Goal: Information Seeking & Learning: Learn about a topic

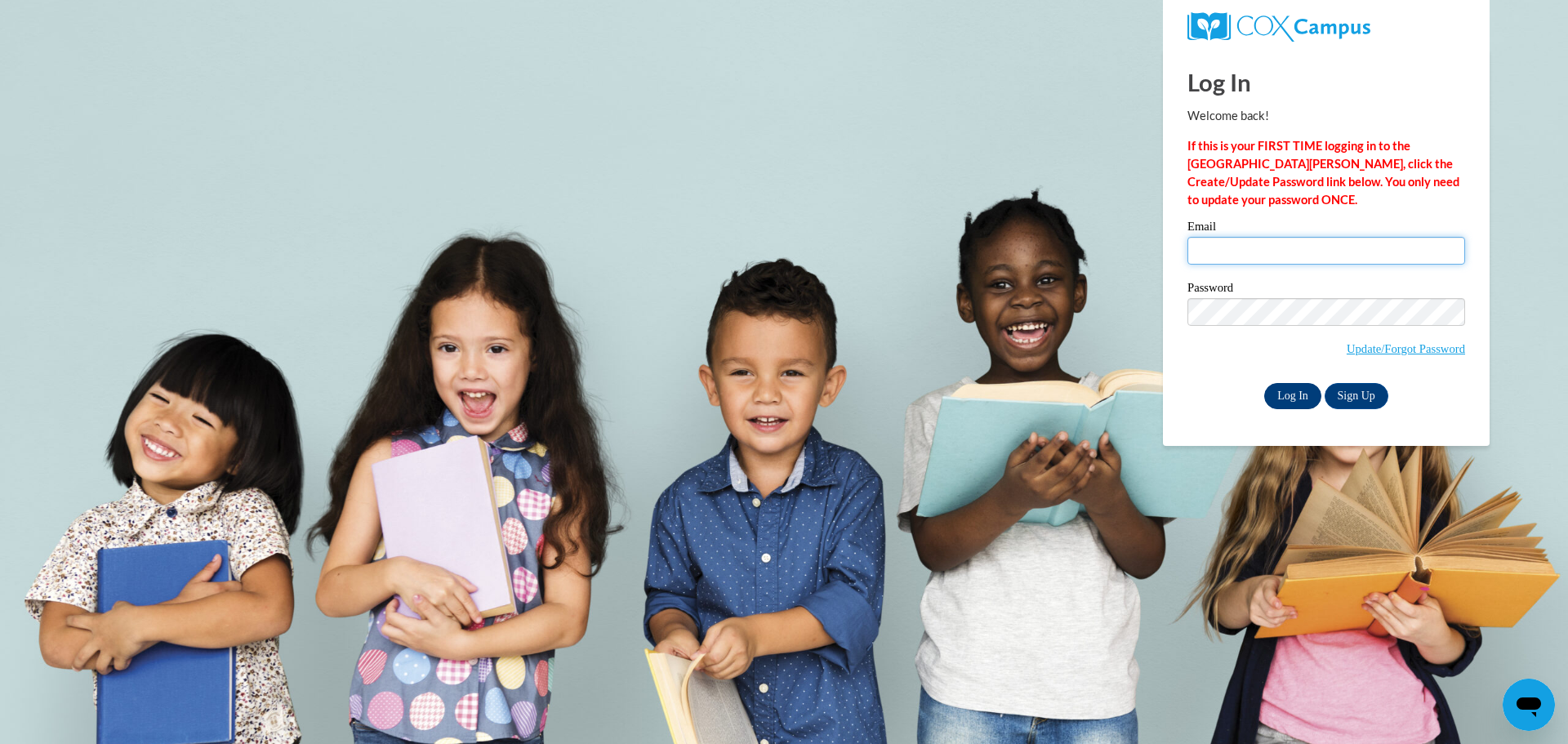
type input "[EMAIL_ADDRESS][PERSON_NAME][DOMAIN_NAME]"
click at [1297, 395] on input "Log In" at bounding box center [1293, 396] width 58 height 26
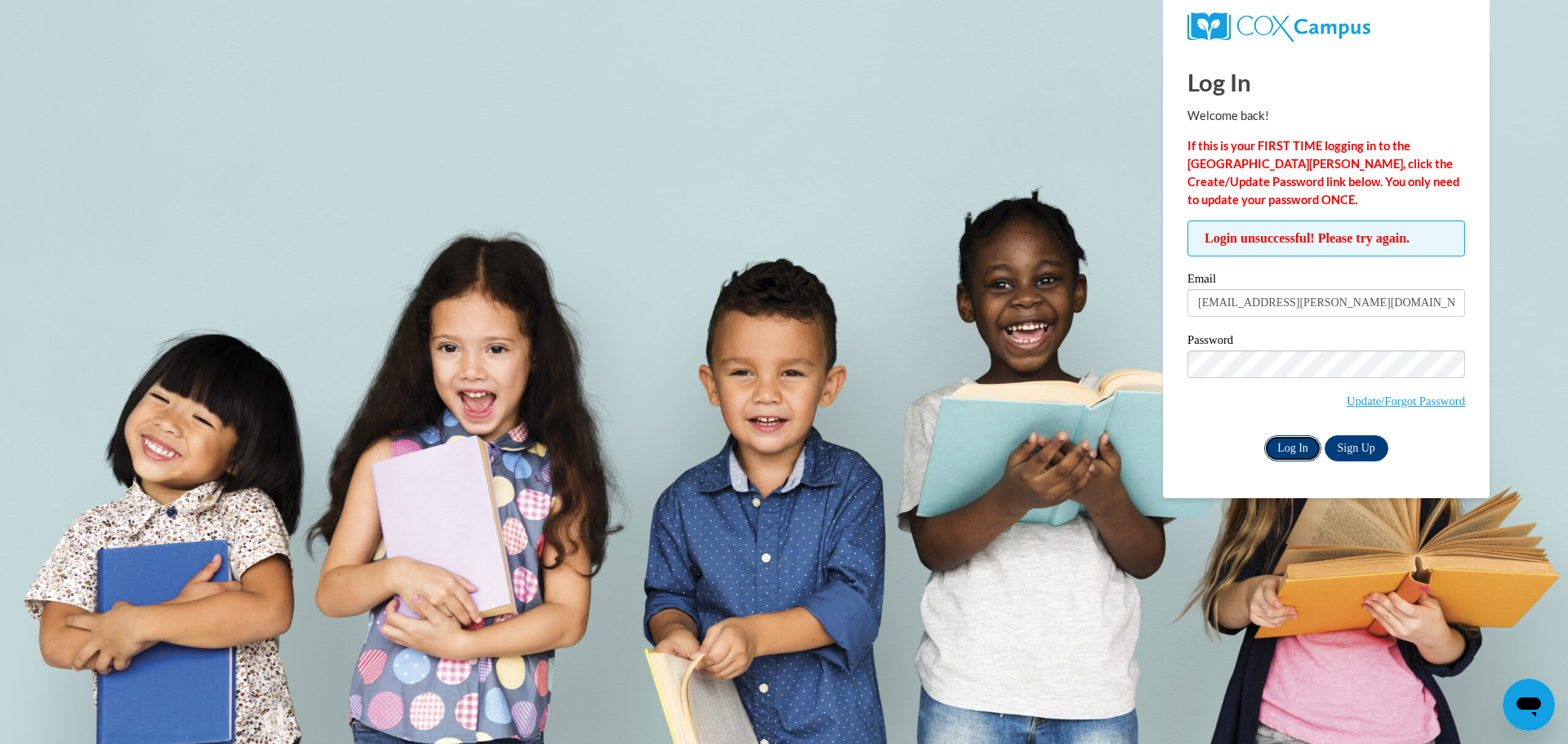
click at [1294, 440] on input "Log In" at bounding box center [1293, 448] width 58 height 26
click at [1294, 446] on input "Log In" at bounding box center [1293, 448] width 58 height 26
click at [1280, 448] on input "Log In" at bounding box center [1293, 448] width 58 height 26
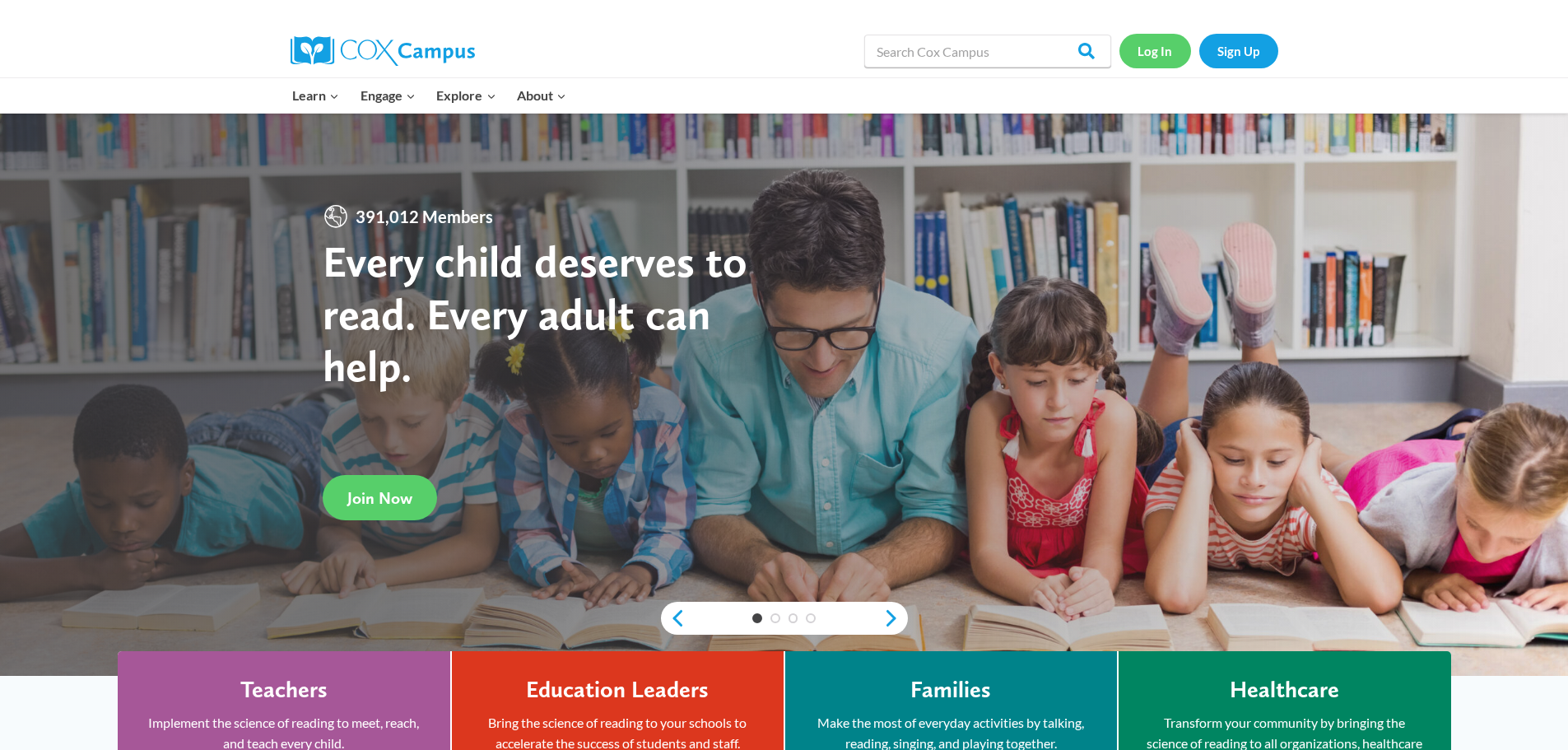
click at [1161, 51] on link "Log In" at bounding box center [1155, 50] width 71 height 33
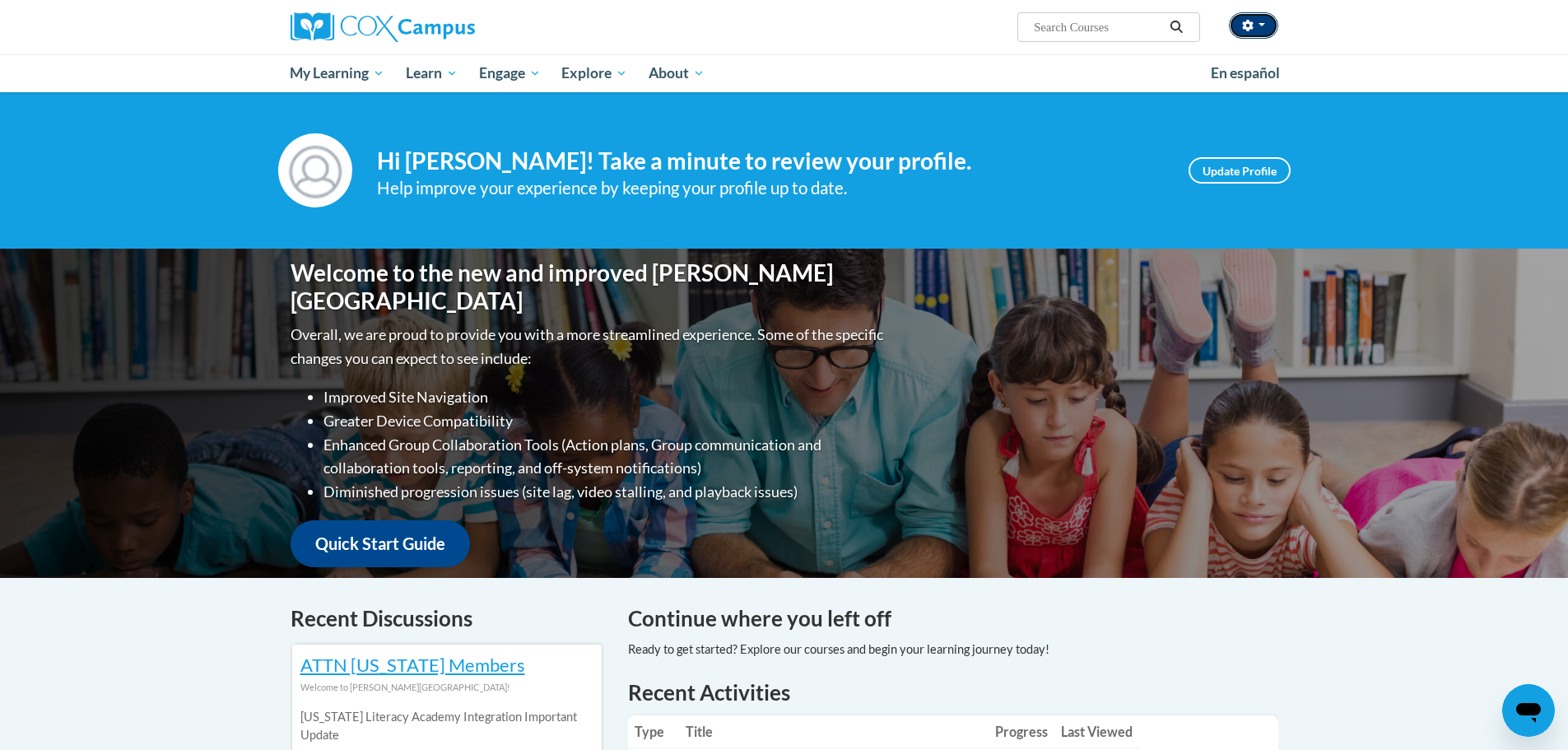
click at [1258, 32] on button "button" at bounding box center [1253, 25] width 49 height 26
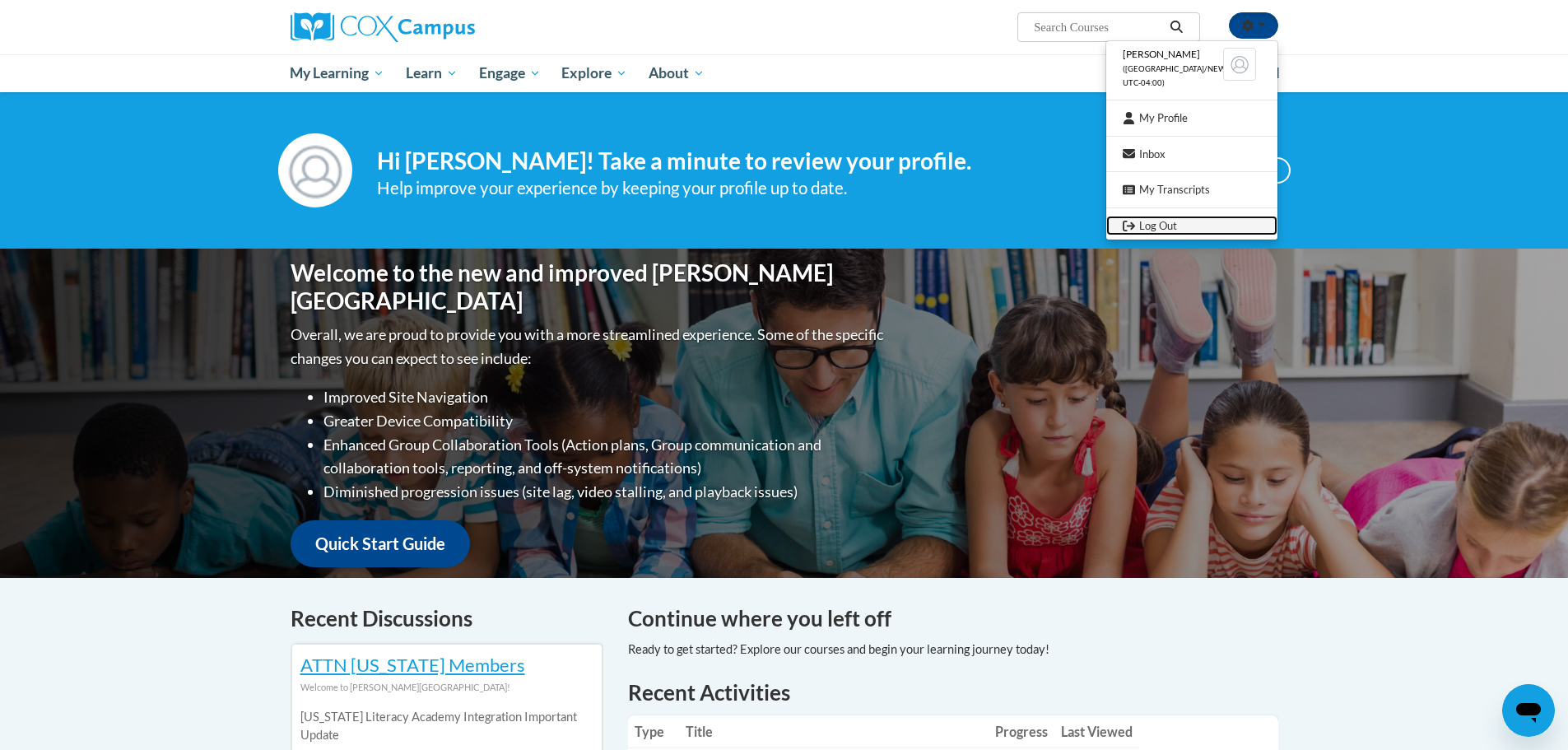
click at [1166, 225] on link "Log Out" at bounding box center [1192, 225] width 171 height 20
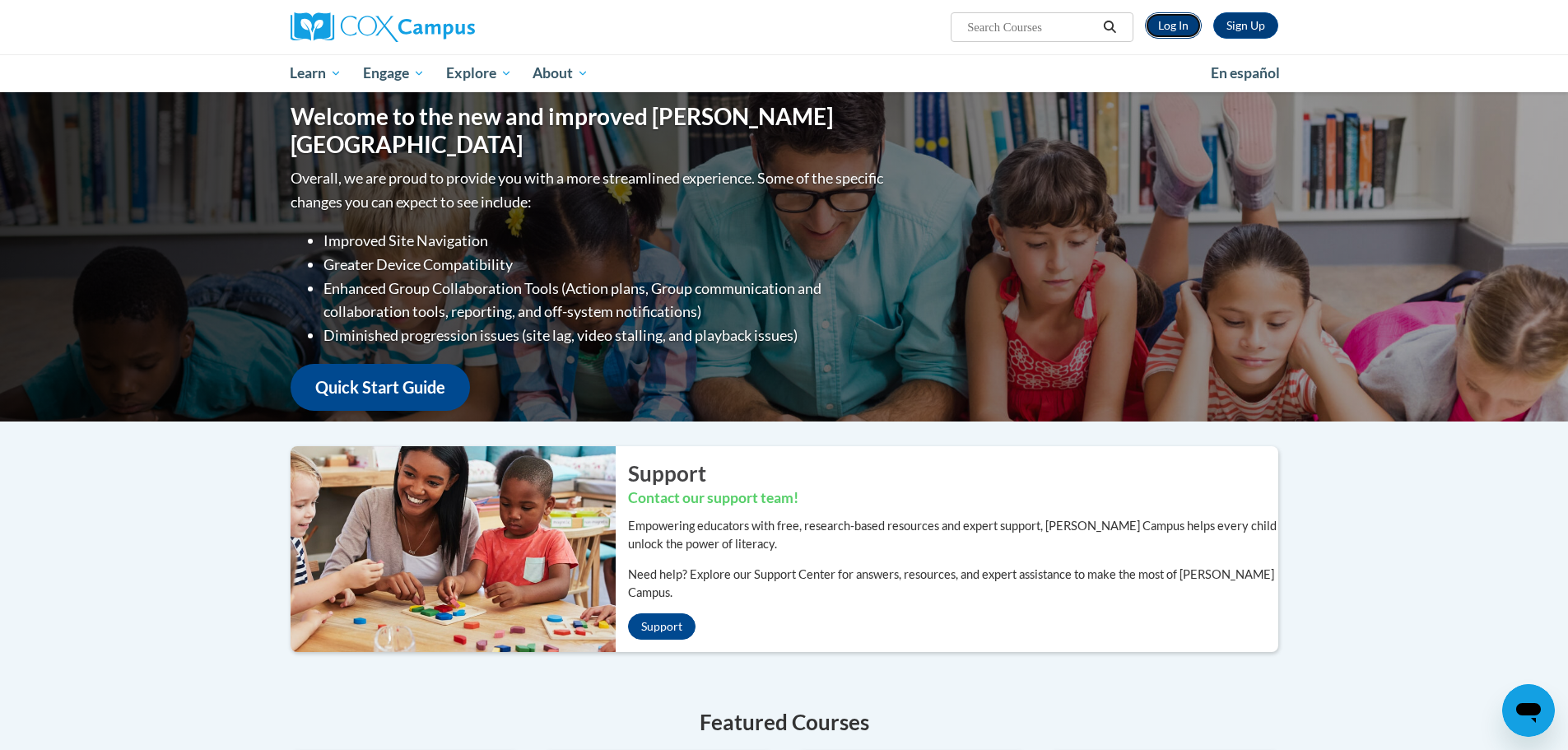
click at [1173, 25] on link "Log In" at bounding box center [1173, 25] width 57 height 26
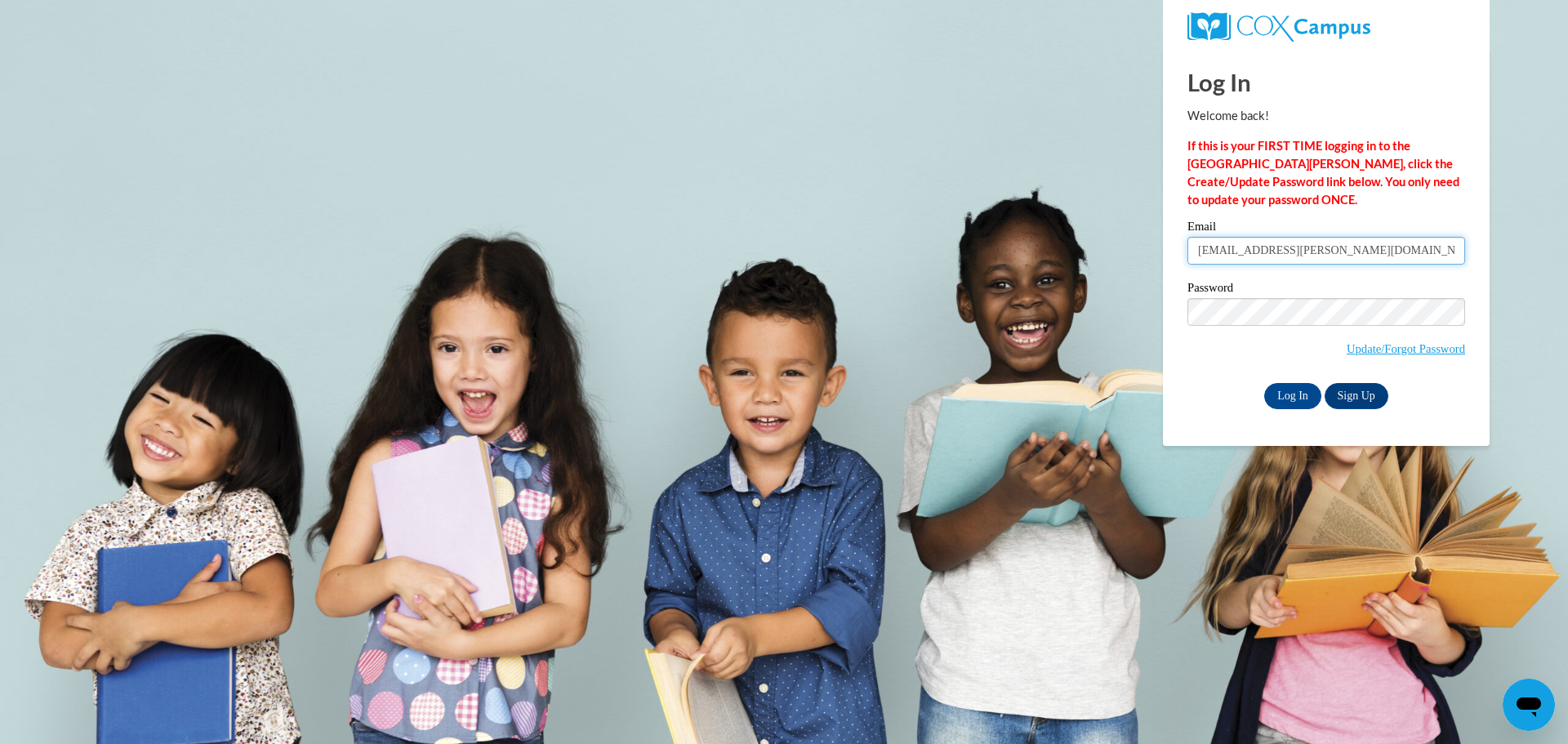
click at [1331, 249] on input "cecy.tabora@gmail.com" at bounding box center [1326, 251] width 277 height 28
type input "c"
type input "t"
type input "laraetreazure2@gmail.com"
click at [1281, 392] on input "Log In" at bounding box center [1293, 396] width 58 height 26
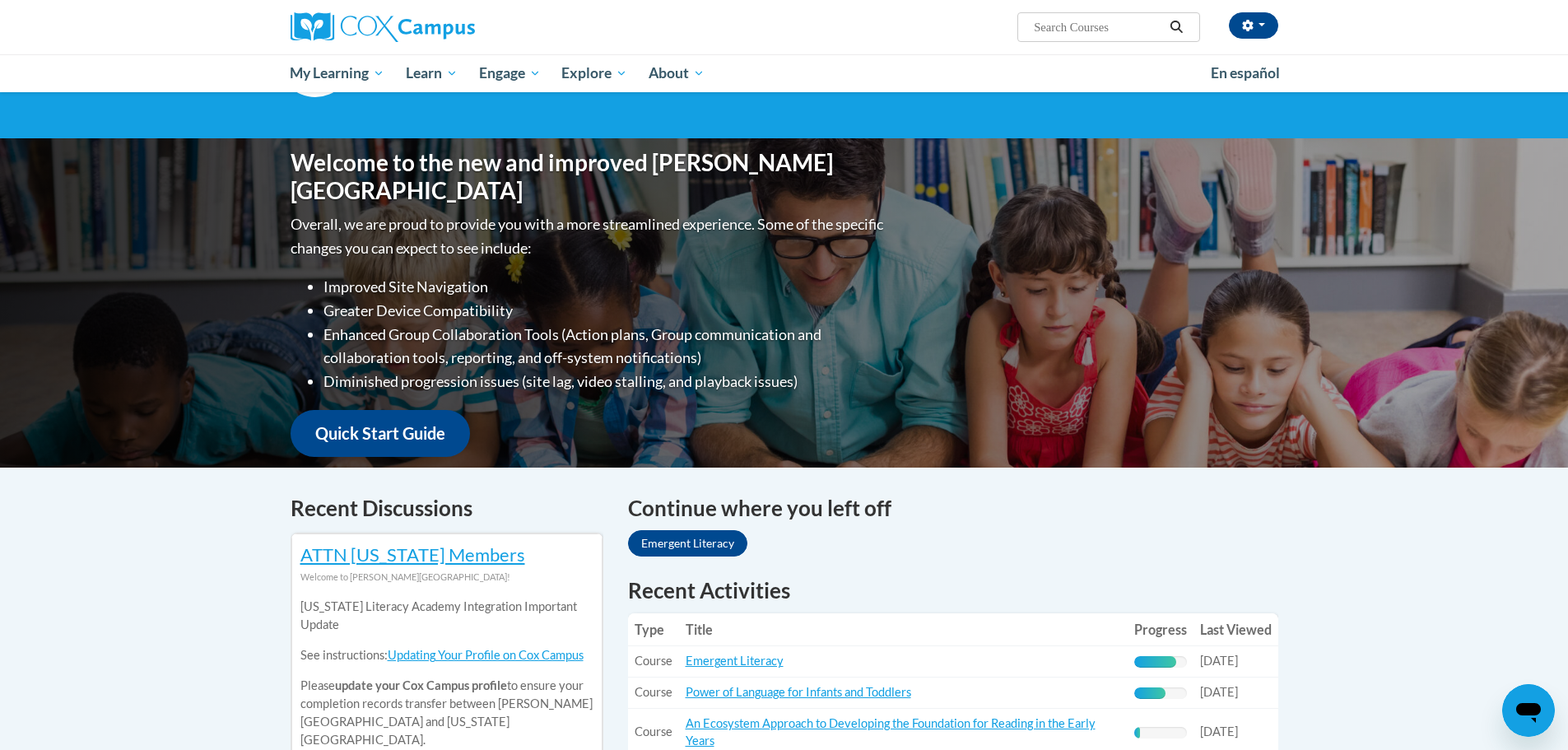
scroll to position [330, 0]
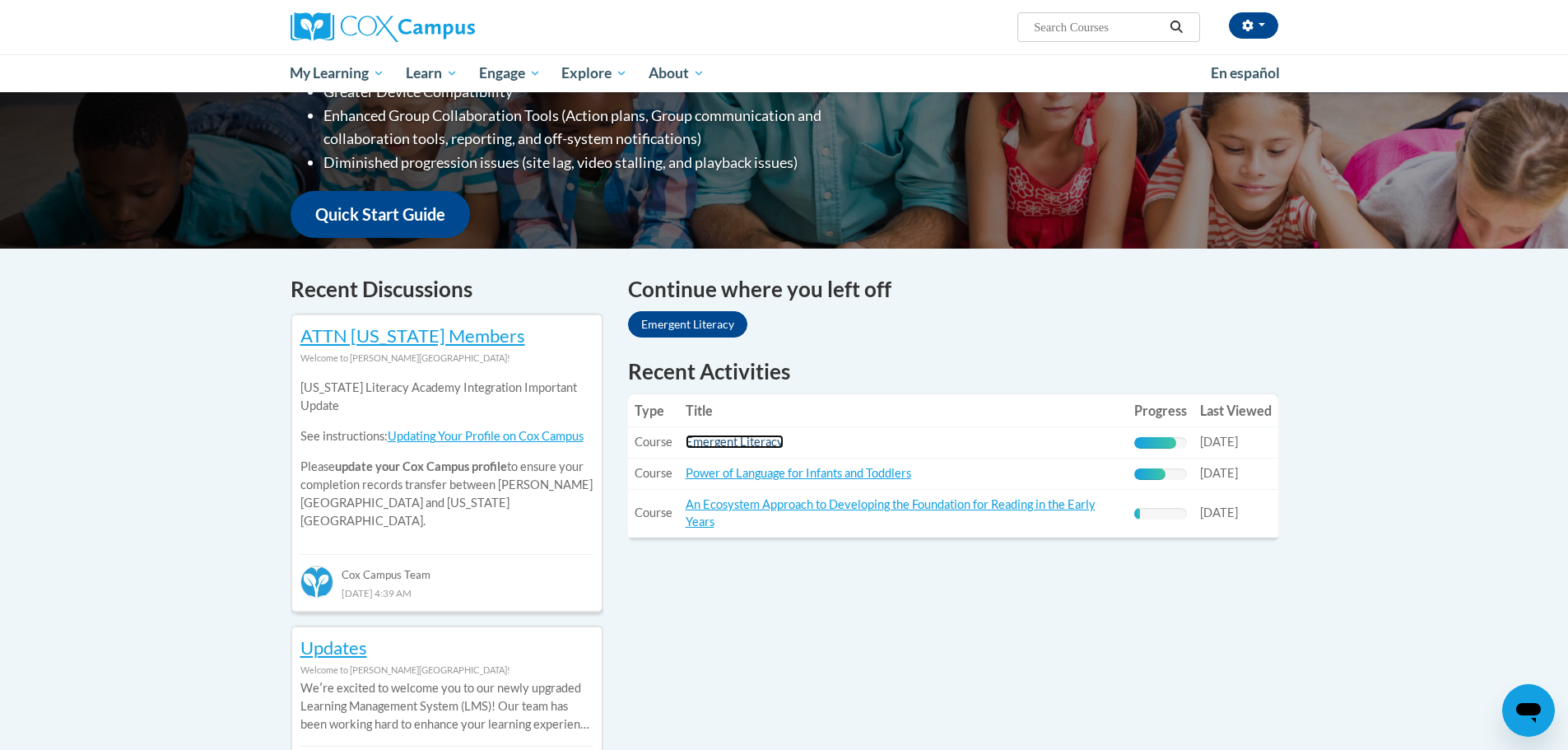
click at [711, 445] on link "Emergent Literacy" at bounding box center [734, 441] width 98 height 14
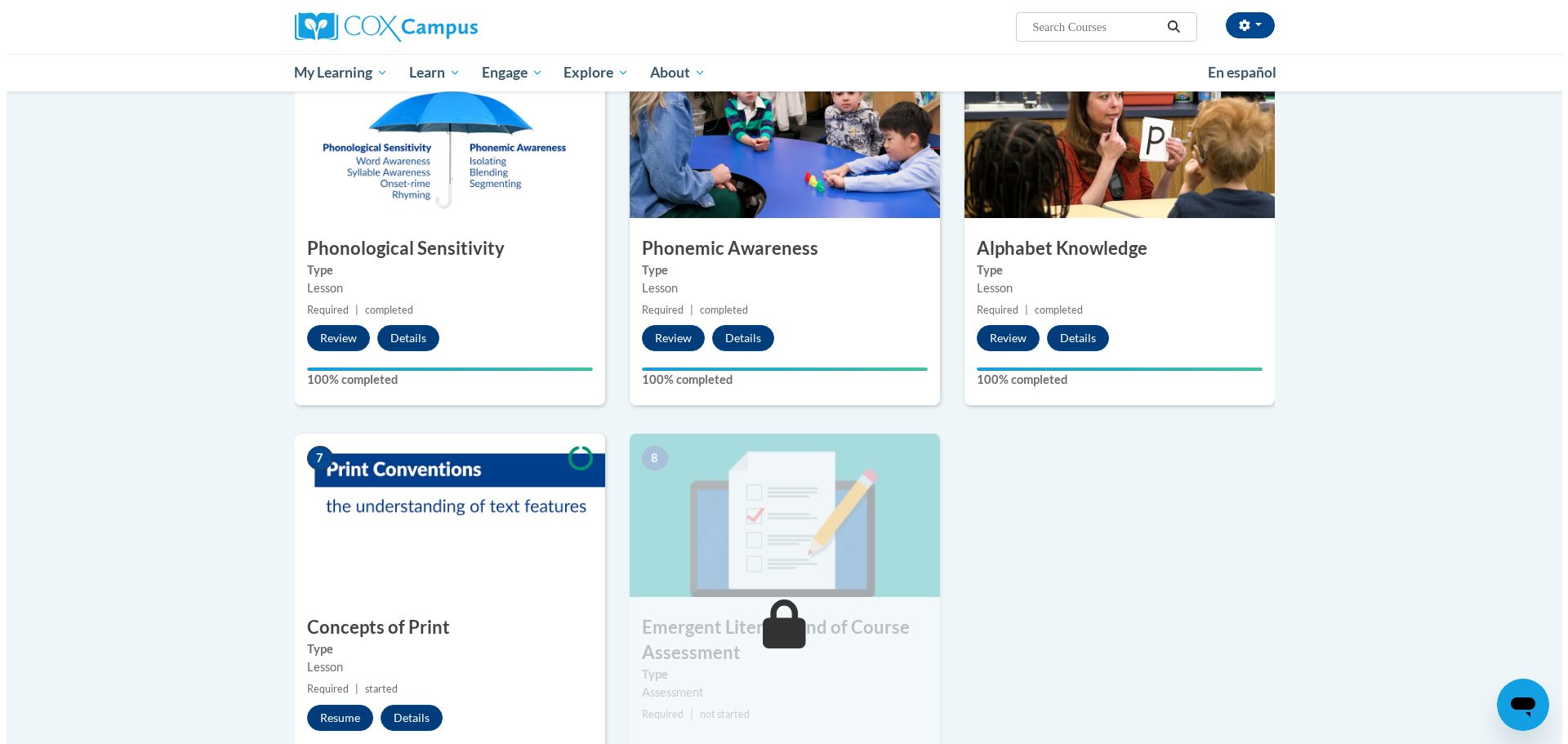
scroll to position [898, 0]
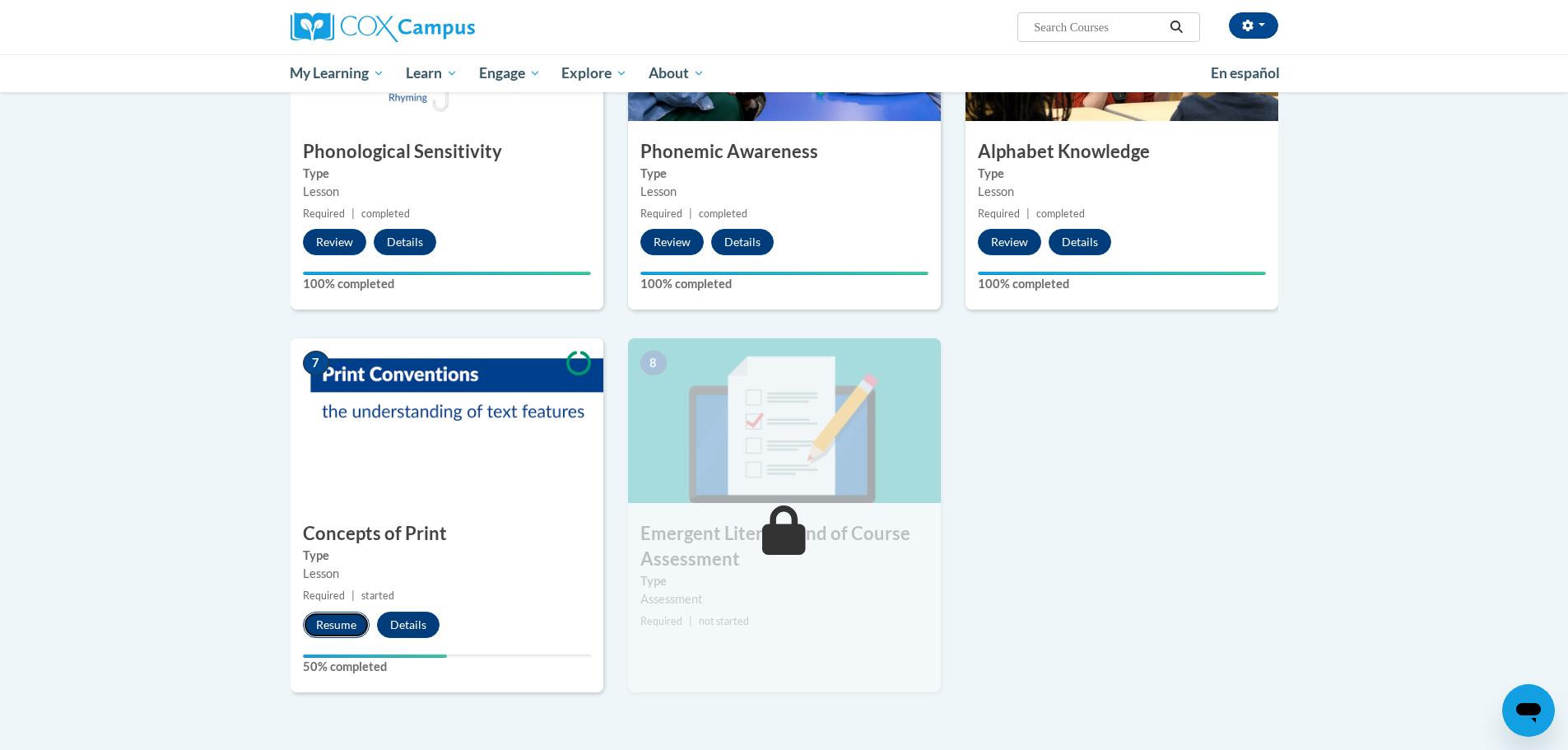
click at [344, 625] on button "Resume" at bounding box center [337, 625] width 67 height 26
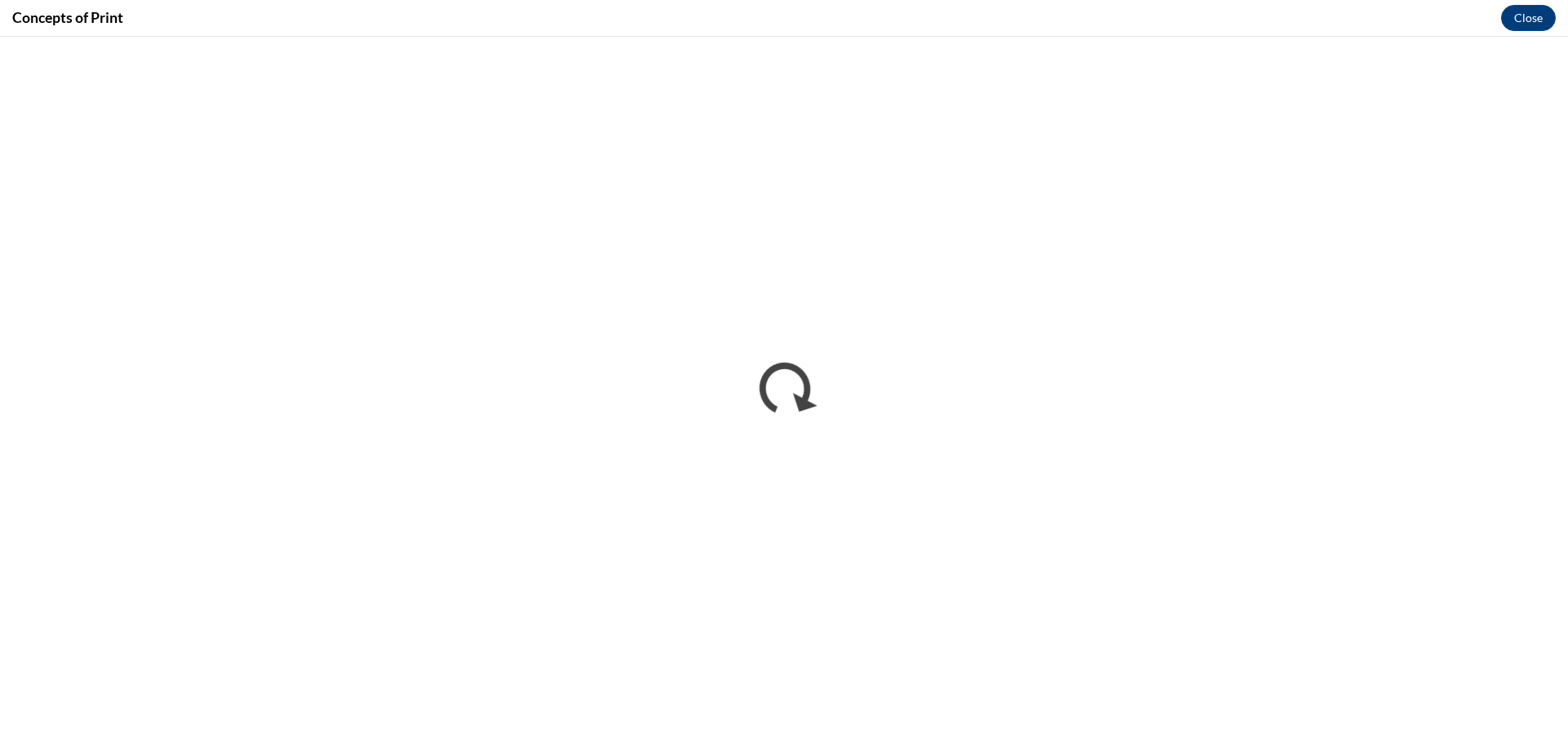
scroll to position [0, 0]
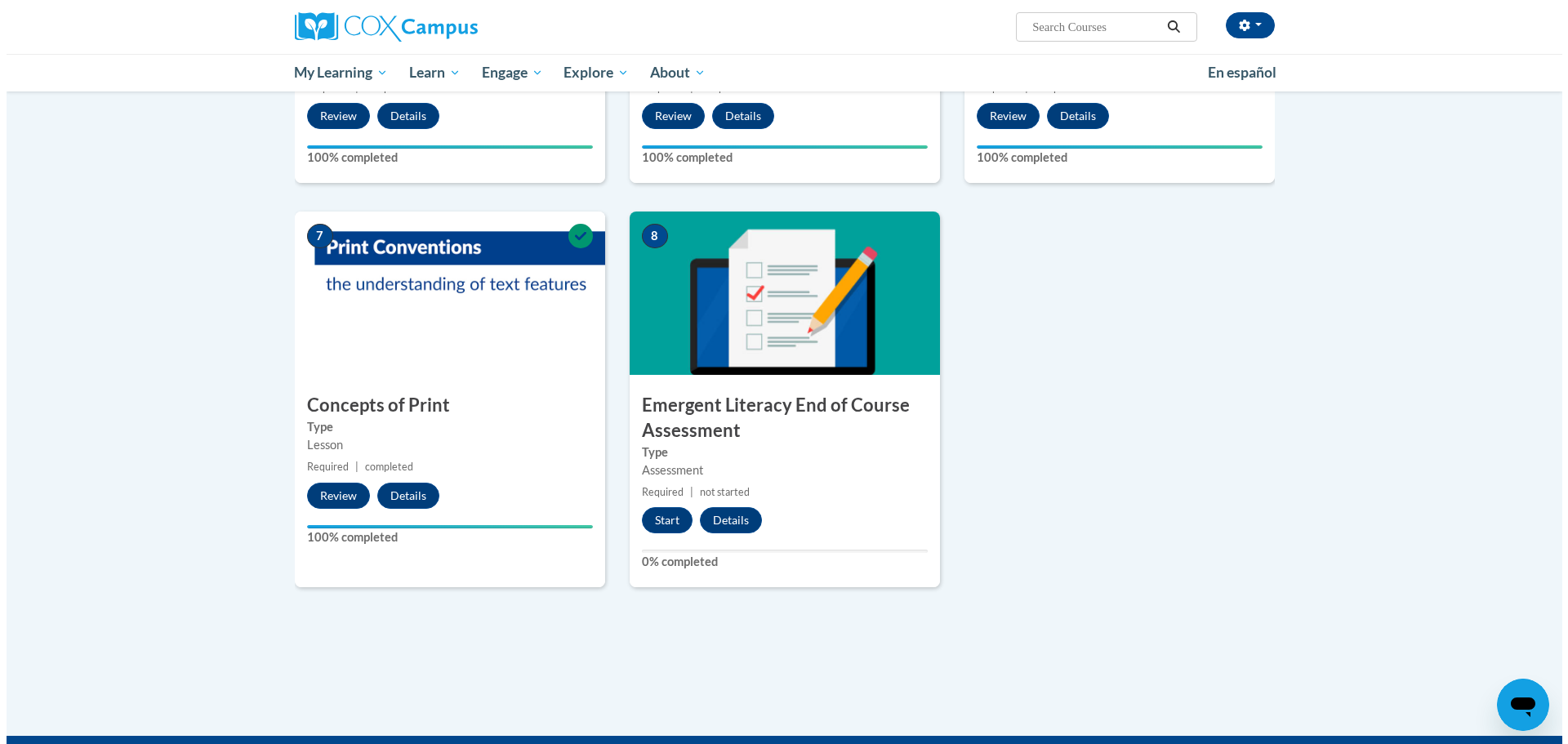
scroll to position [1284, 0]
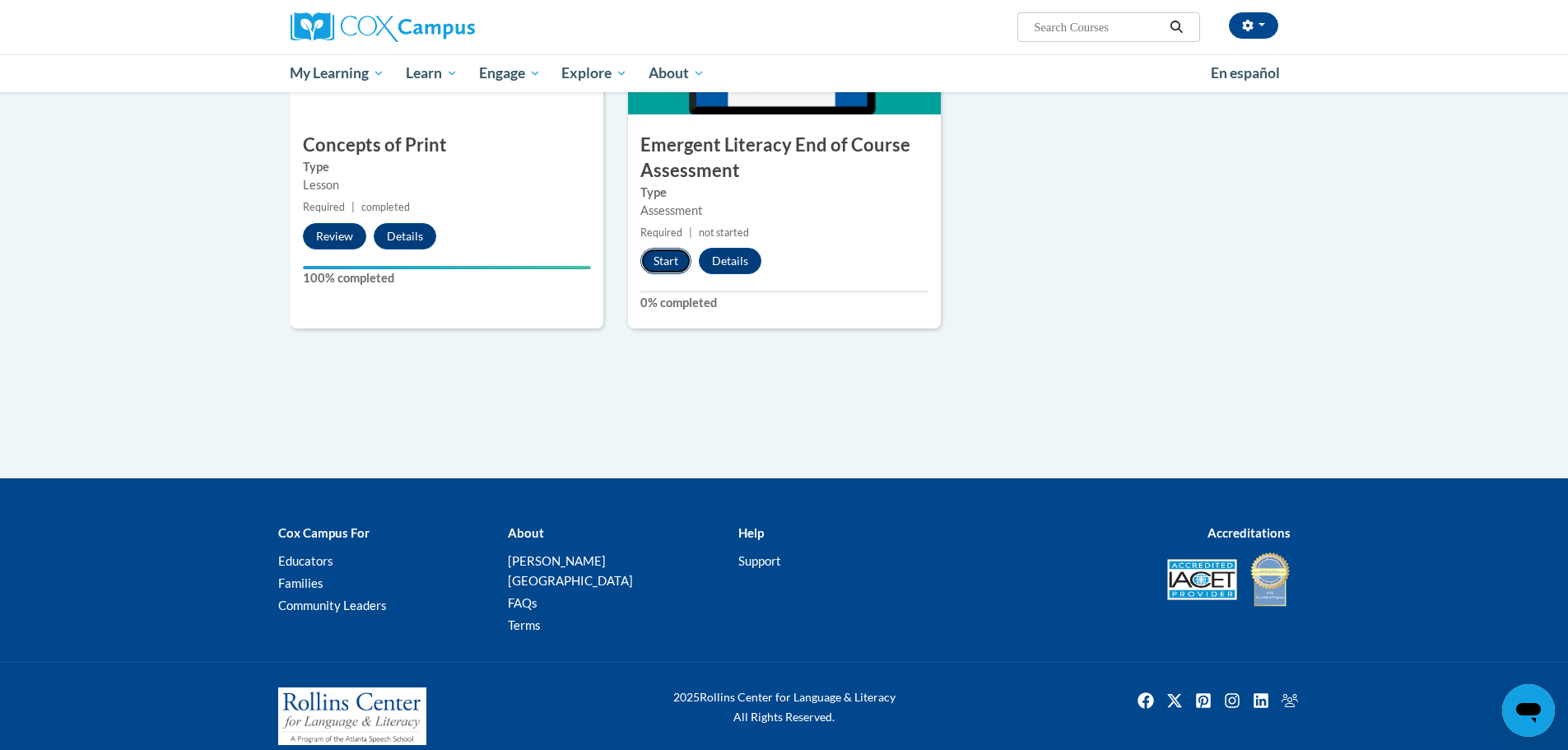
click at [664, 258] on button "Start" at bounding box center [666, 261] width 51 height 26
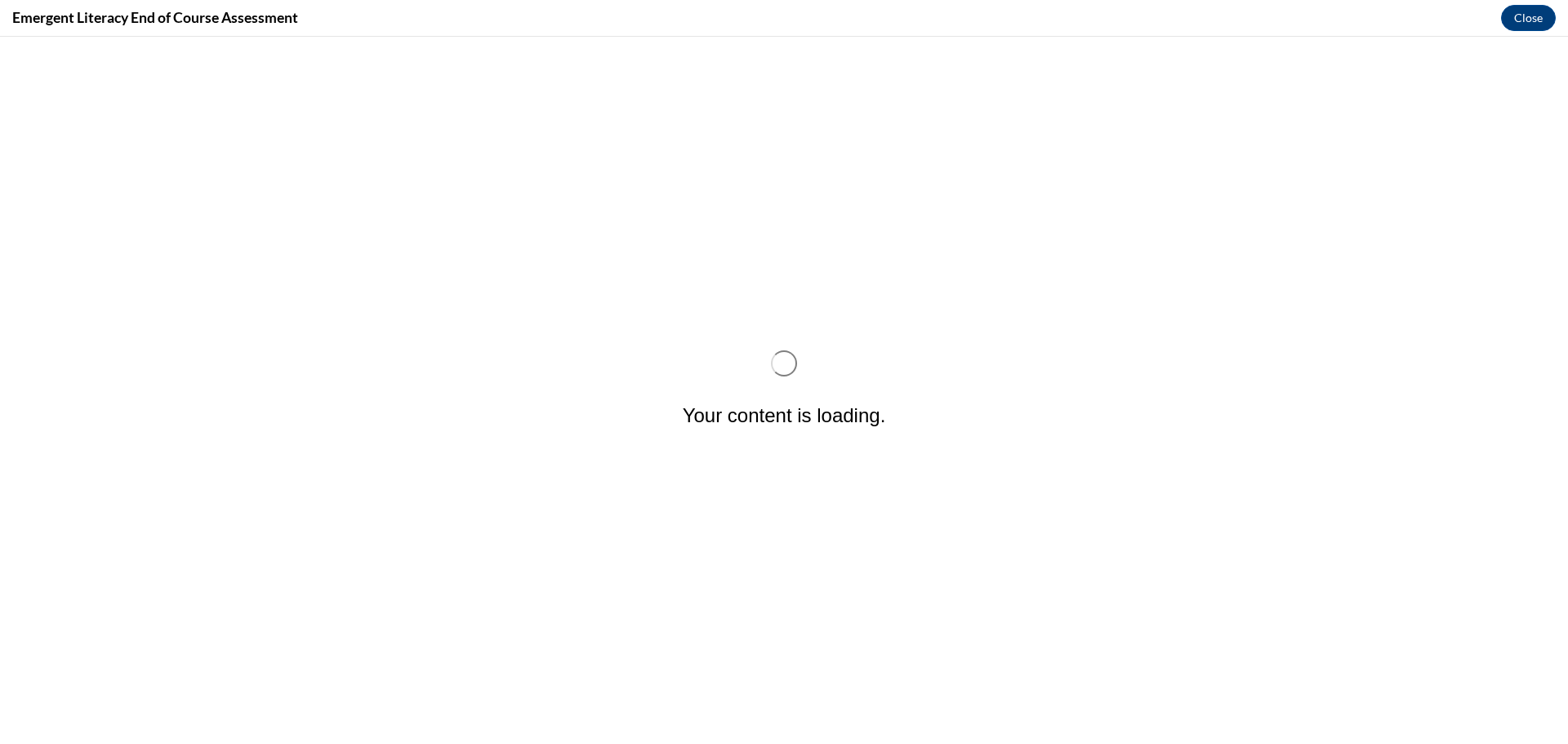
scroll to position [0, 0]
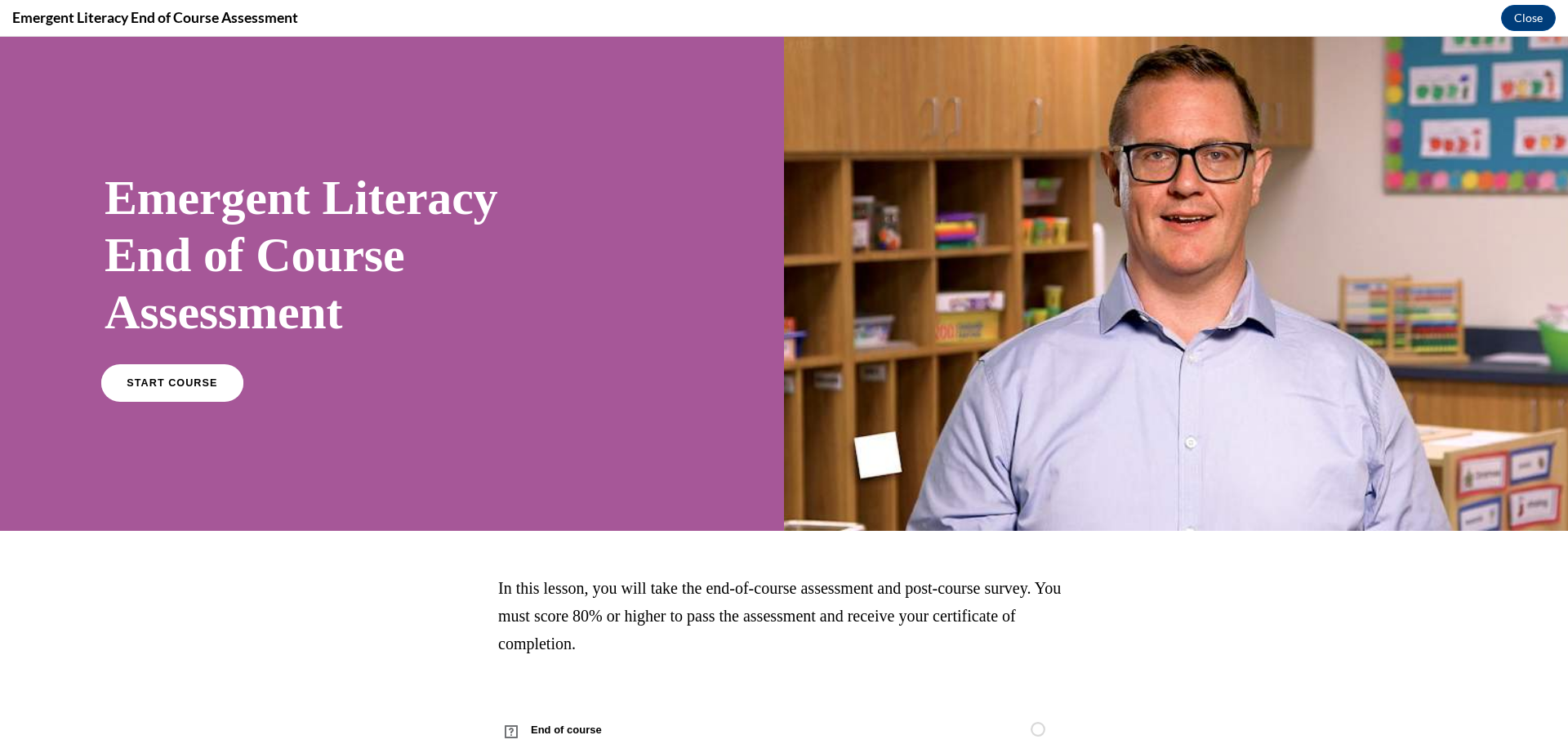
click at [190, 379] on span "START COURSE" at bounding box center [172, 384] width 91 height 12
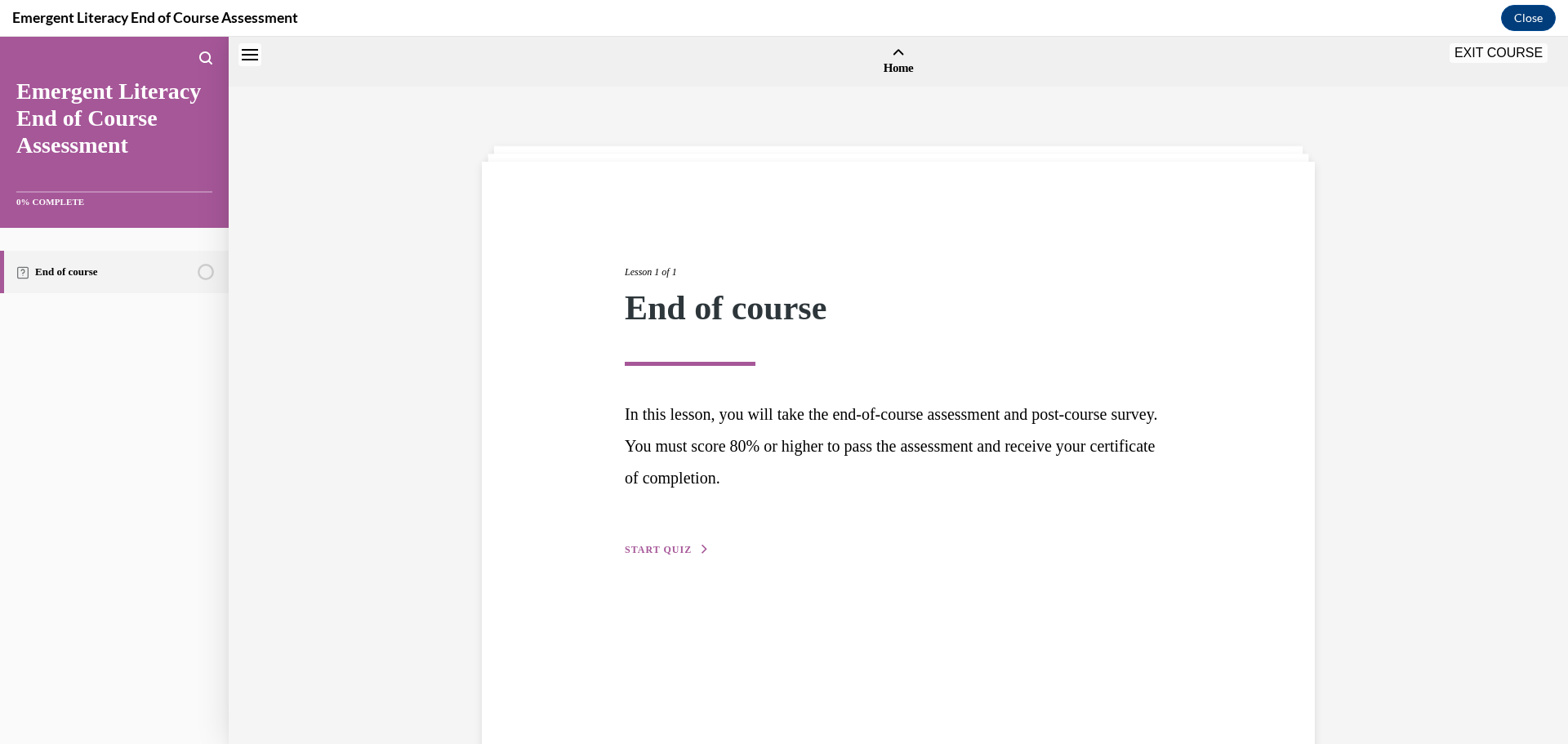
scroll to position [51, 0]
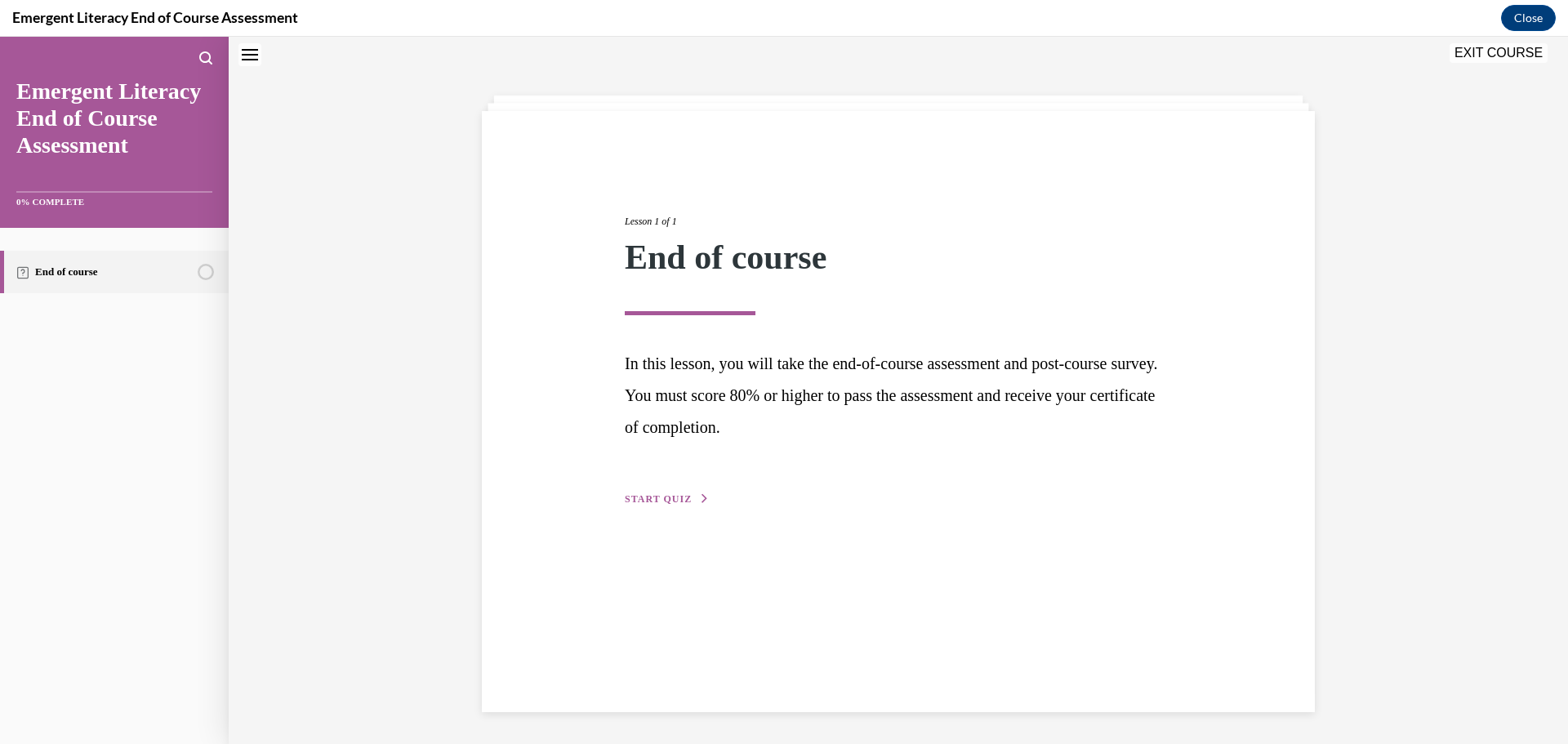
click at [644, 499] on span "START QUIZ" at bounding box center [658, 499] width 67 height 11
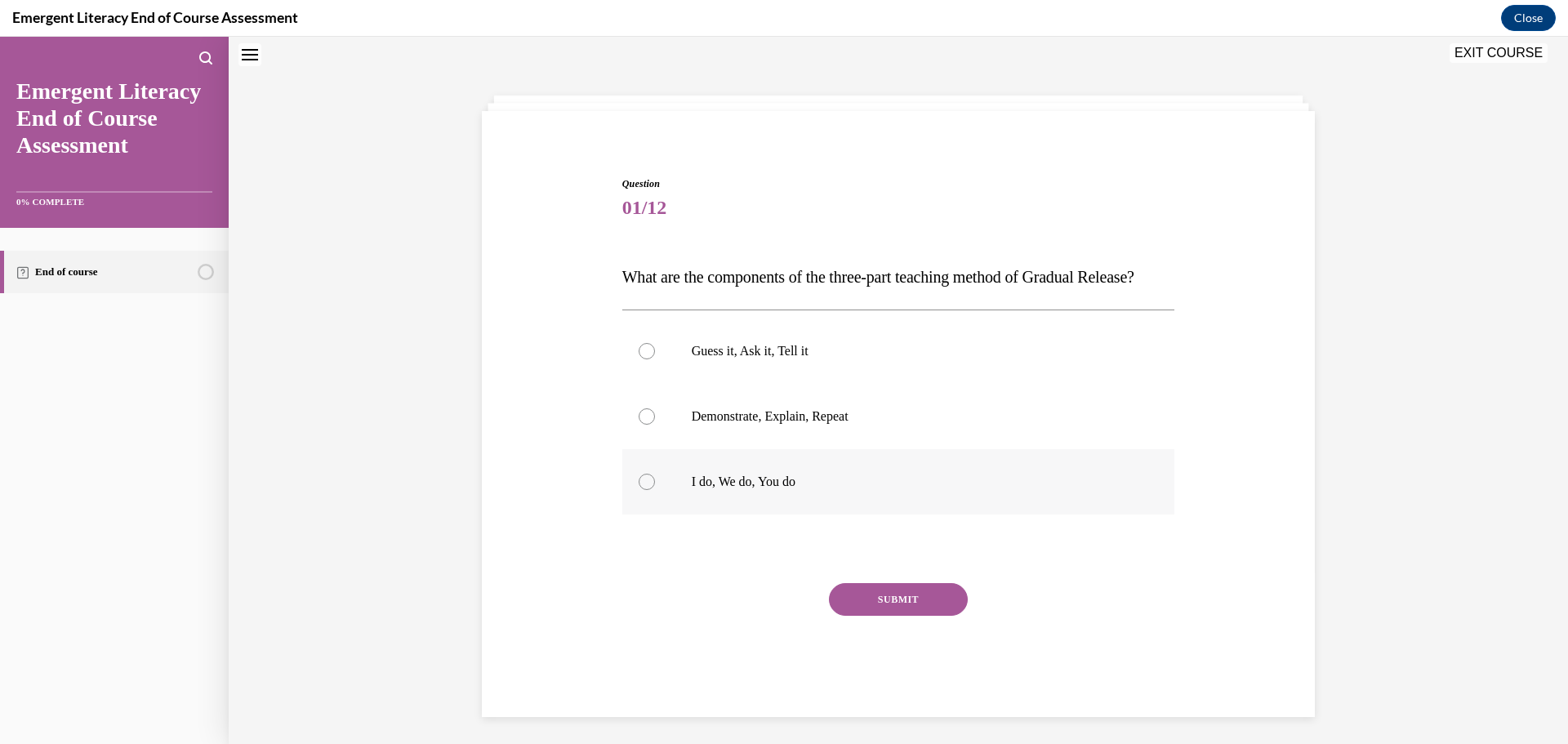
click at [642, 490] on div at bounding box center [646, 481] width 17 height 17
click at [642, 490] on input "I do, We do, You do" at bounding box center [646, 481] width 17 height 17
radio input "true"
click at [884, 616] on button "SUBMIT" at bounding box center [898, 599] width 139 height 32
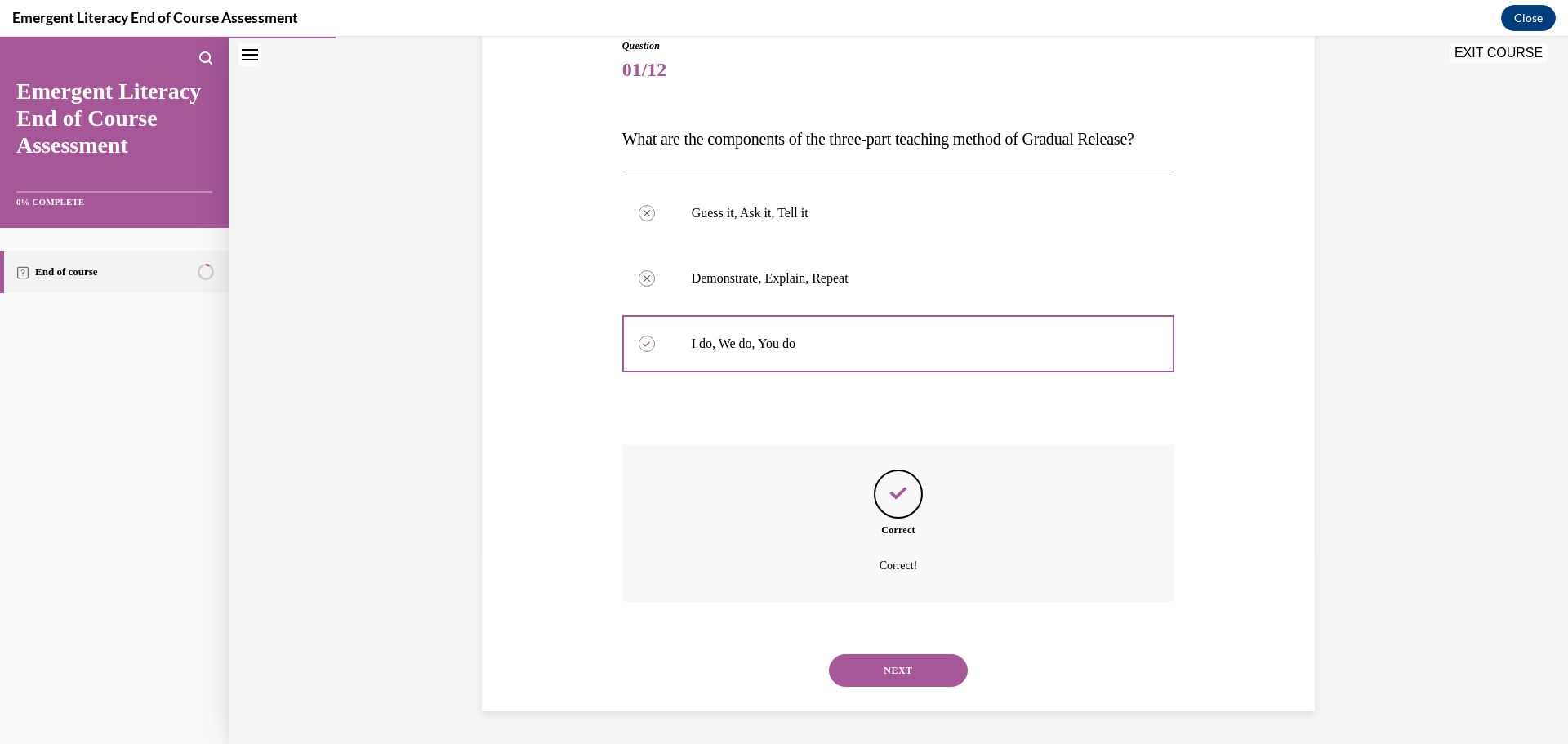
scroll to position [222, 0]
click at [910, 670] on button "NEXT" at bounding box center [898, 670] width 139 height 32
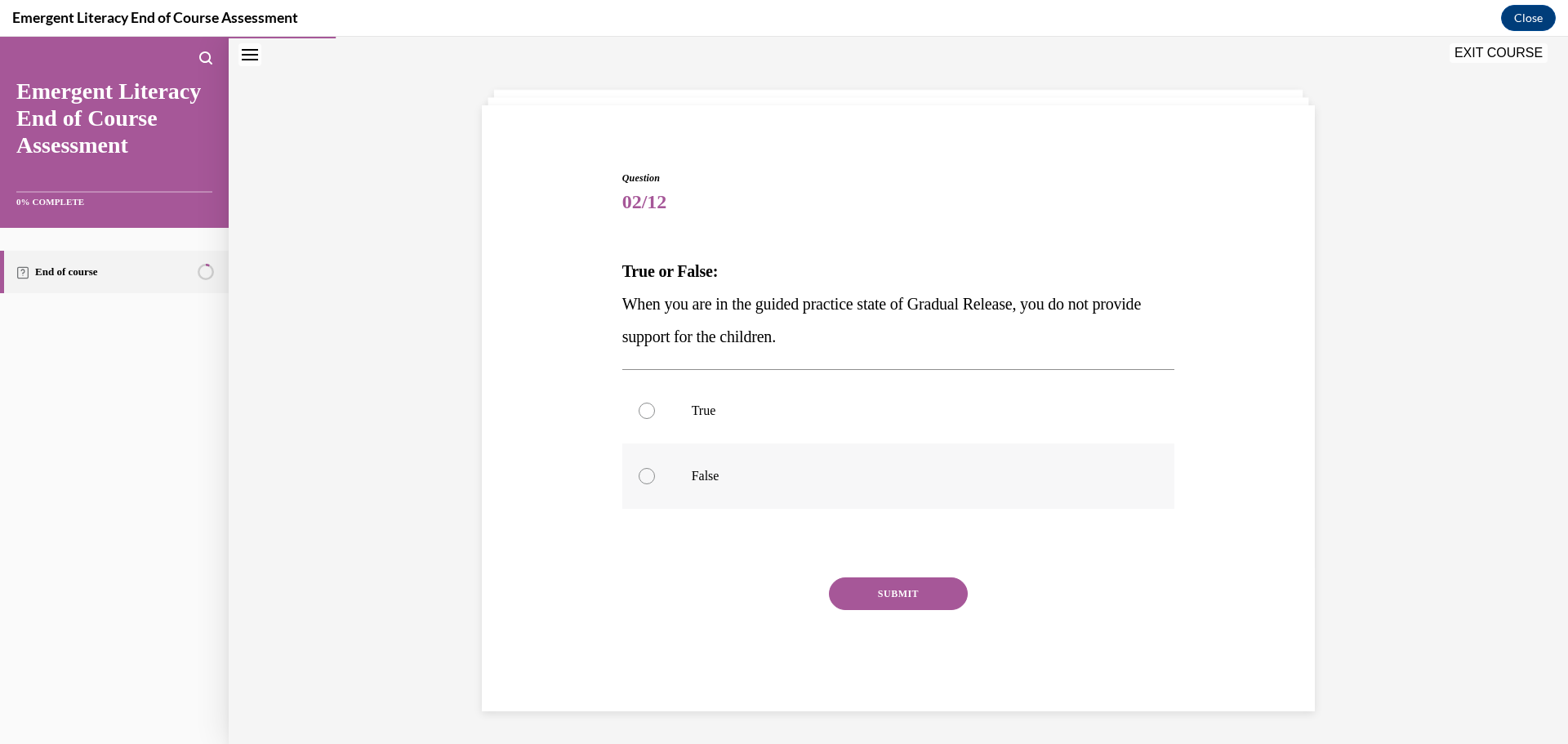
click at [640, 483] on div at bounding box center [646, 476] width 17 height 17
click at [640, 483] on input "False" at bounding box center [646, 476] width 17 height 17
radio input "true"
click at [883, 589] on button "SUBMIT" at bounding box center [898, 593] width 139 height 32
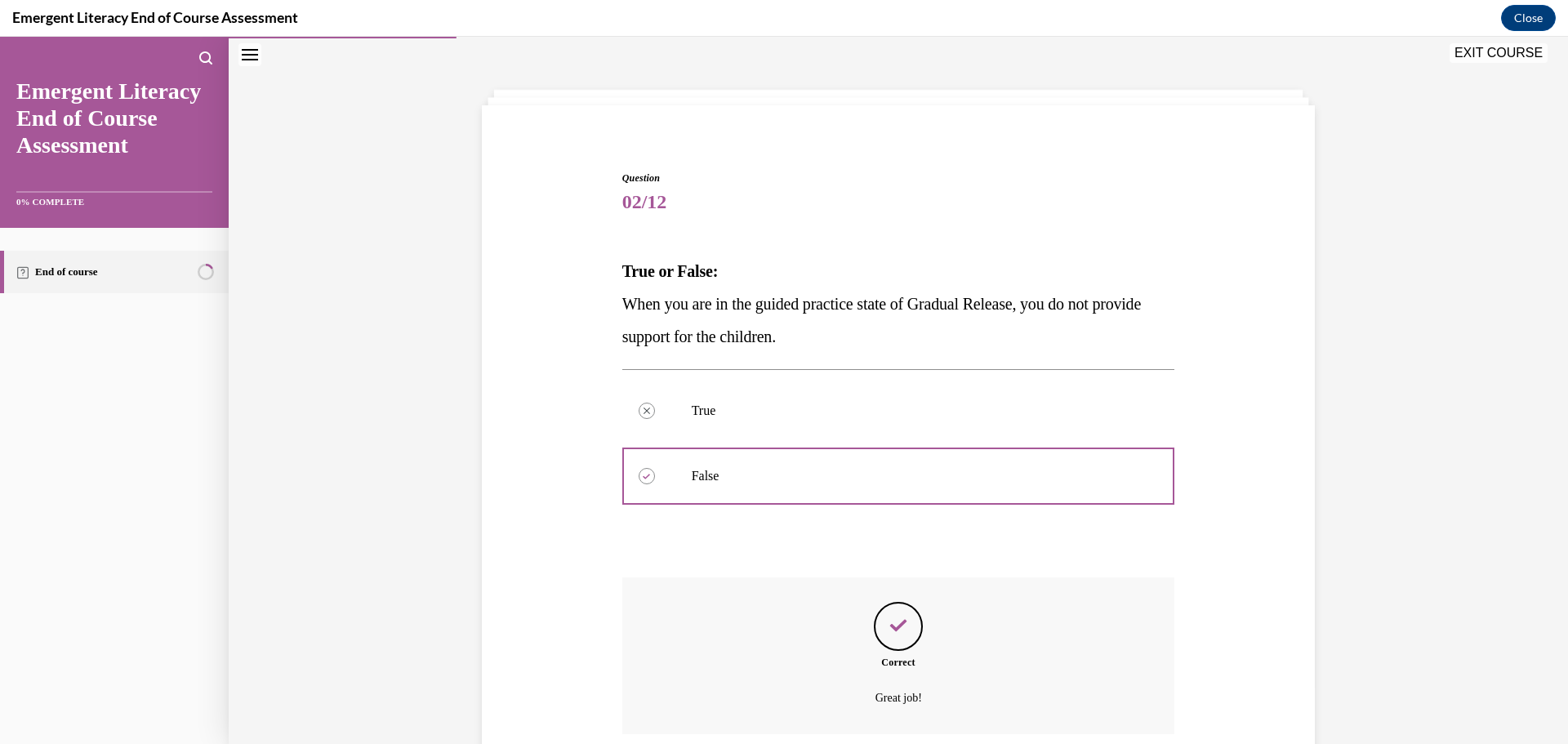
scroll to position [188, 0]
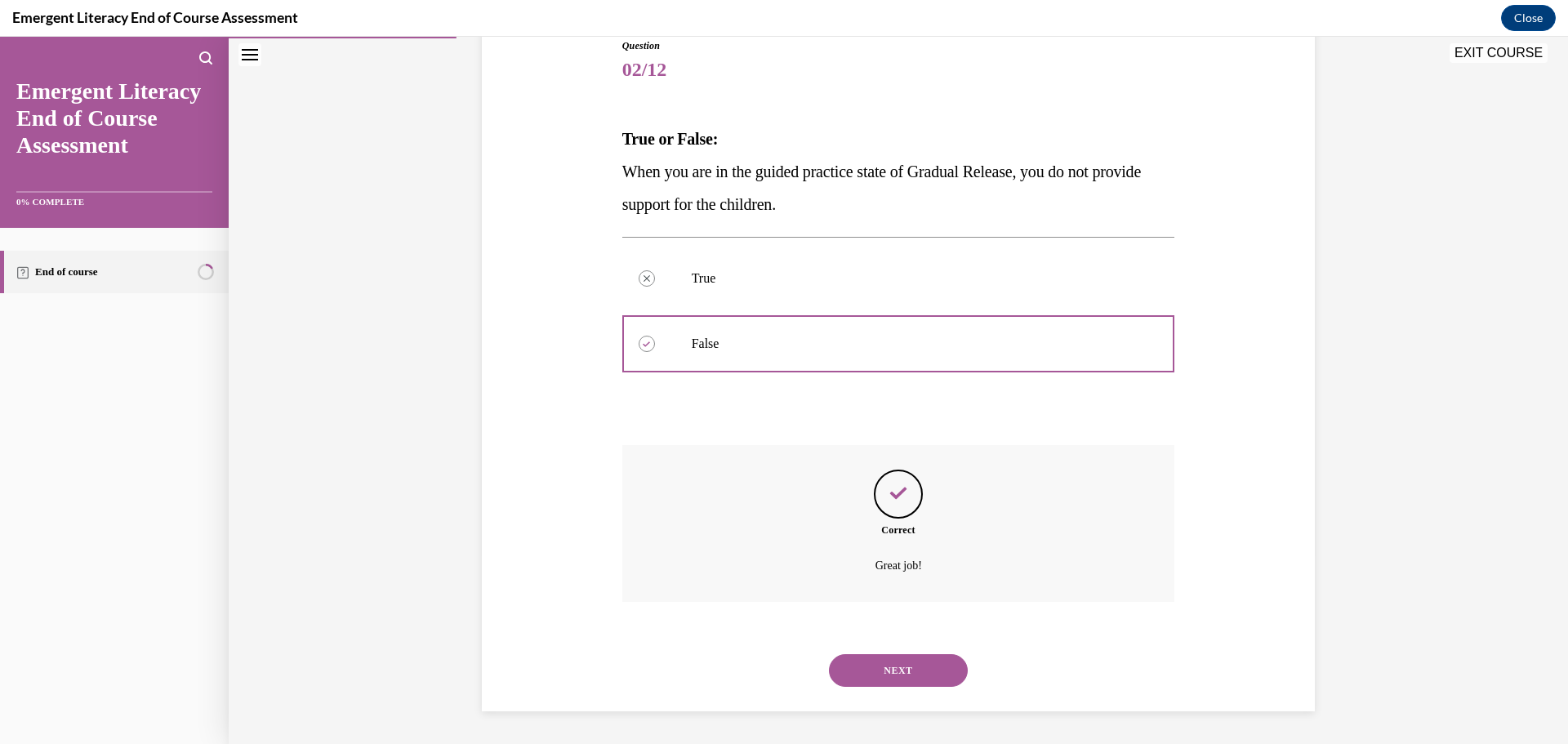
click at [897, 671] on button "NEXT" at bounding box center [898, 670] width 139 height 32
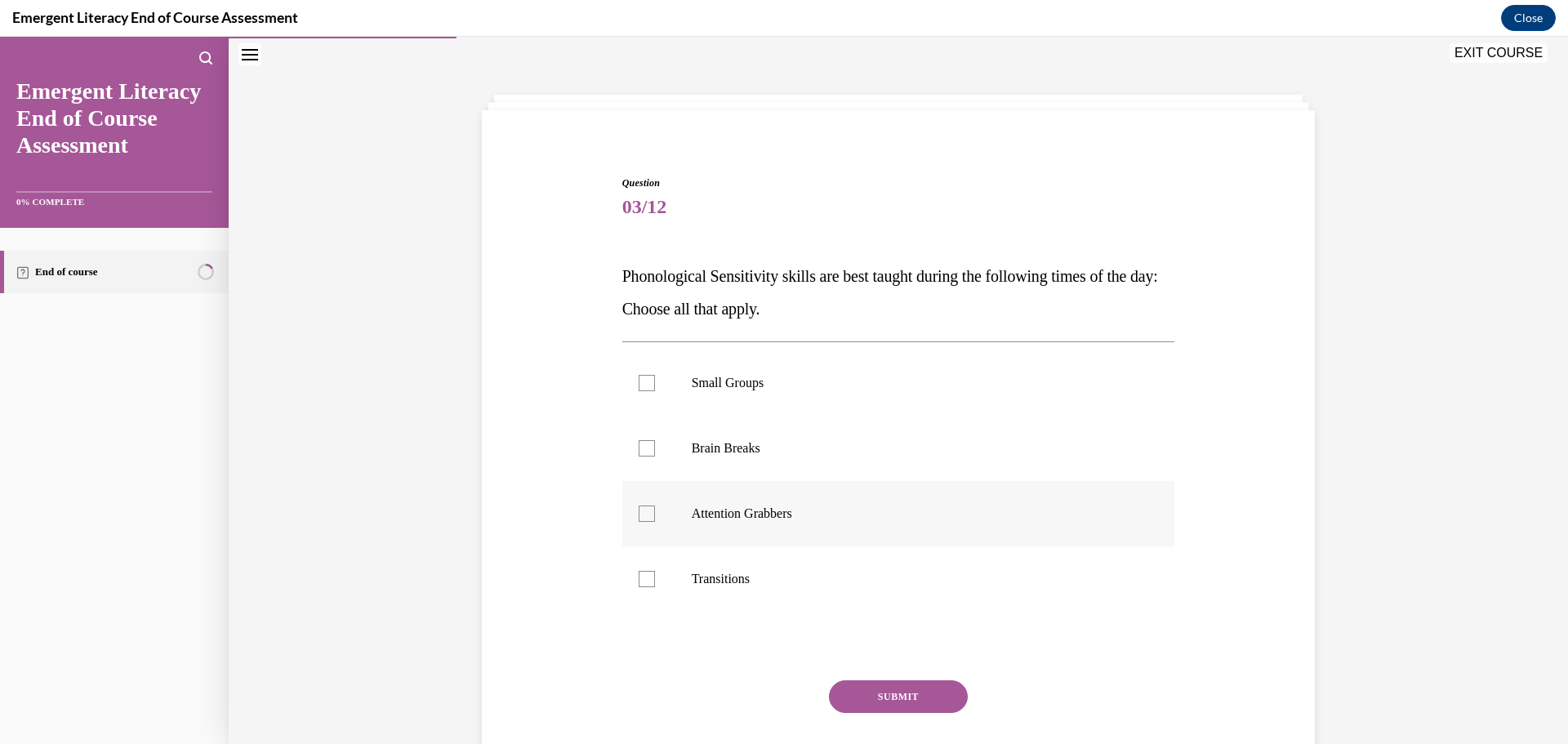
scroll to position [57, 0]
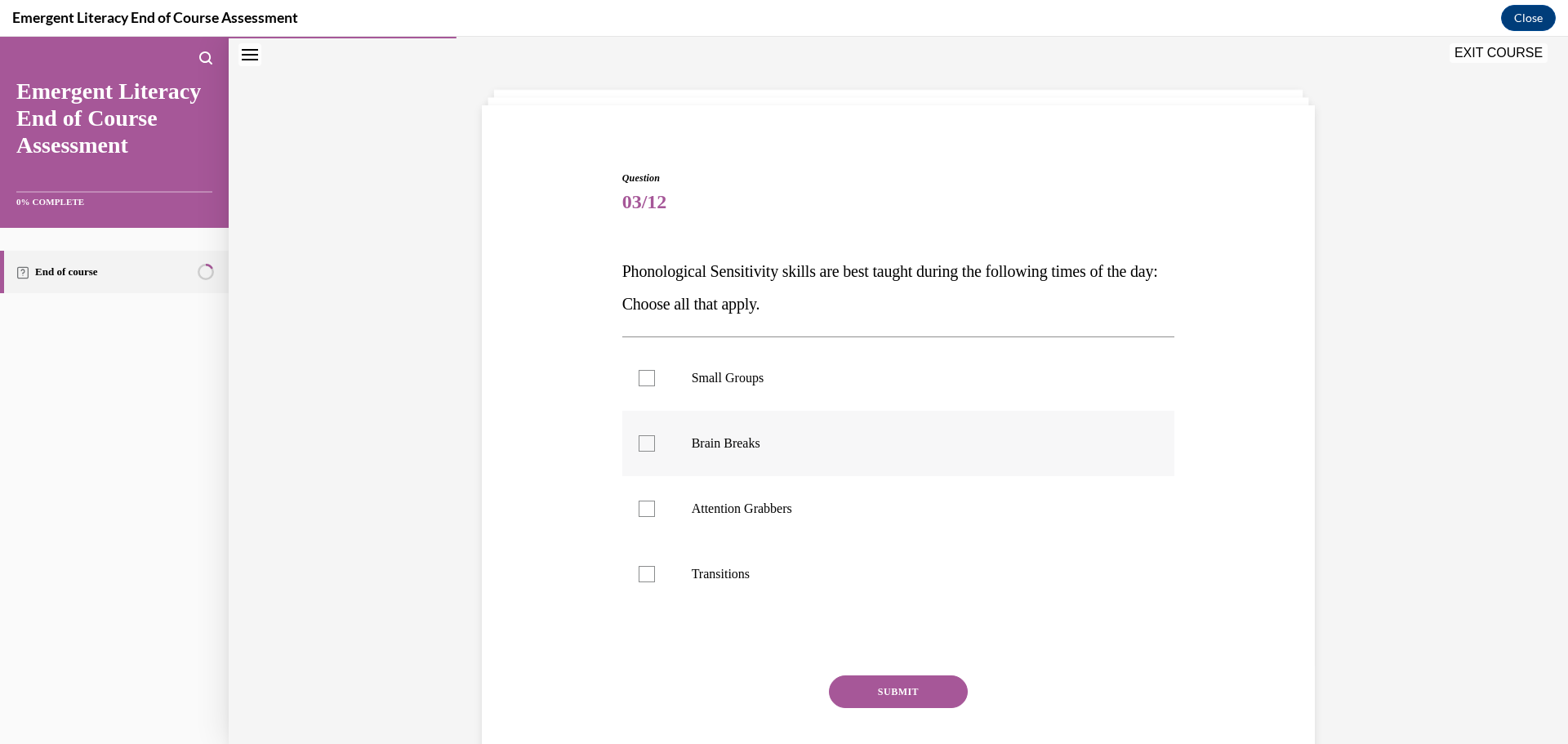
click at [638, 435] on div at bounding box center [646, 443] width 17 height 17
click at [638, 435] on input "Brain Breaks" at bounding box center [646, 443] width 17 height 17
checkbox input "true"
click at [902, 688] on button "SUBMIT" at bounding box center [898, 692] width 139 height 32
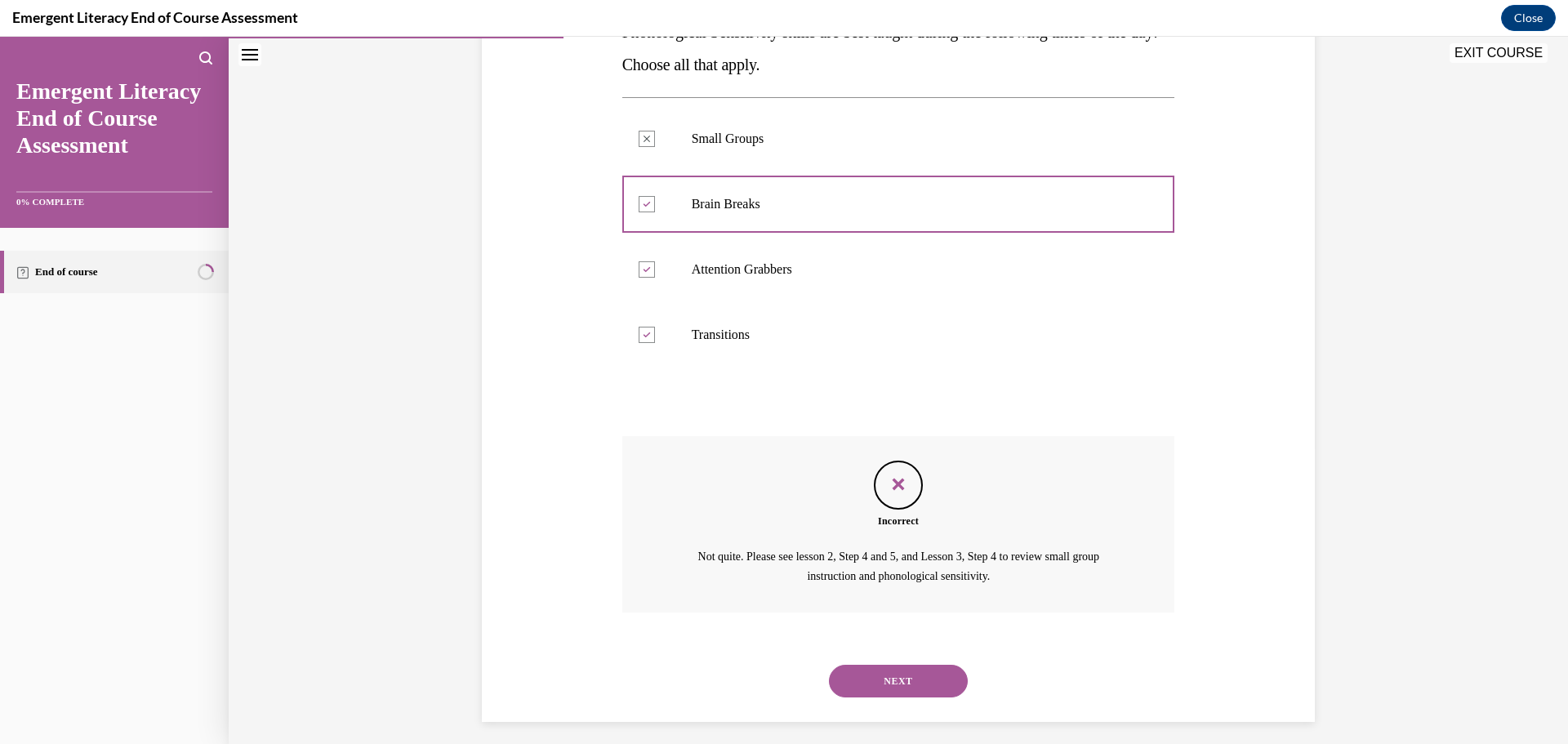
scroll to position [306, 0]
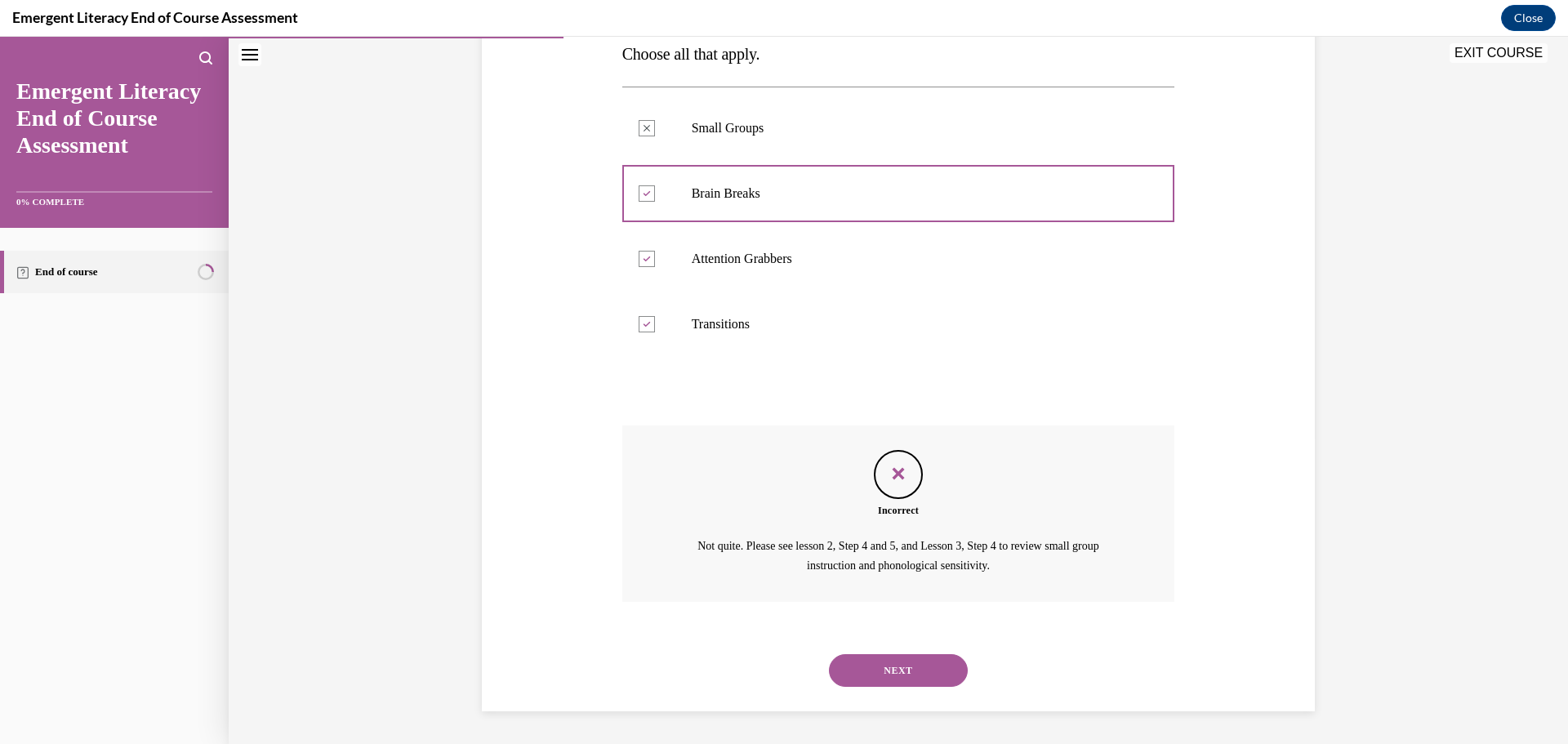
click at [900, 665] on button "NEXT" at bounding box center [898, 670] width 139 height 32
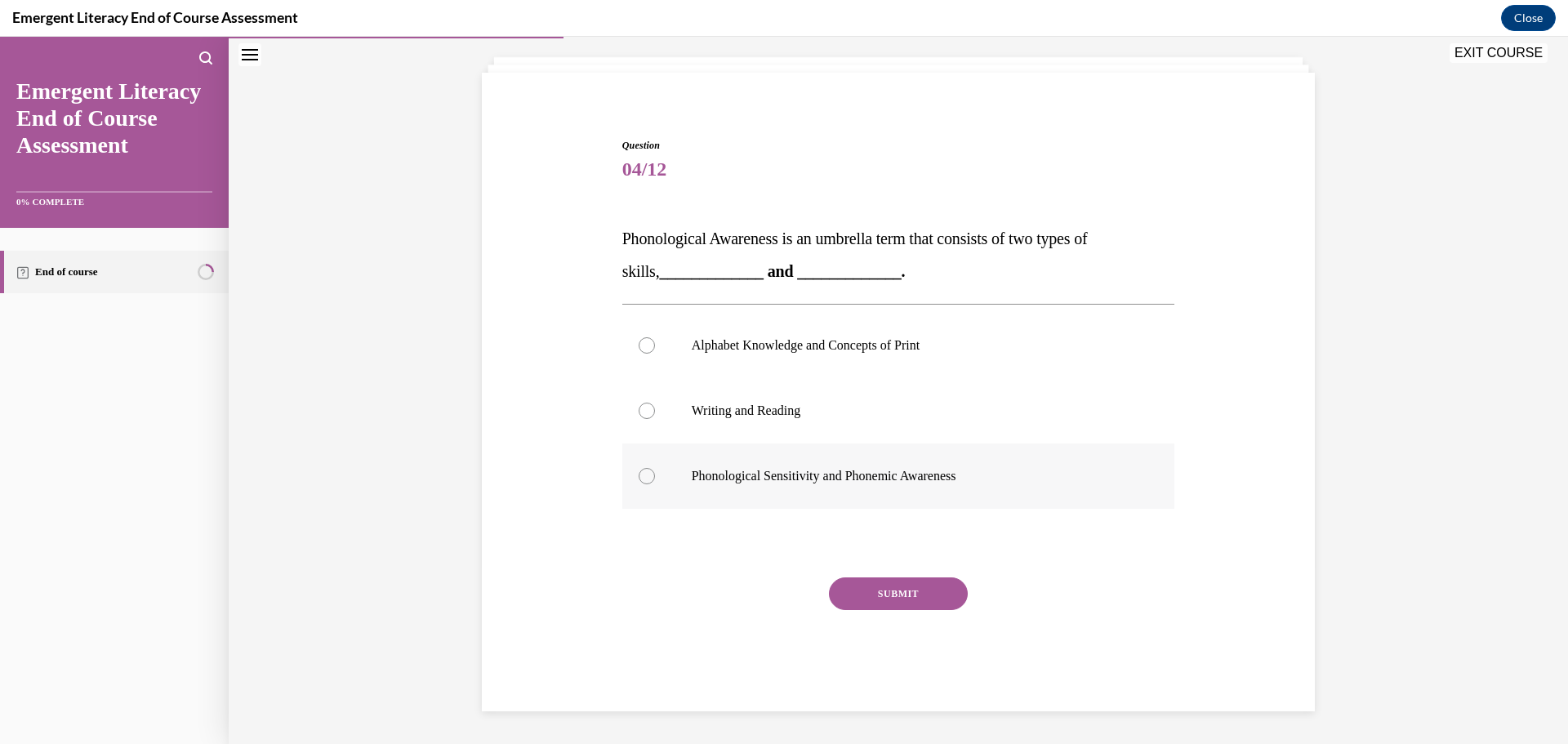
click at [648, 476] on div at bounding box center [646, 476] width 17 height 17
click at [648, 476] on input "Phonological Sensitivity and Phonemic Awareness" at bounding box center [646, 476] width 17 height 17
radio input "true"
click at [892, 585] on button "SUBMIT" at bounding box center [898, 593] width 139 height 32
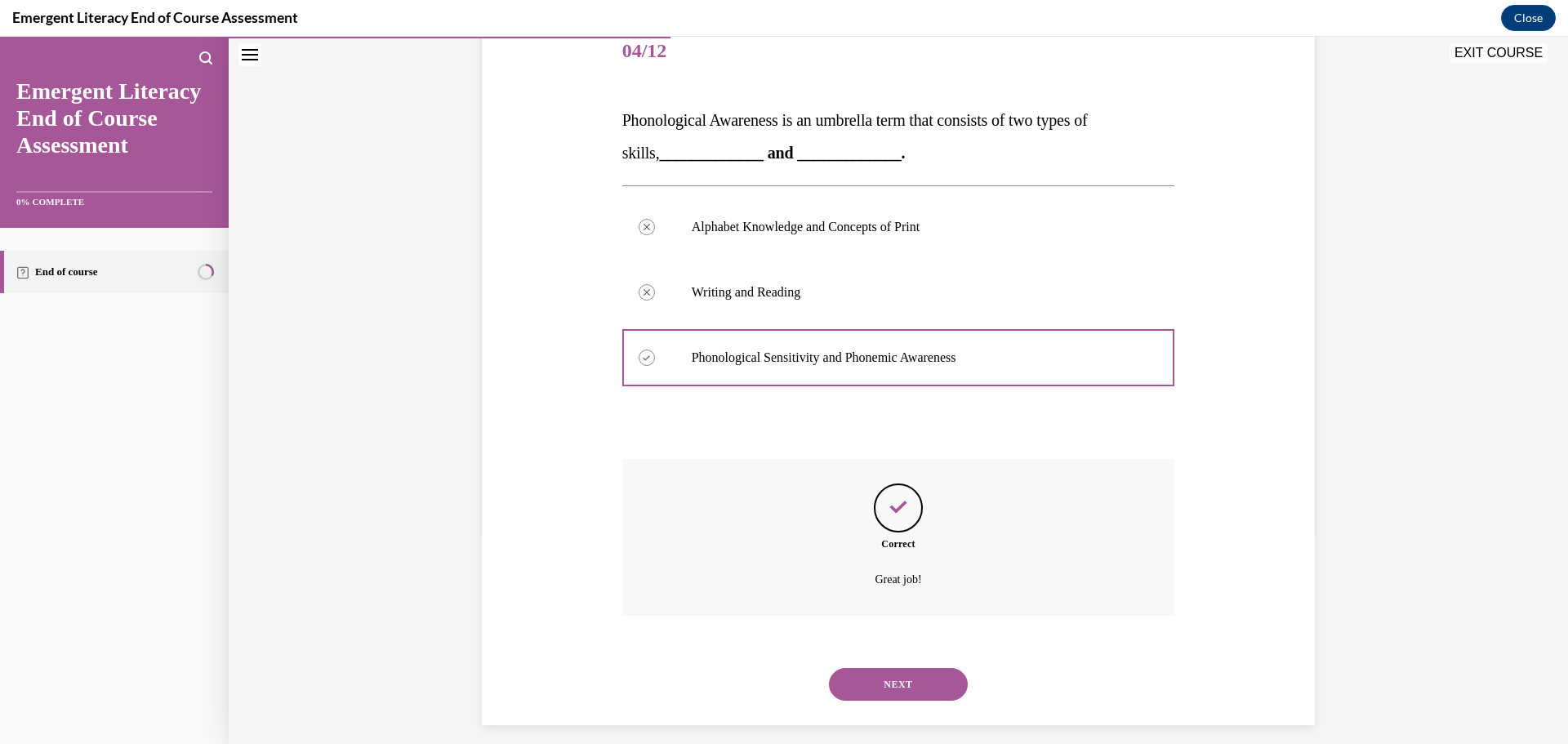
scroll to position [222, 0]
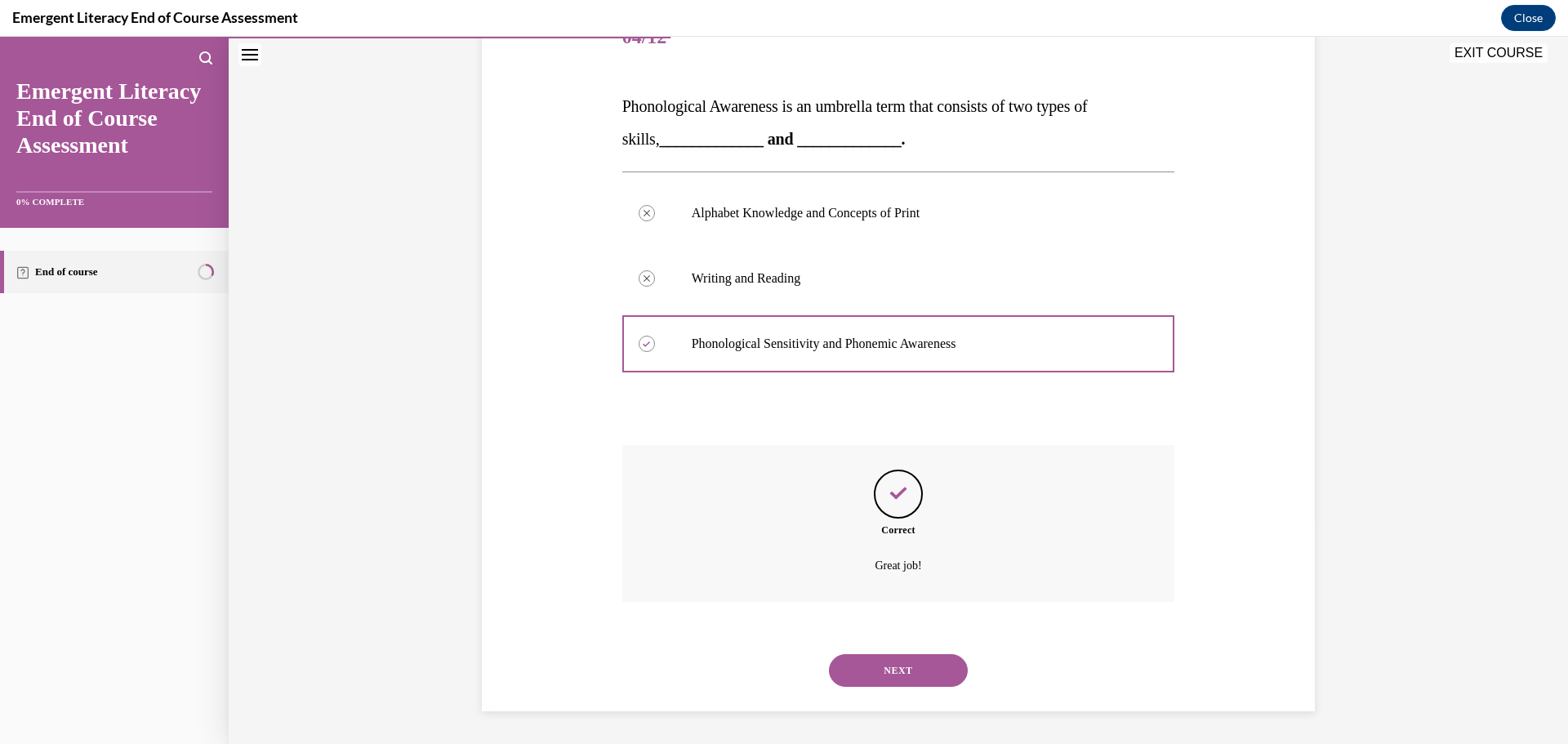
click at [879, 663] on button "NEXT" at bounding box center [898, 670] width 139 height 32
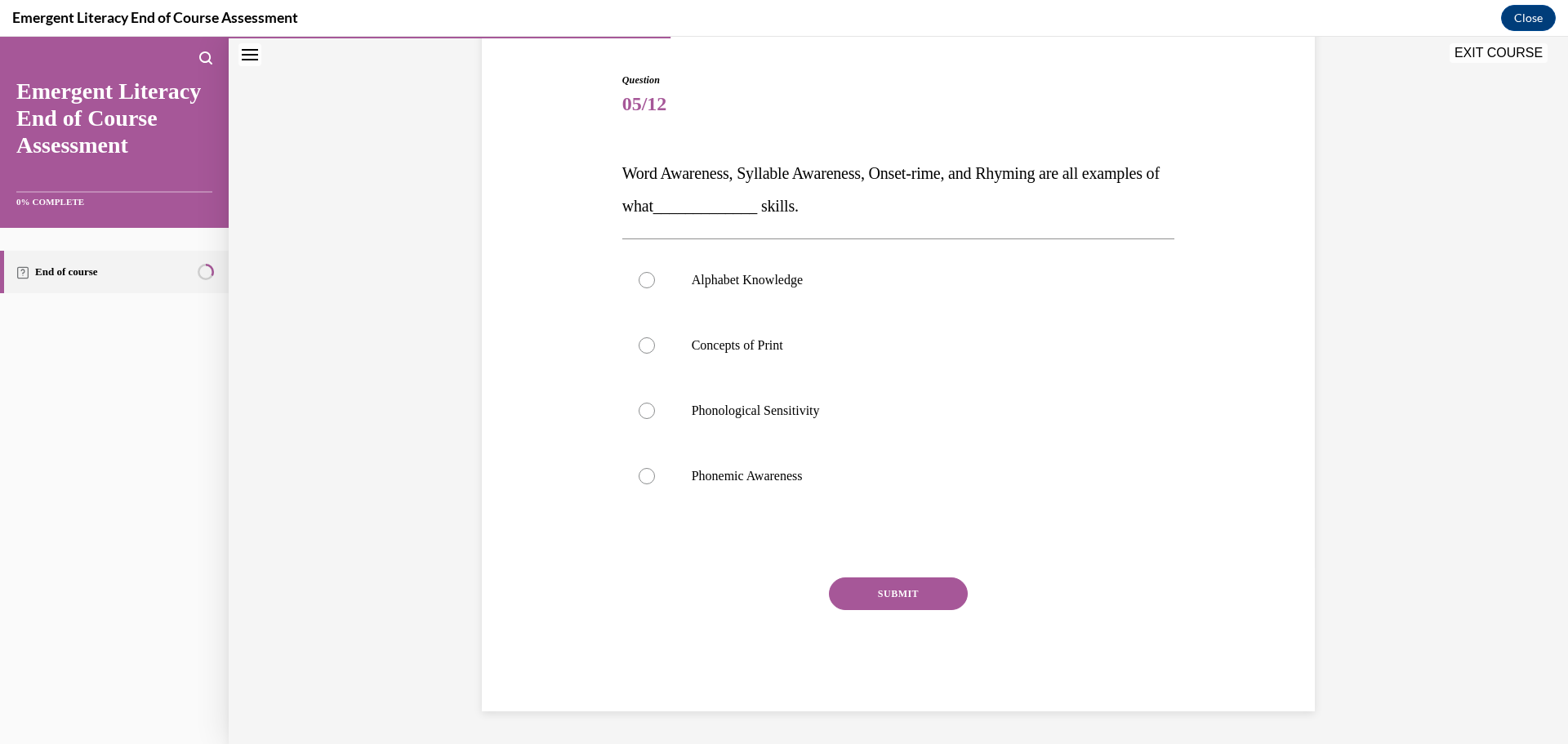
scroll to position [154, 0]
click at [643, 411] on div at bounding box center [646, 411] width 17 height 17
click at [643, 411] on input "Phonological Sensitivity" at bounding box center [646, 411] width 17 height 17
radio input "true"
click at [921, 597] on button "SUBMIT" at bounding box center [898, 593] width 139 height 32
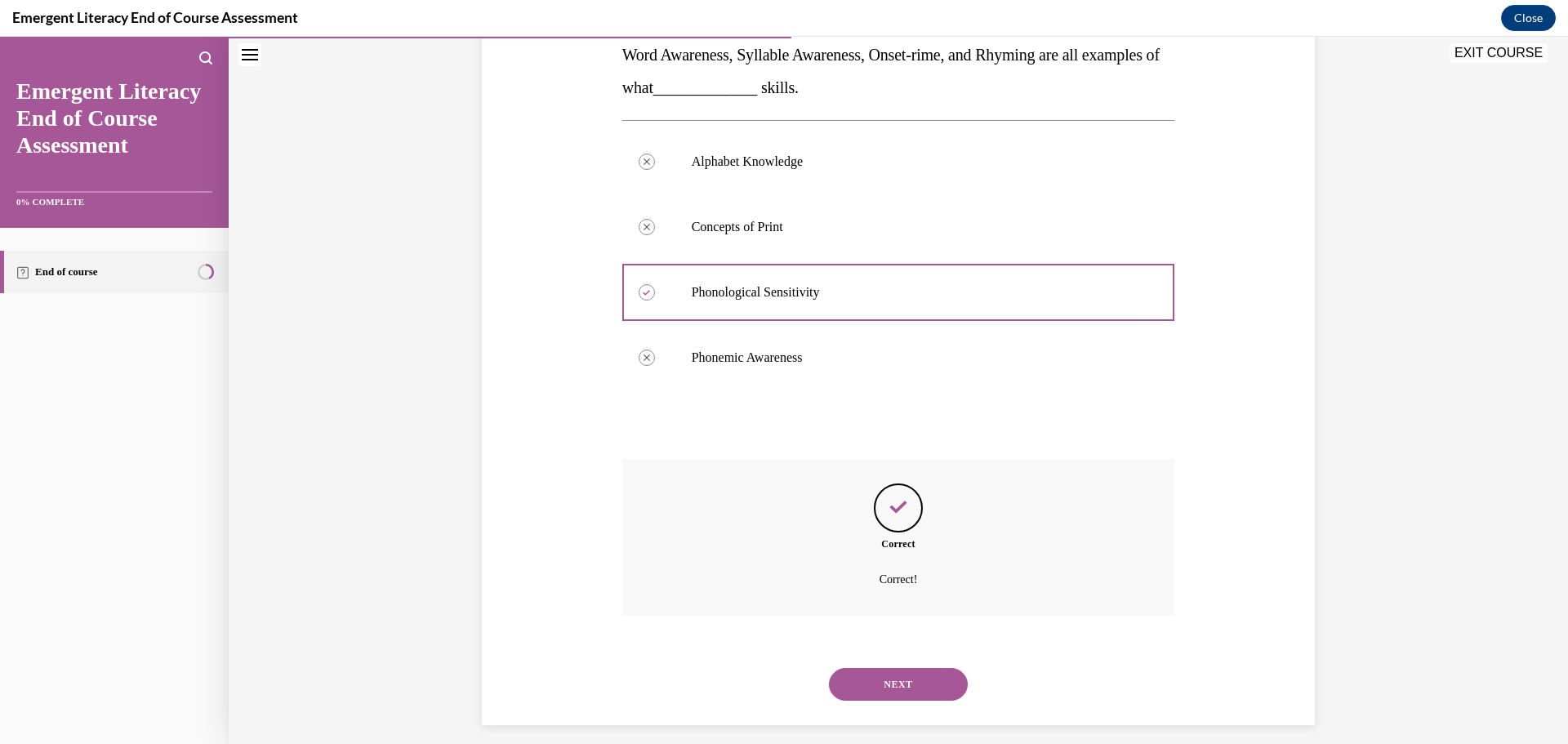
scroll to position [287, 0]
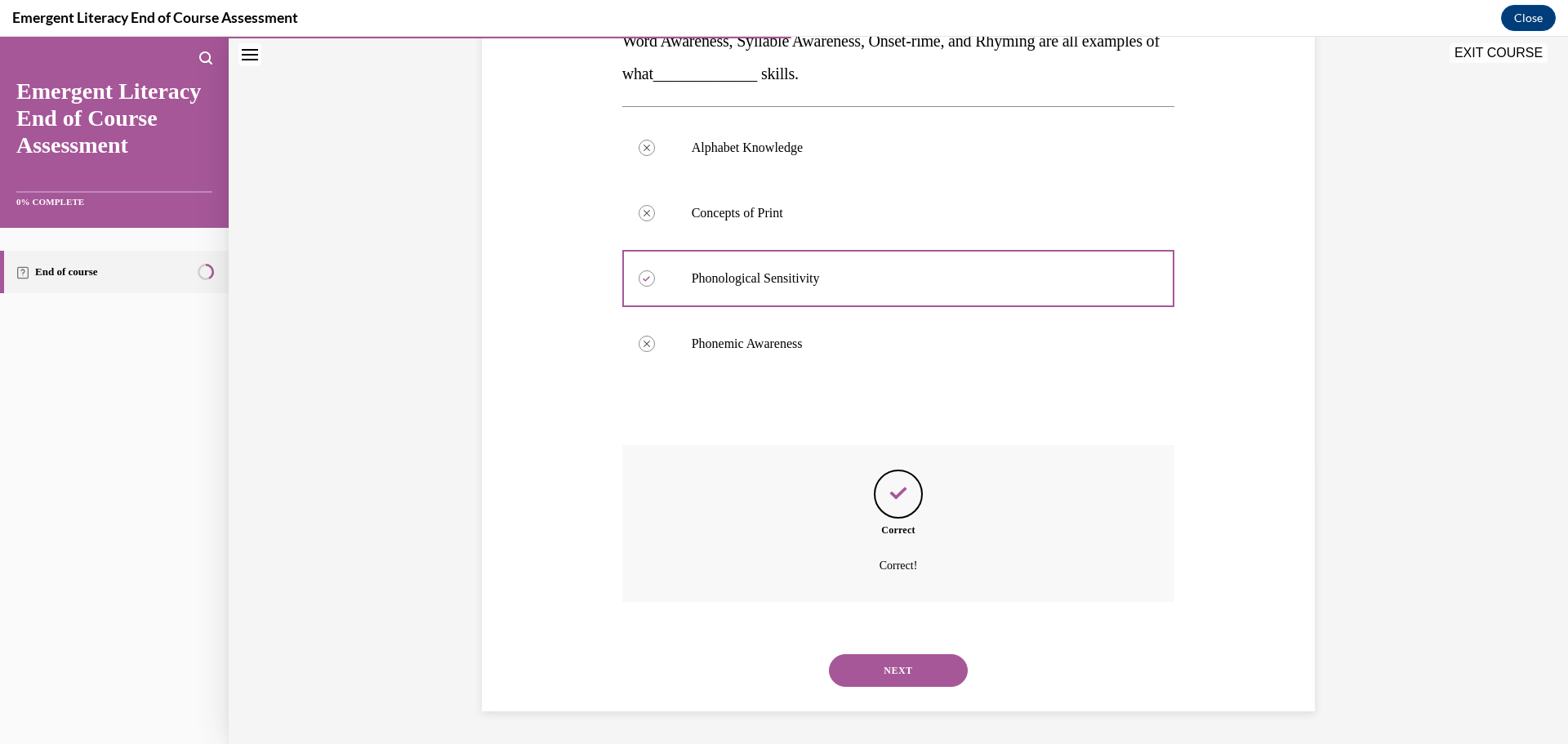
click at [869, 664] on button "NEXT" at bounding box center [898, 670] width 139 height 32
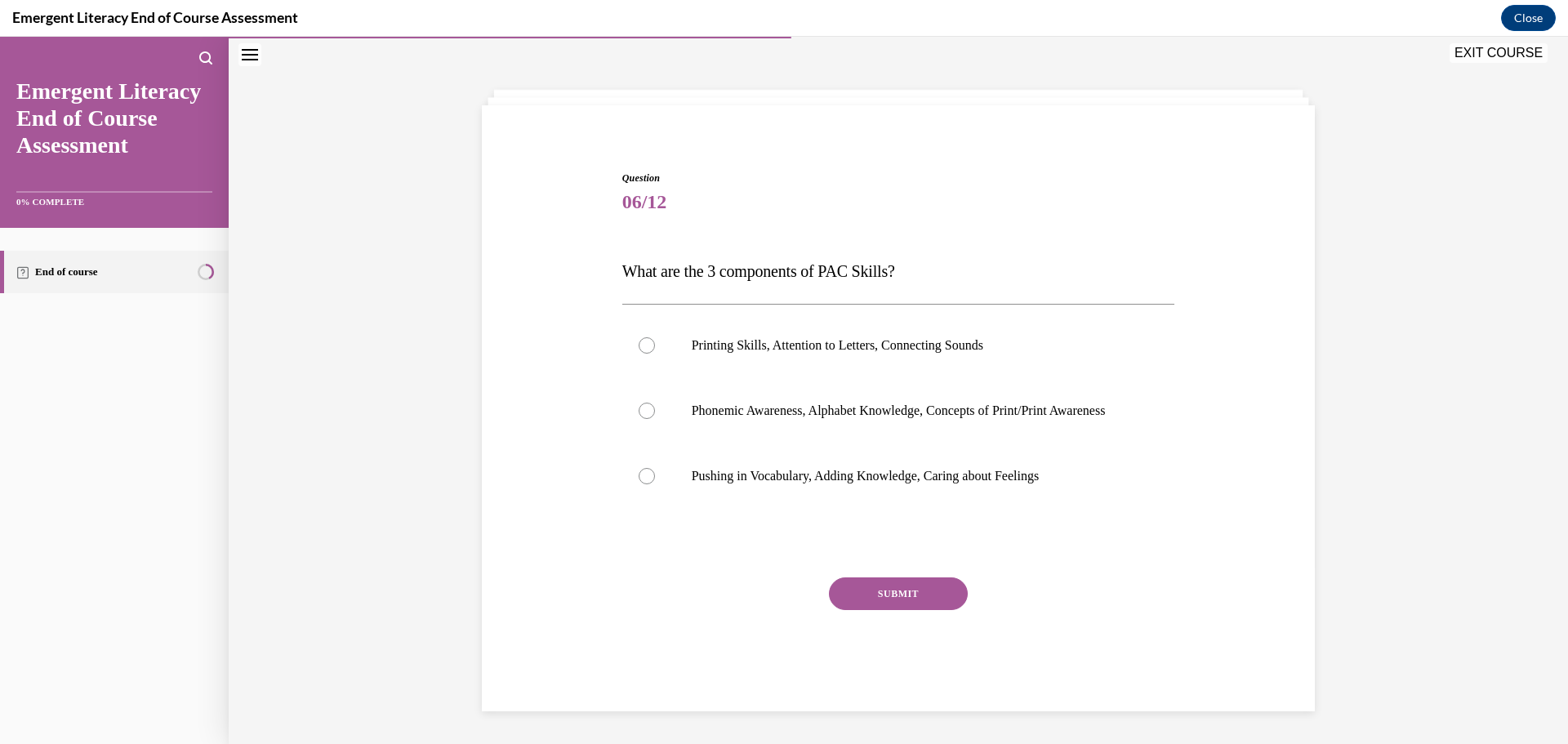
scroll to position [72, 0]
click at [641, 403] on div at bounding box center [646, 411] width 17 height 17
click at [641, 403] on input "Phonemic Awareness, Alphabet Knowledge, Concepts of Print/Print Awareness" at bounding box center [646, 411] width 17 height 17
radio input "true"
click at [907, 587] on button "SUBMIT" at bounding box center [898, 593] width 139 height 32
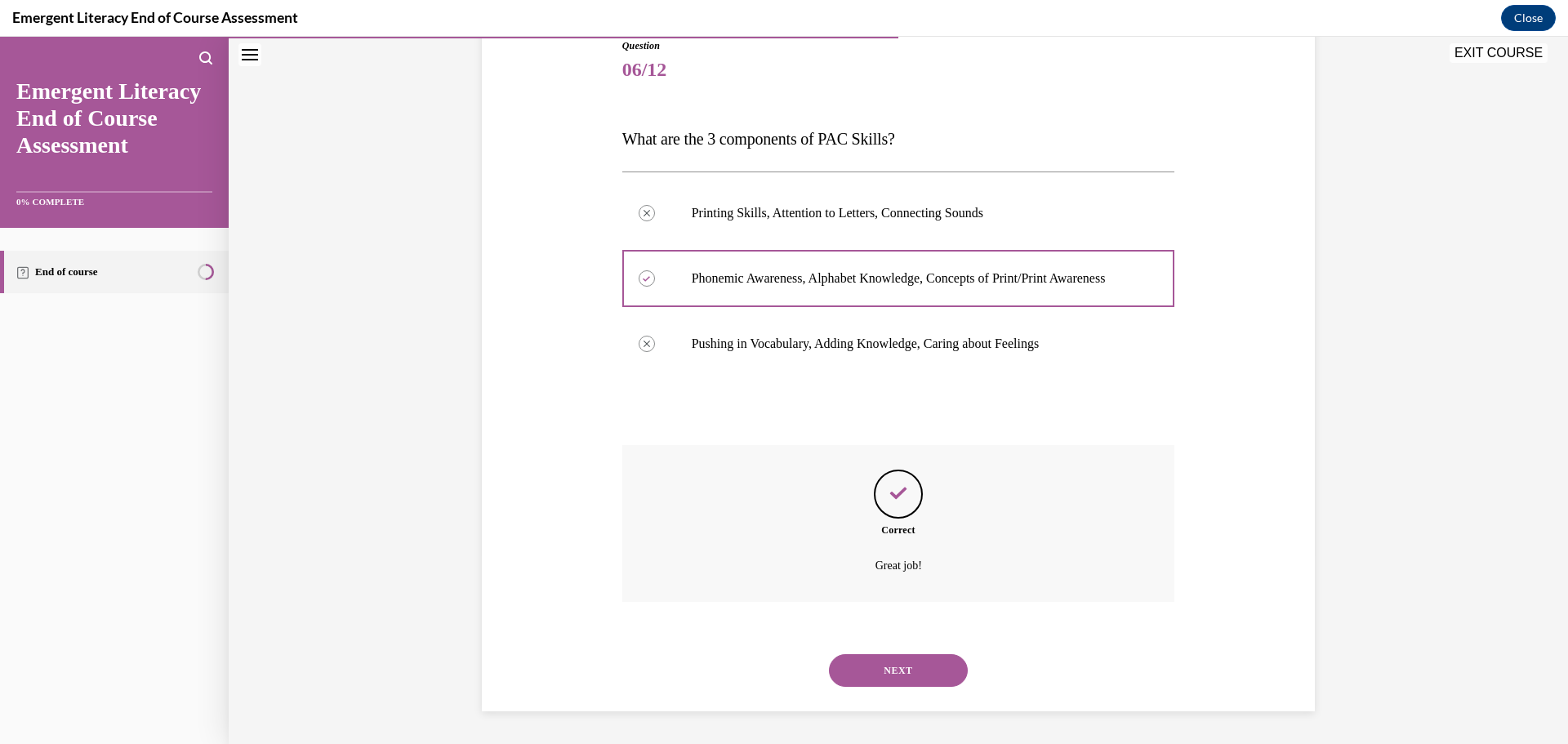
scroll to position [57, 0]
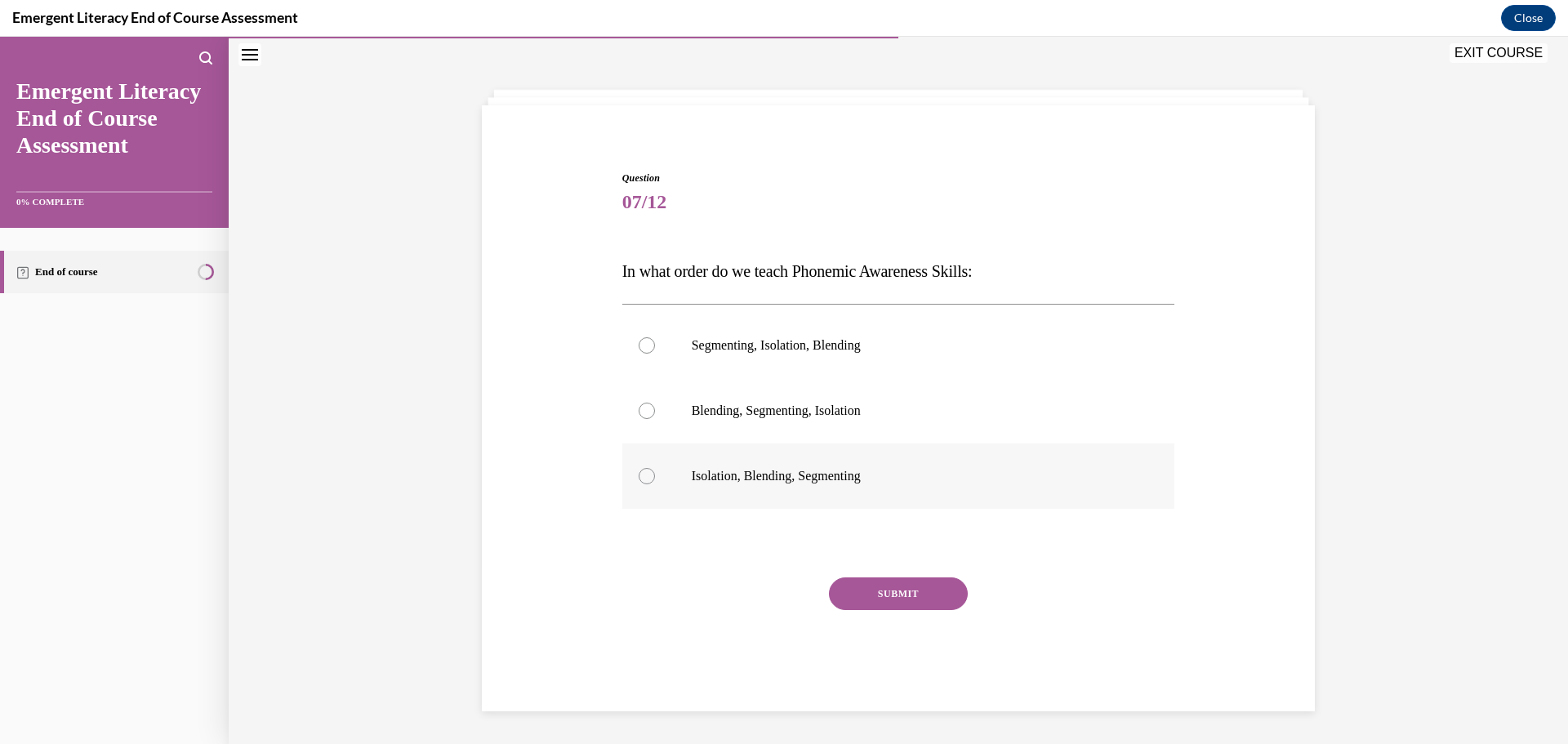
drag, startPoint x: 635, startPoint y: 474, endPoint x: 650, endPoint y: 478, distance: 15.5
click at [638, 470] on div at bounding box center [646, 476] width 17 height 17
click at [638, 470] on input "Isolation, Blending, Segmenting" at bounding box center [646, 476] width 17 height 17
radio input "true"
click at [917, 586] on button "SUBMIT" at bounding box center [898, 593] width 139 height 32
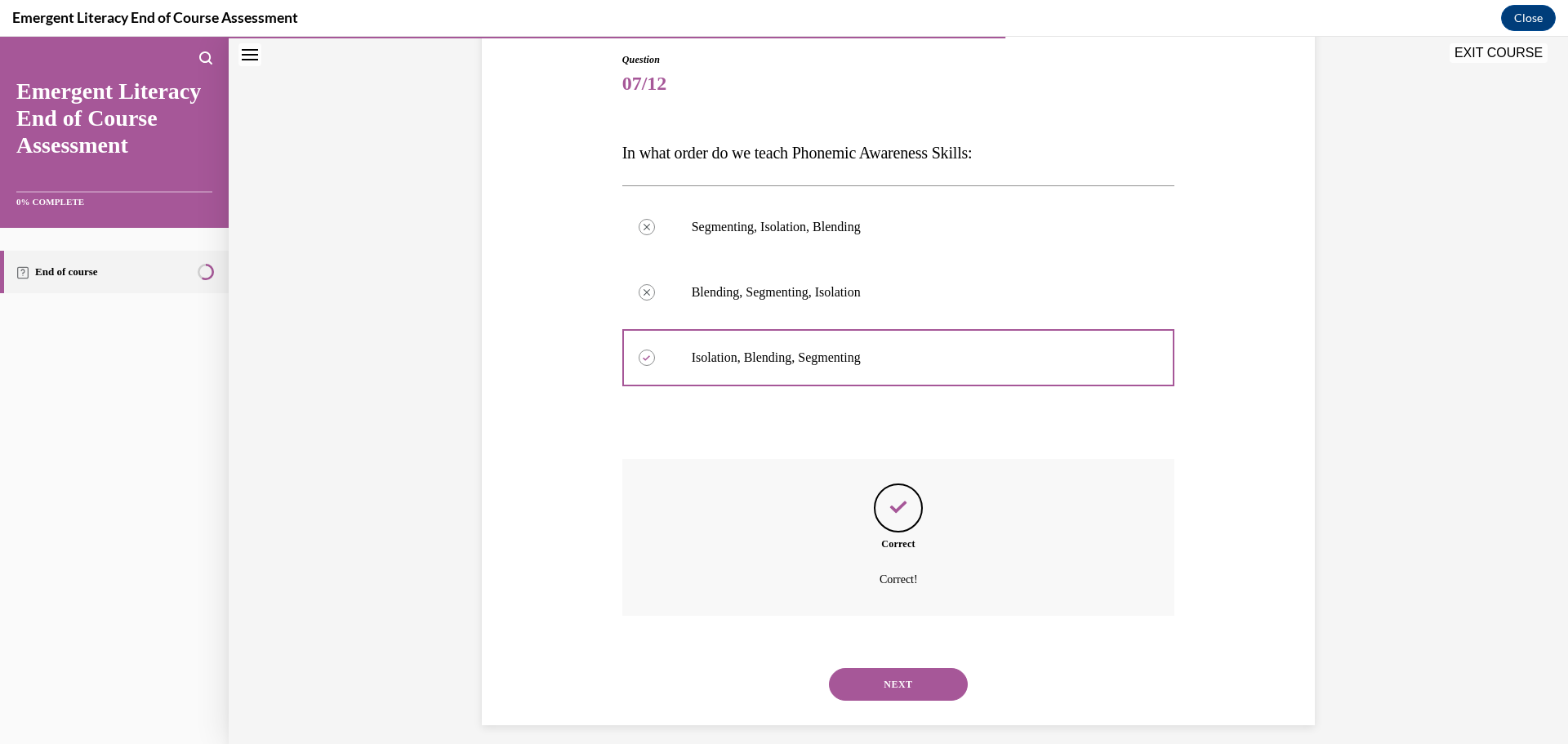
scroll to position [188, 0]
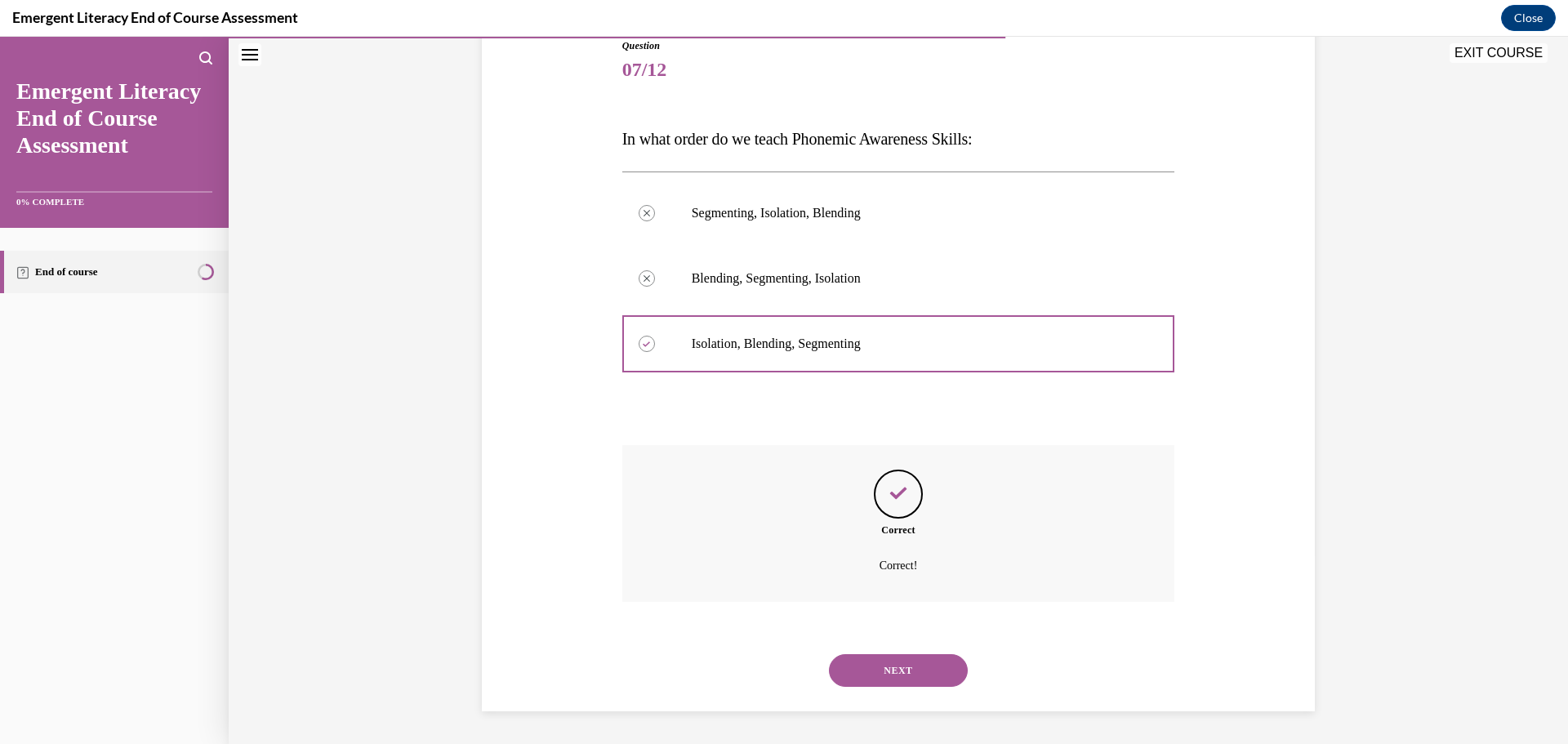
click at [890, 662] on button "NEXT" at bounding box center [898, 670] width 139 height 32
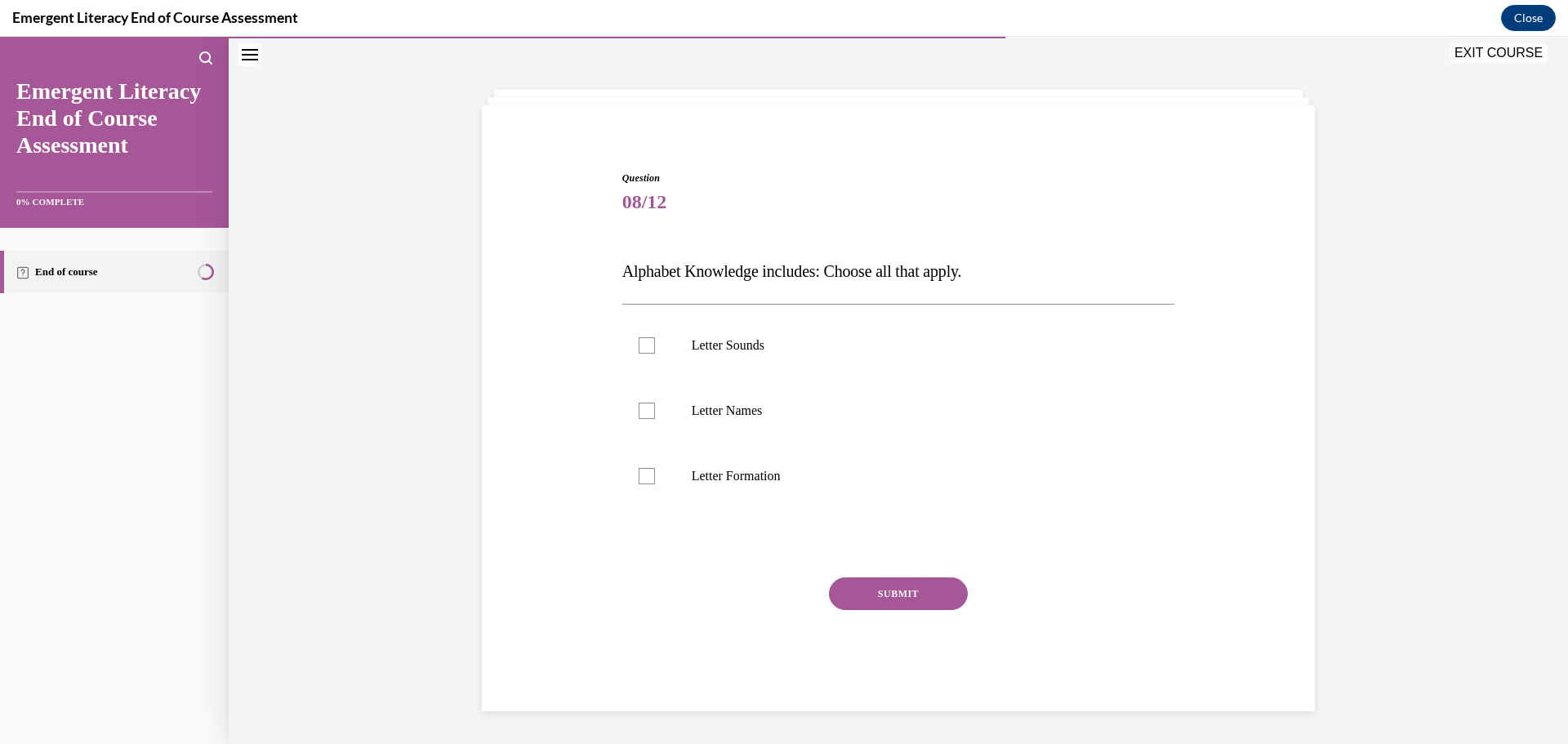
scroll to position [57, 0]
click at [641, 338] on div at bounding box center [646, 345] width 17 height 17
click at [641, 338] on input "Letter Sounds" at bounding box center [646, 345] width 17 height 17
checkbox input "true"
click at [640, 412] on div at bounding box center [646, 411] width 17 height 17
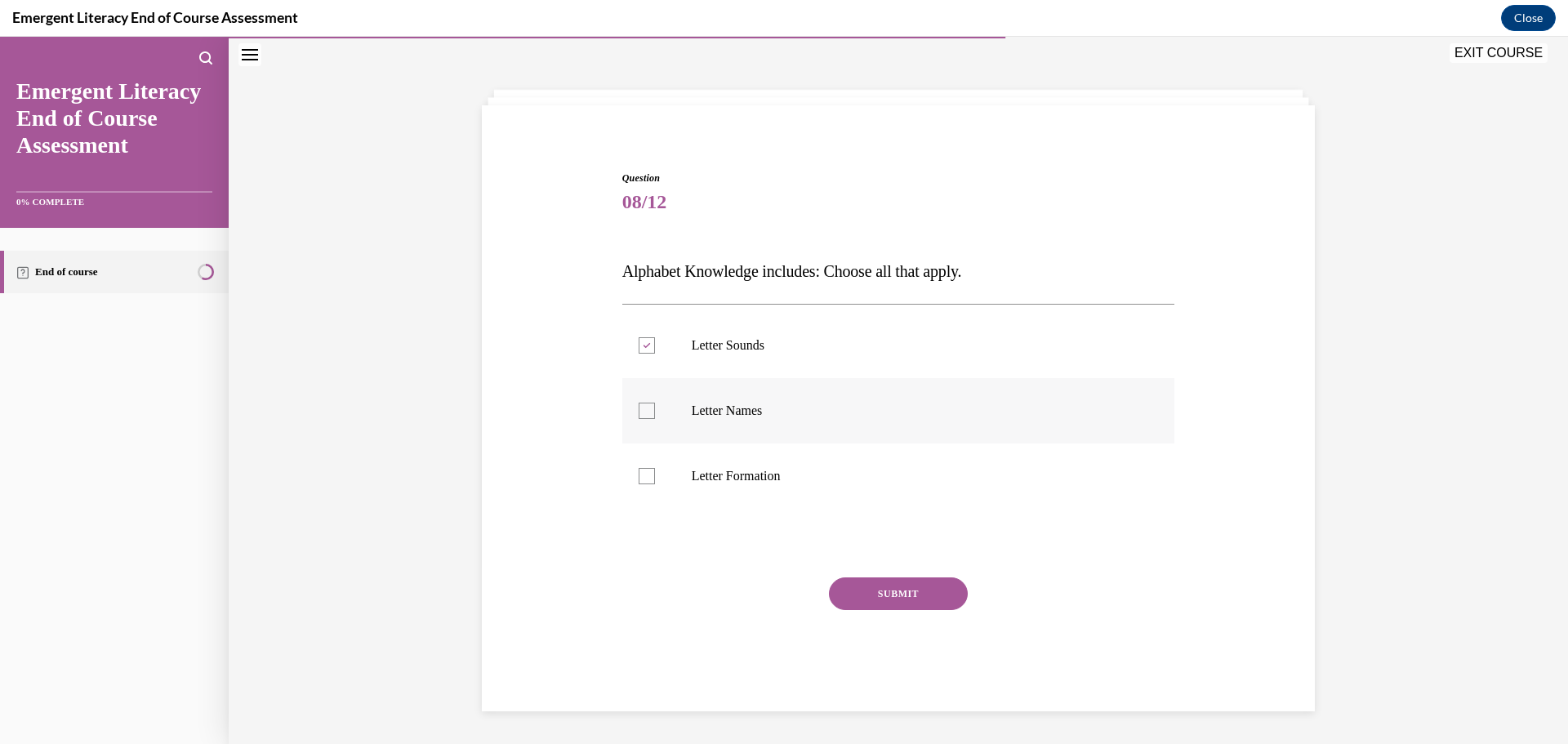
click at [640, 412] on input "Letter Names" at bounding box center [646, 411] width 17 height 17
checkbox input "true"
click at [644, 482] on div at bounding box center [646, 476] width 17 height 17
click at [644, 482] on input "Letter Formation" at bounding box center [646, 476] width 17 height 17
checkbox input "true"
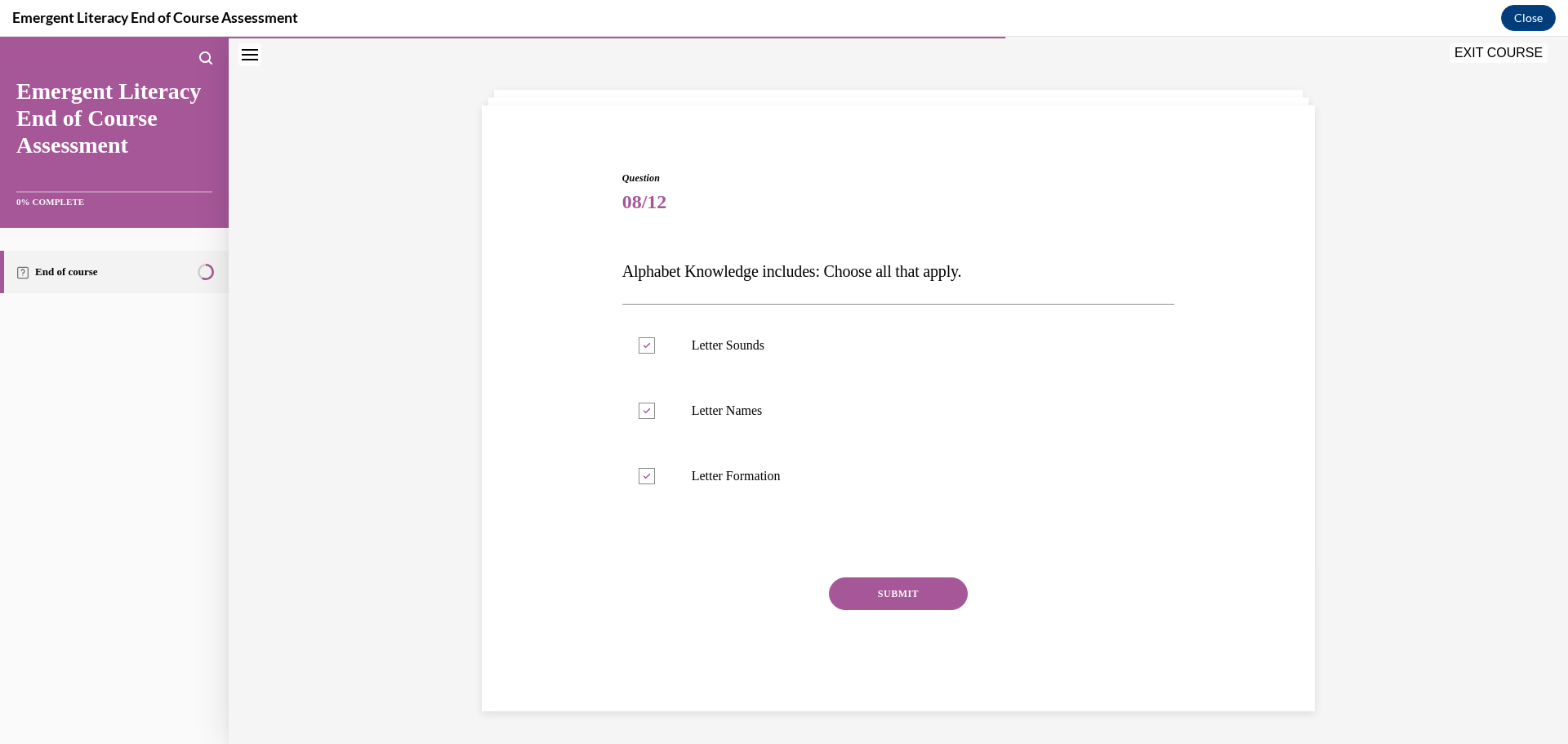
click at [908, 603] on button "SUBMIT" at bounding box center [898, 593] width 139 height 32
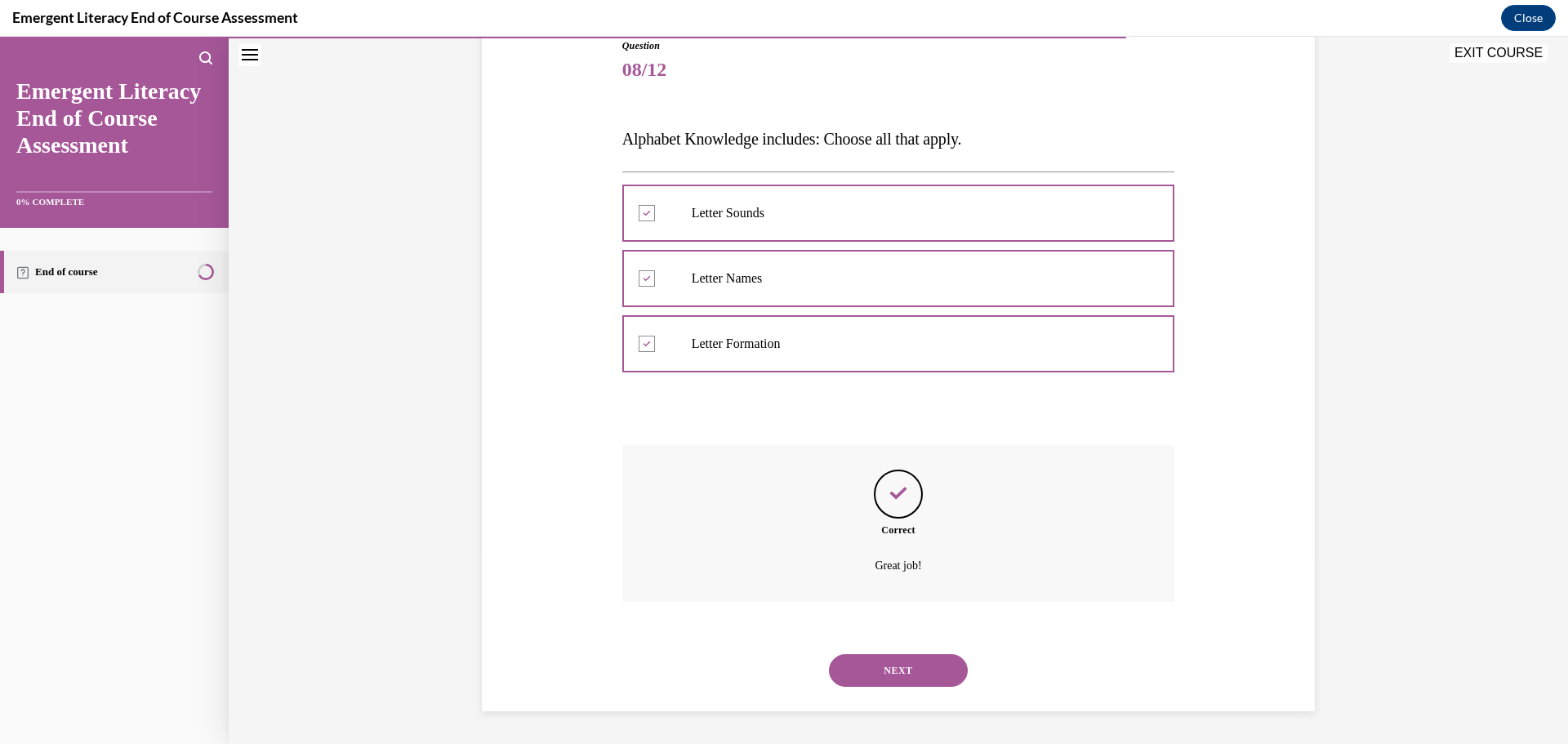
click at [896, 676] on button "NEXT" at bounding box center [898, 670] width 139 height 32
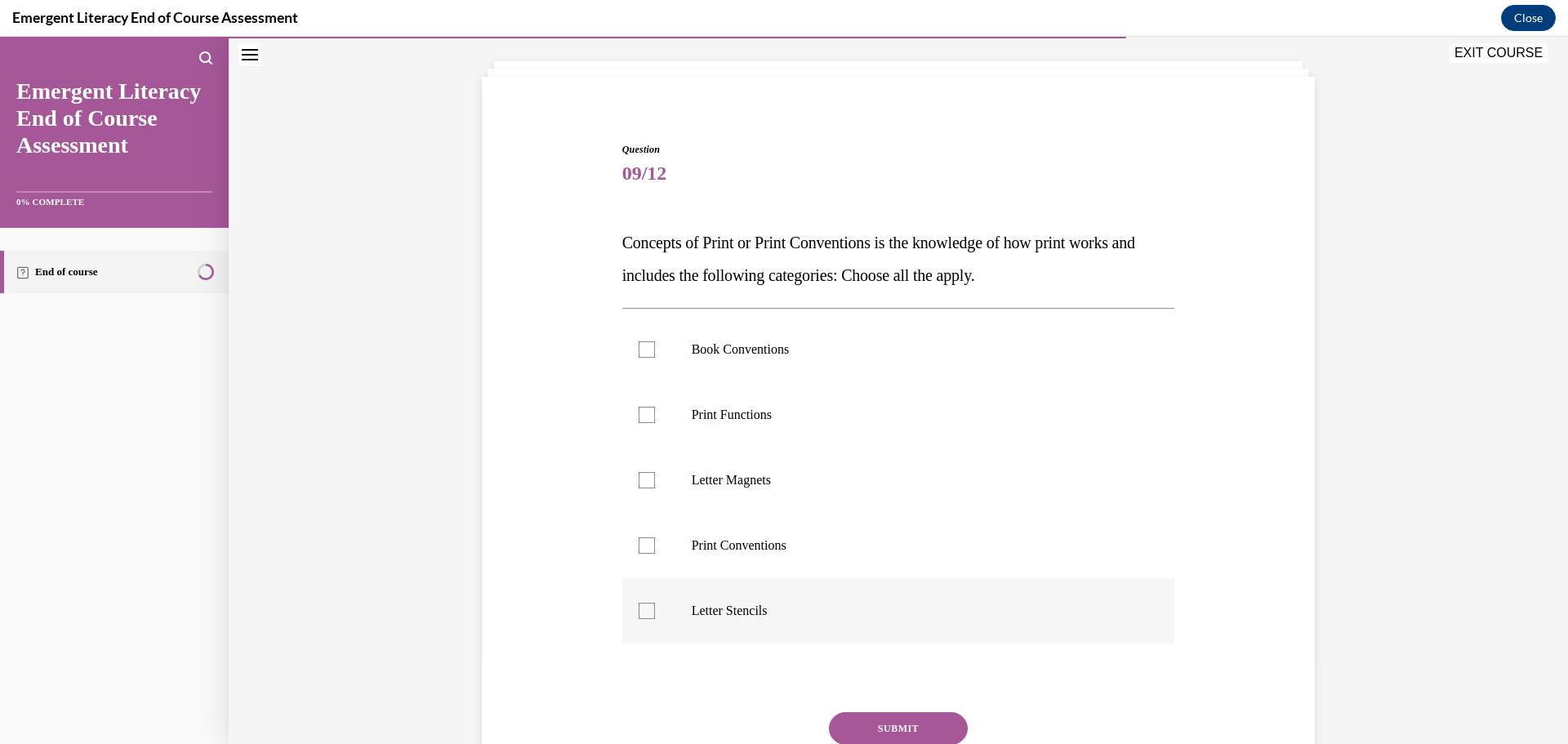
scroll to position [85, 0]
click at [641, 346] on div at bounding box center [646, 349] width 17 height 17
click at [641, 346] on input "Book Conventions" at bounding box center [646, 349] width 17 height 17
checkbox input "true"
click at [644, 424] on label "Print Functions" at bounding box center [899, 414] width 553 height 65
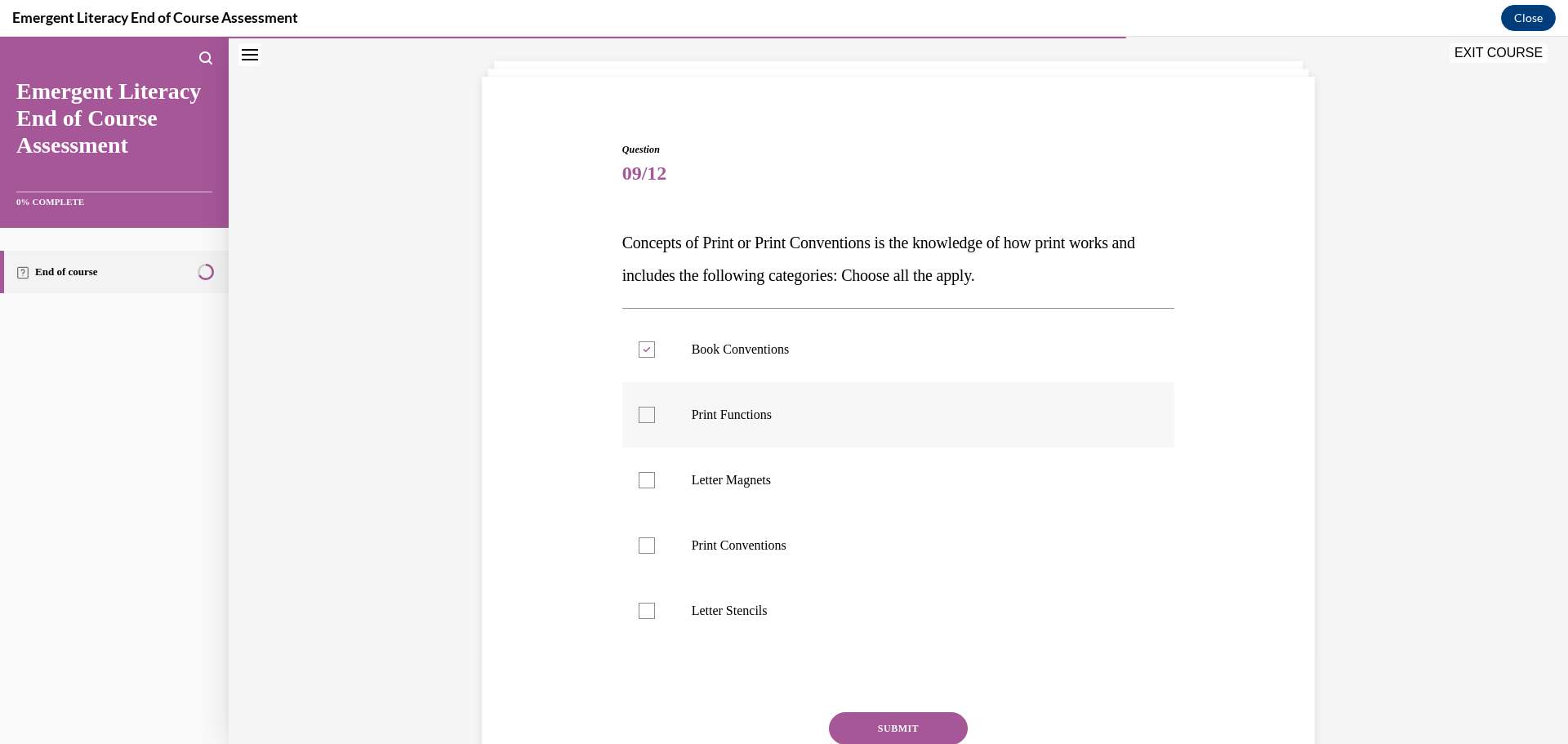
click at [644, 423] on input "Print Functions" at bounding box center [646, 414] width 17 height 17
checkbox input "true"
click at [639, 539] on div at bounding box center [646, 545] width 17 height 17
click at [639, 539] on input "Print Conventions" at bounding box center [646, 545] width 17 height 17
checkbox input "true"
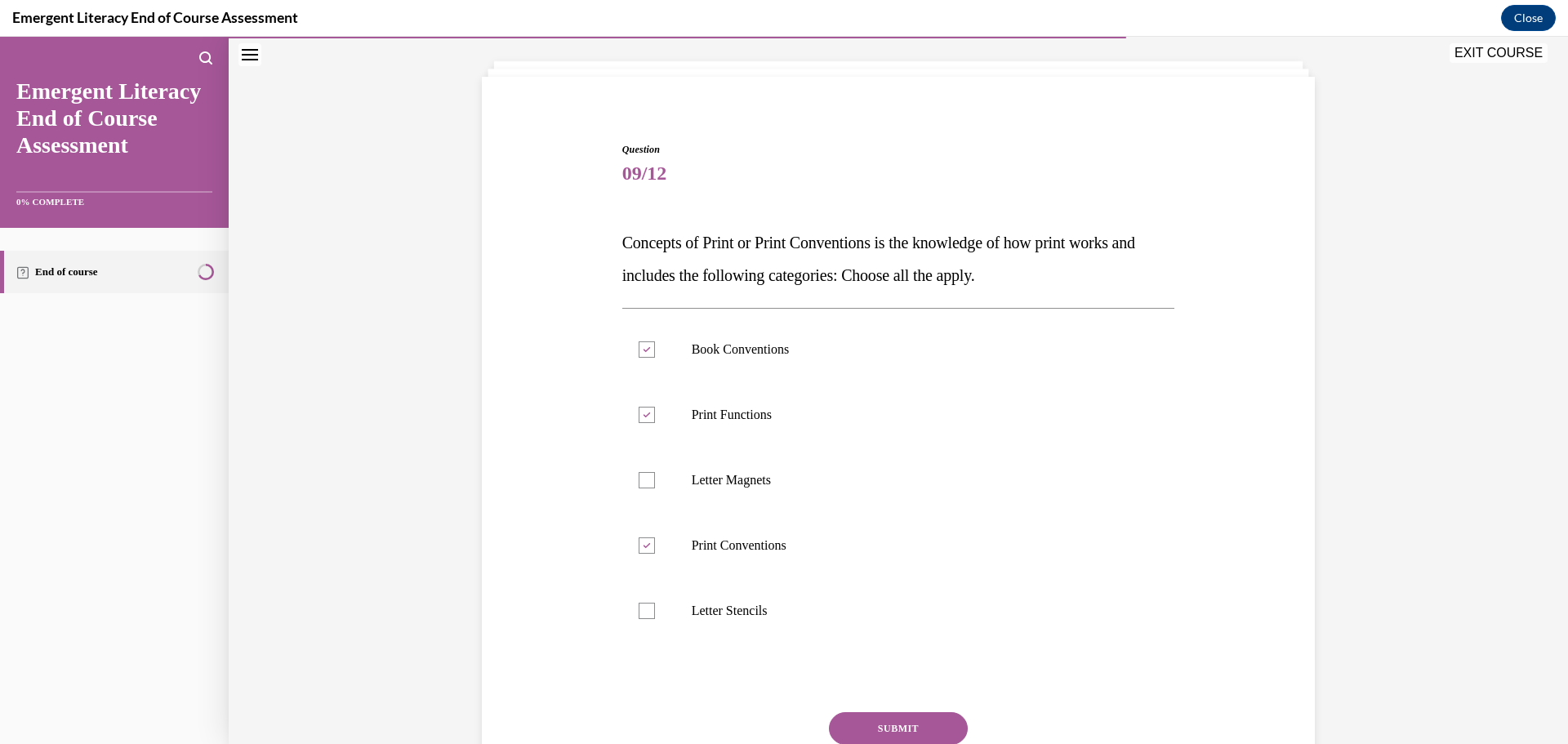
click at [870, 734] on button "SUBMIT" at bounding box center [898, 728] width 139 height 32
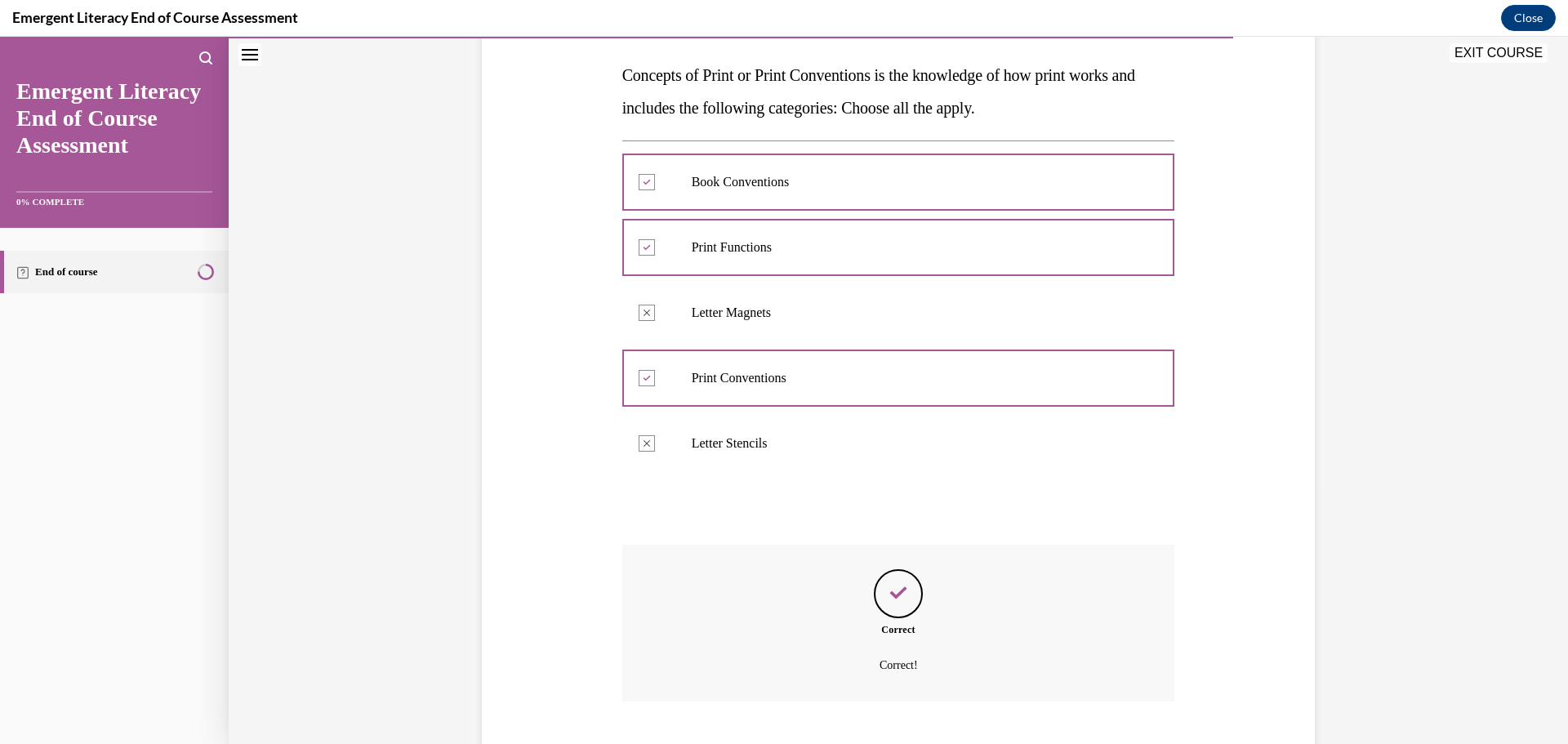
scroll to position [352, 0]
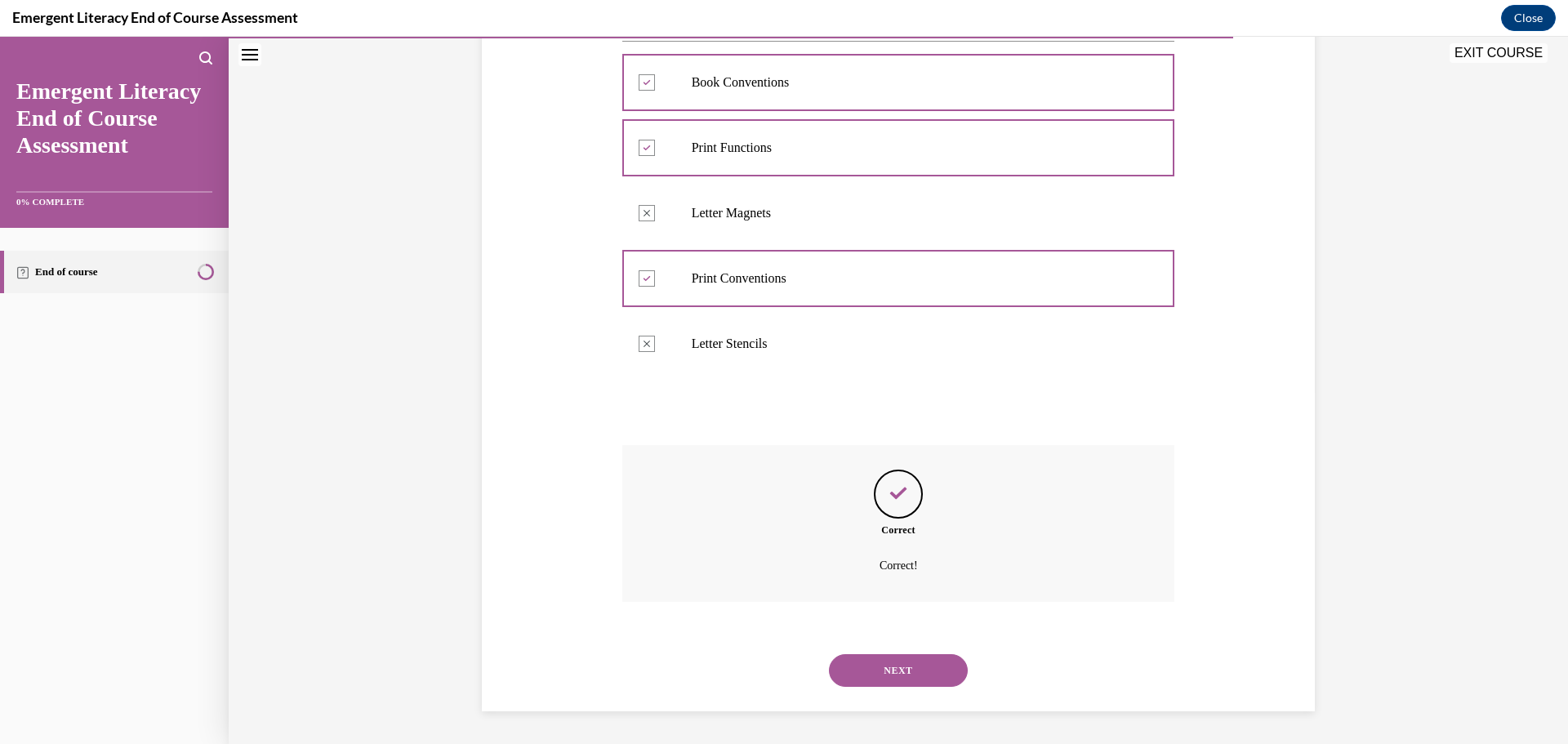
click at [904, 688] on div "NEXT" at bounding box center [899, 670] width 553 height 65
click at [896, 666] on button "NEXT" at bounding box center [898, 670] width 139 height 32
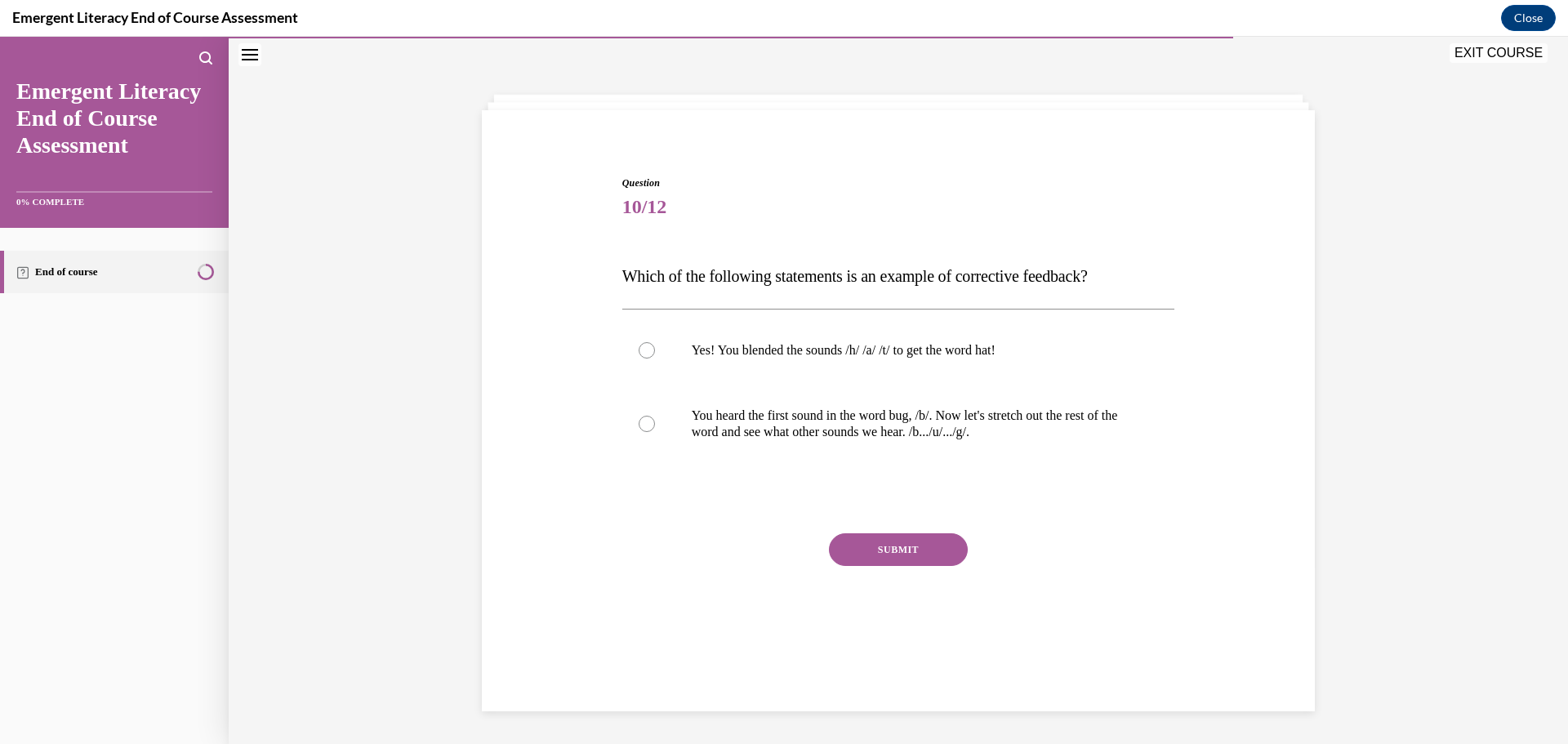
scroll to position [51, 0]
drag, startPoint x: 634, startPoint y: 348, endPoint x: 711, endPoint y: 411, distance: 99.5
click at [638, 348] on div at bounding box center [646, 350] width 17 height 17
click at [638, 348] on input "Yes! You blended the sounds /h/ /a/ /t/ to get the word hat!" at bounding box center [646, 350] width 17 height 17
radio input "true"
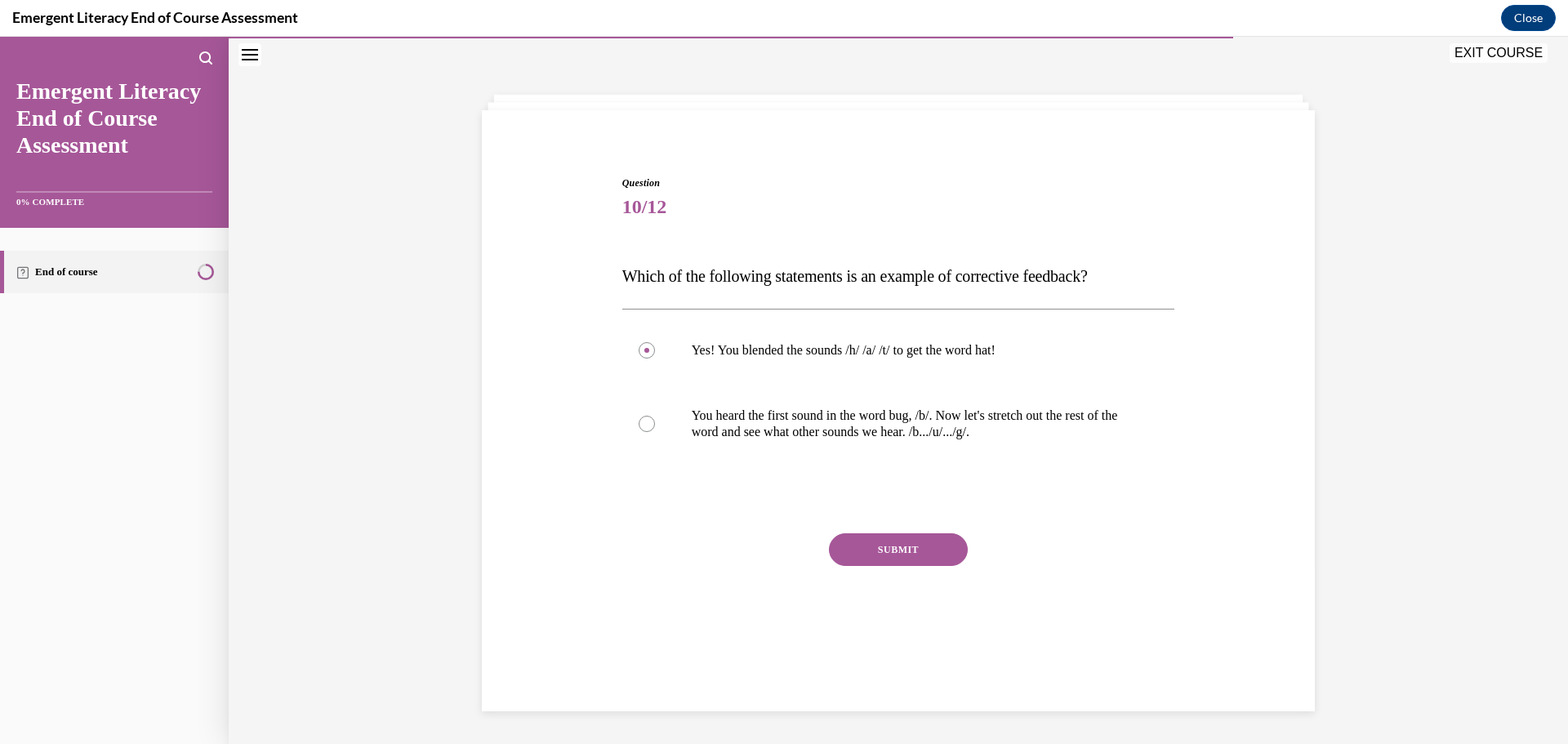
click at [876, 549] on button "SUBMIT" at bounding box center [898, 549] width 139 height 32
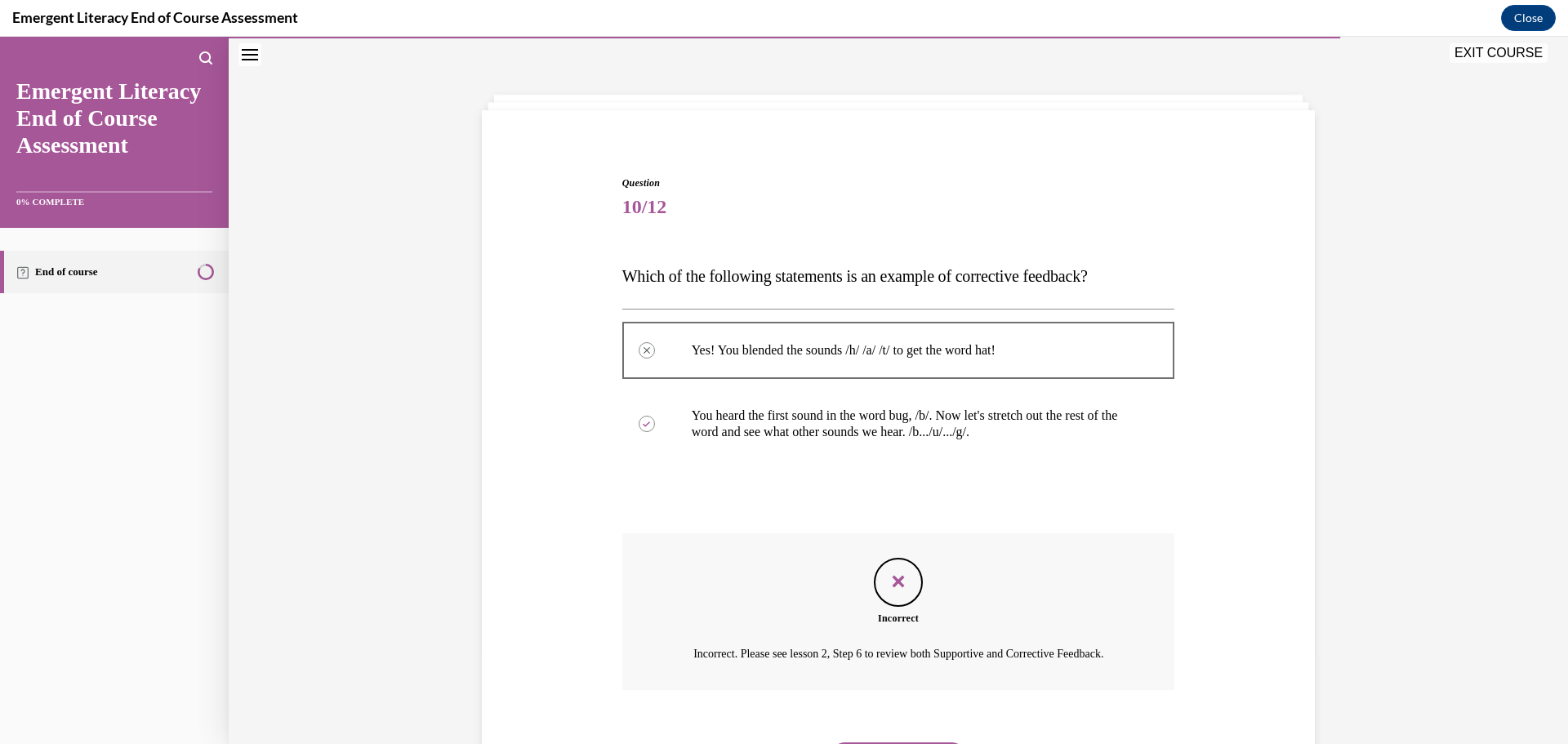
click at [888, 742] on button "NEXT" at bounding box center [898, 758] width 139 height 32
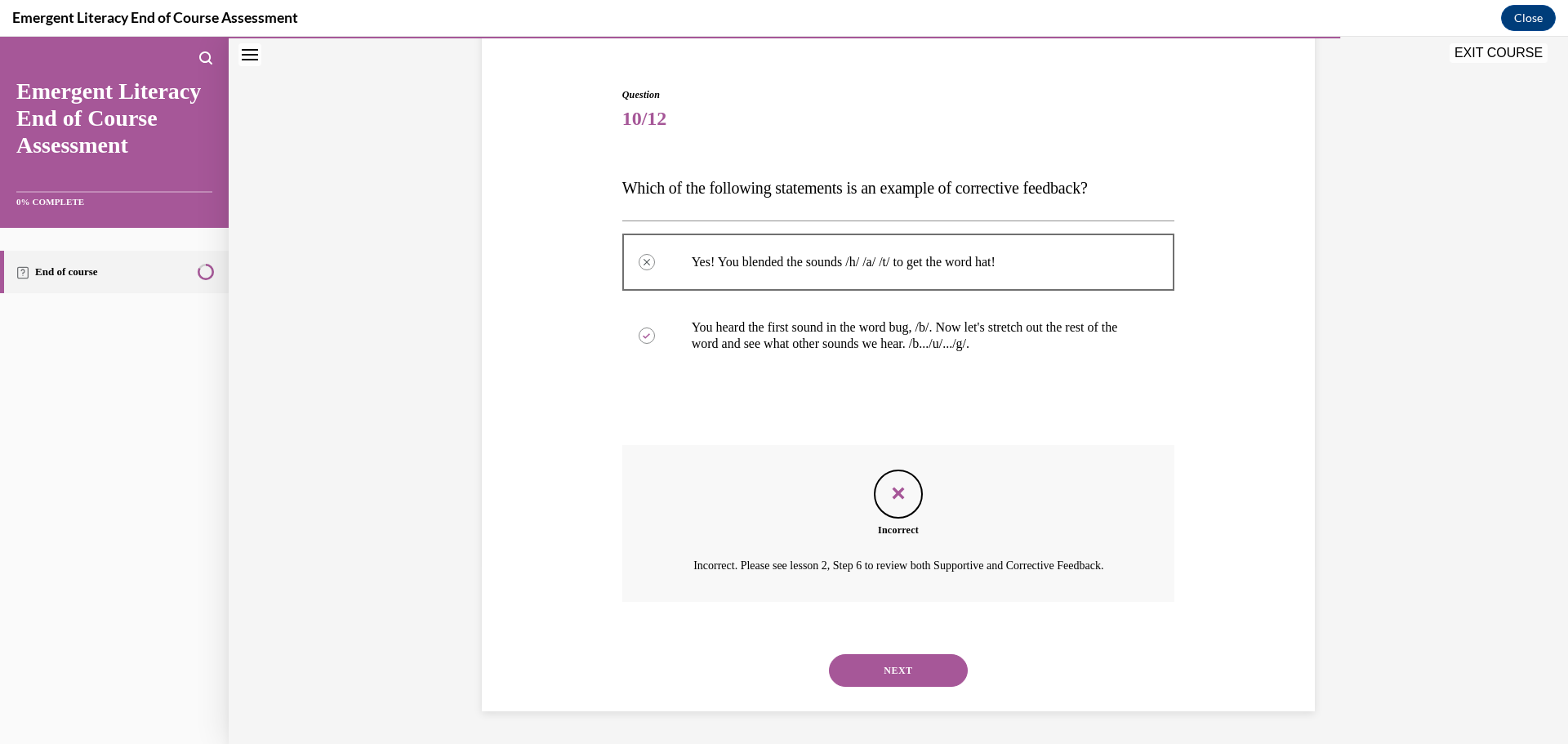
scroll to position [57, 0]
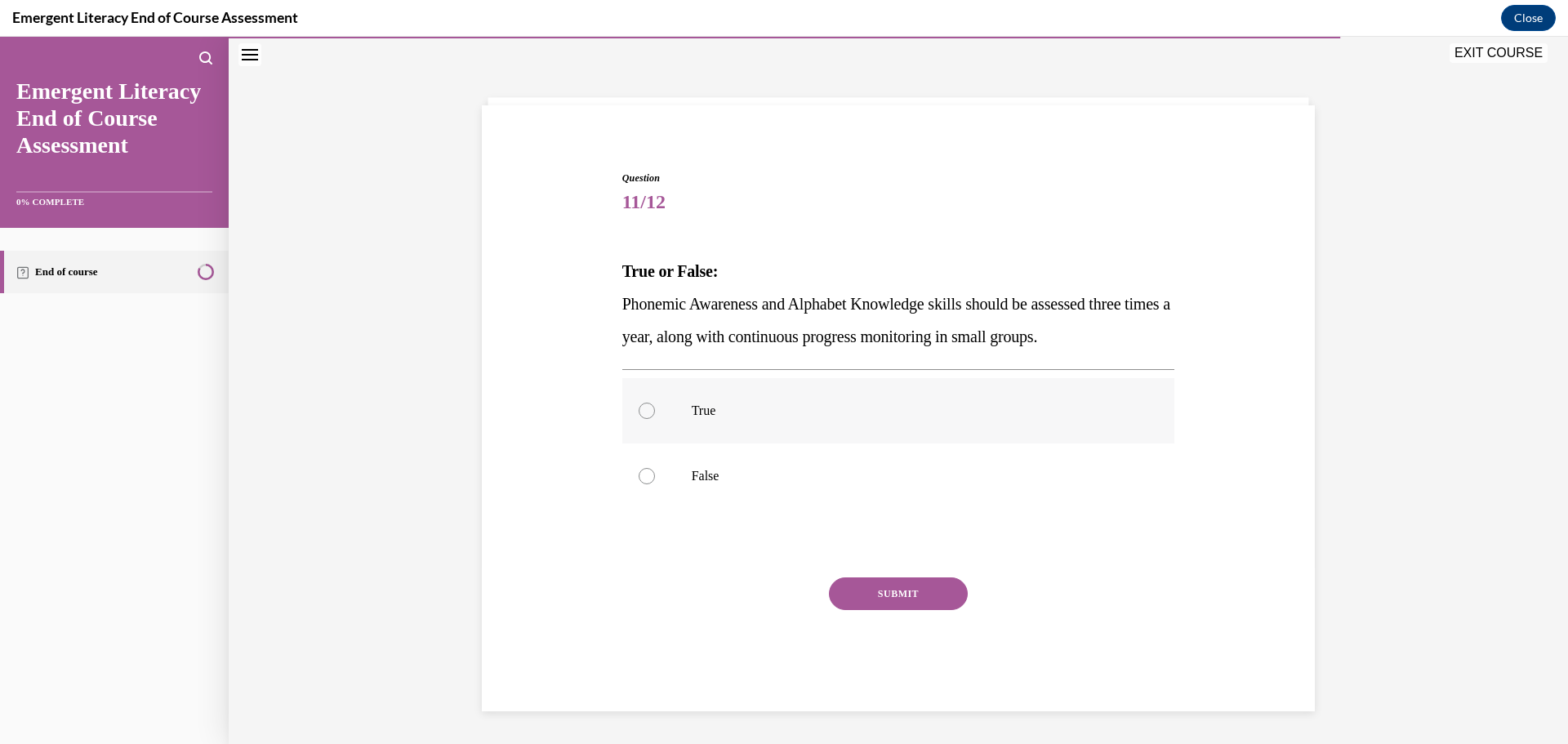
click at [639, 406] on div at bounding box center [646, 411] width 17 height 17
click at [639, 406] on input "True" at bounding box center [646, 411] width 17 height 17
radio input "true"
click at [950, 590] on button "SUBMIT" at bounding box center [898, 593] width 139 height 32
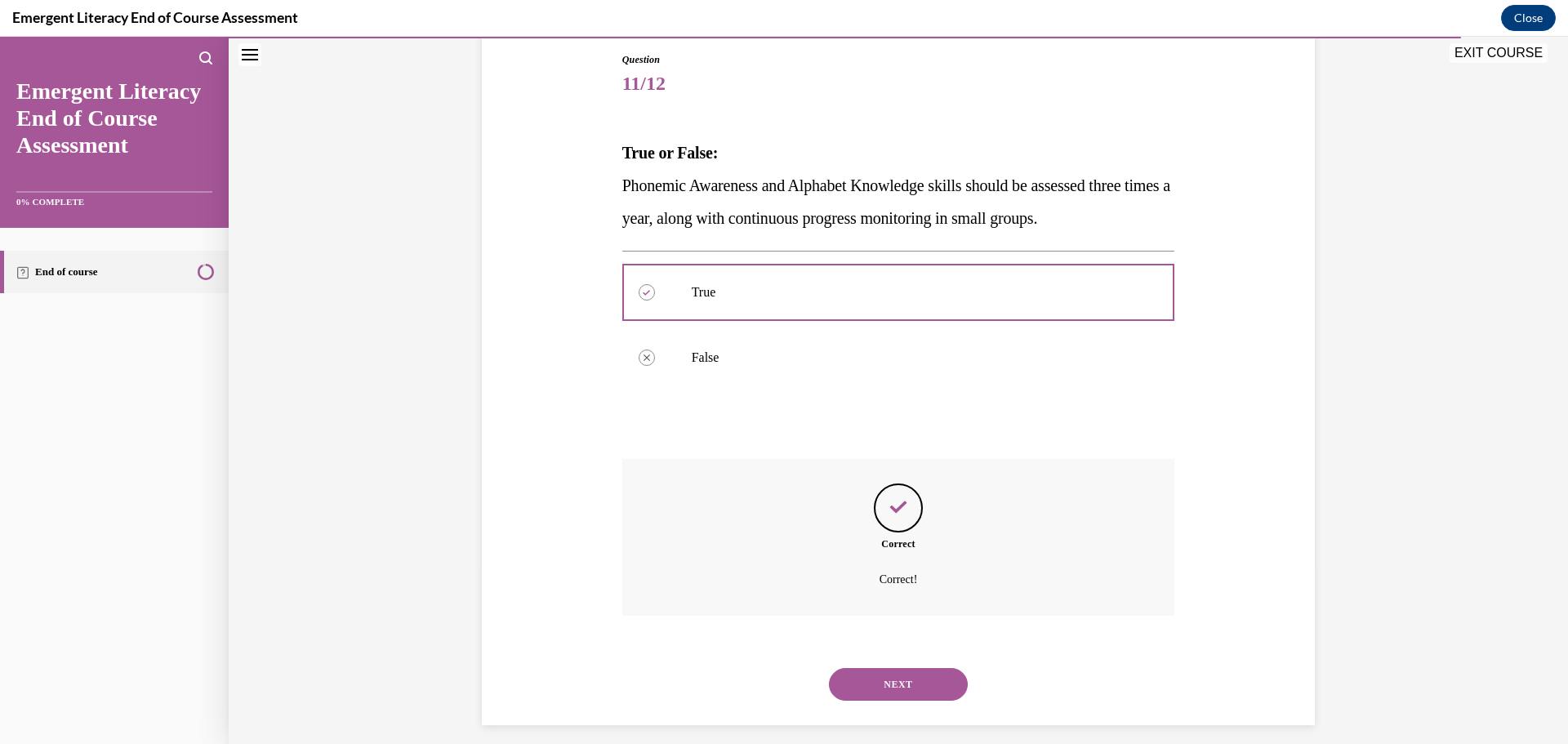
scroll to position [188, 0]
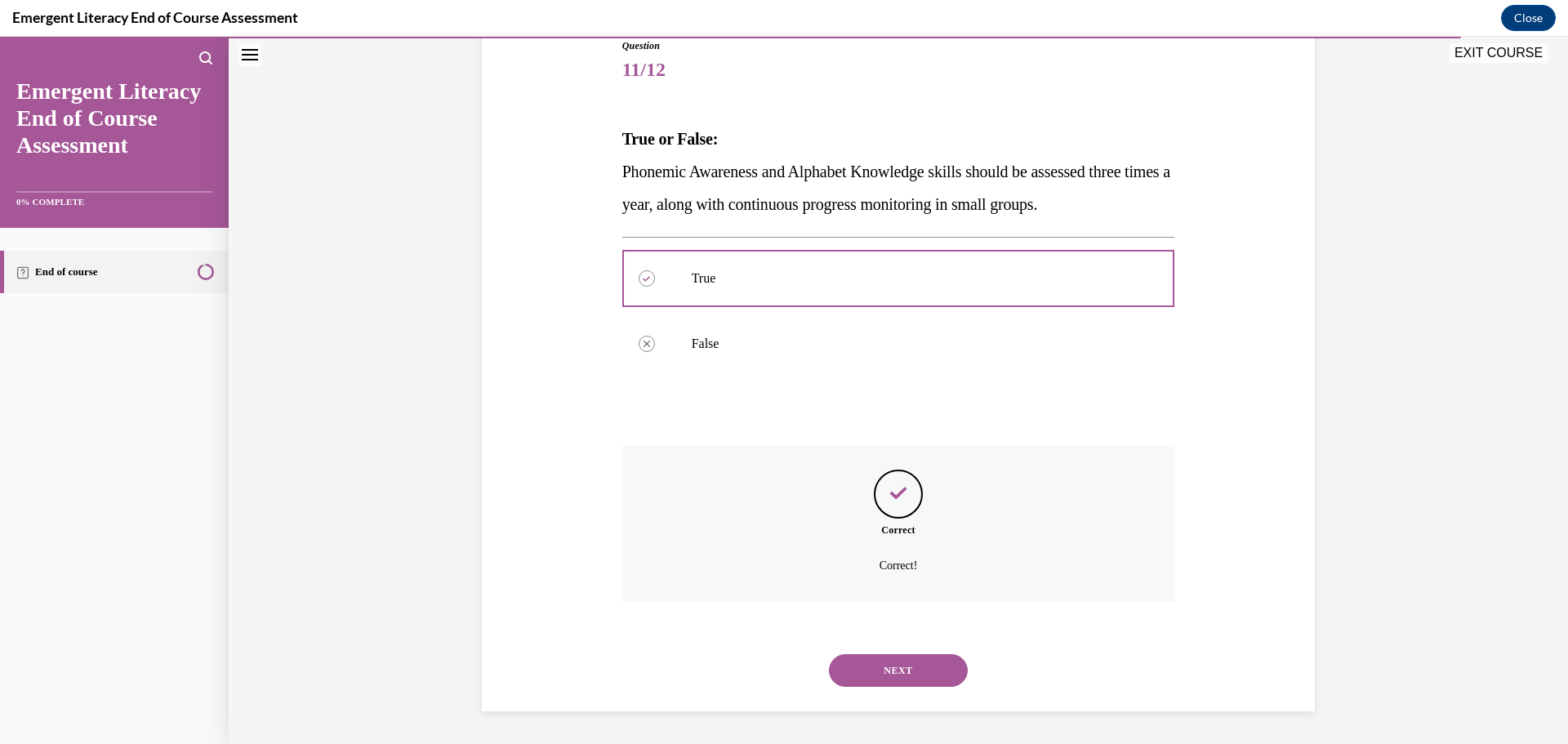
click at [891, 663] on button "NEXT" at bounding box center [898, 670] width 139 height 32
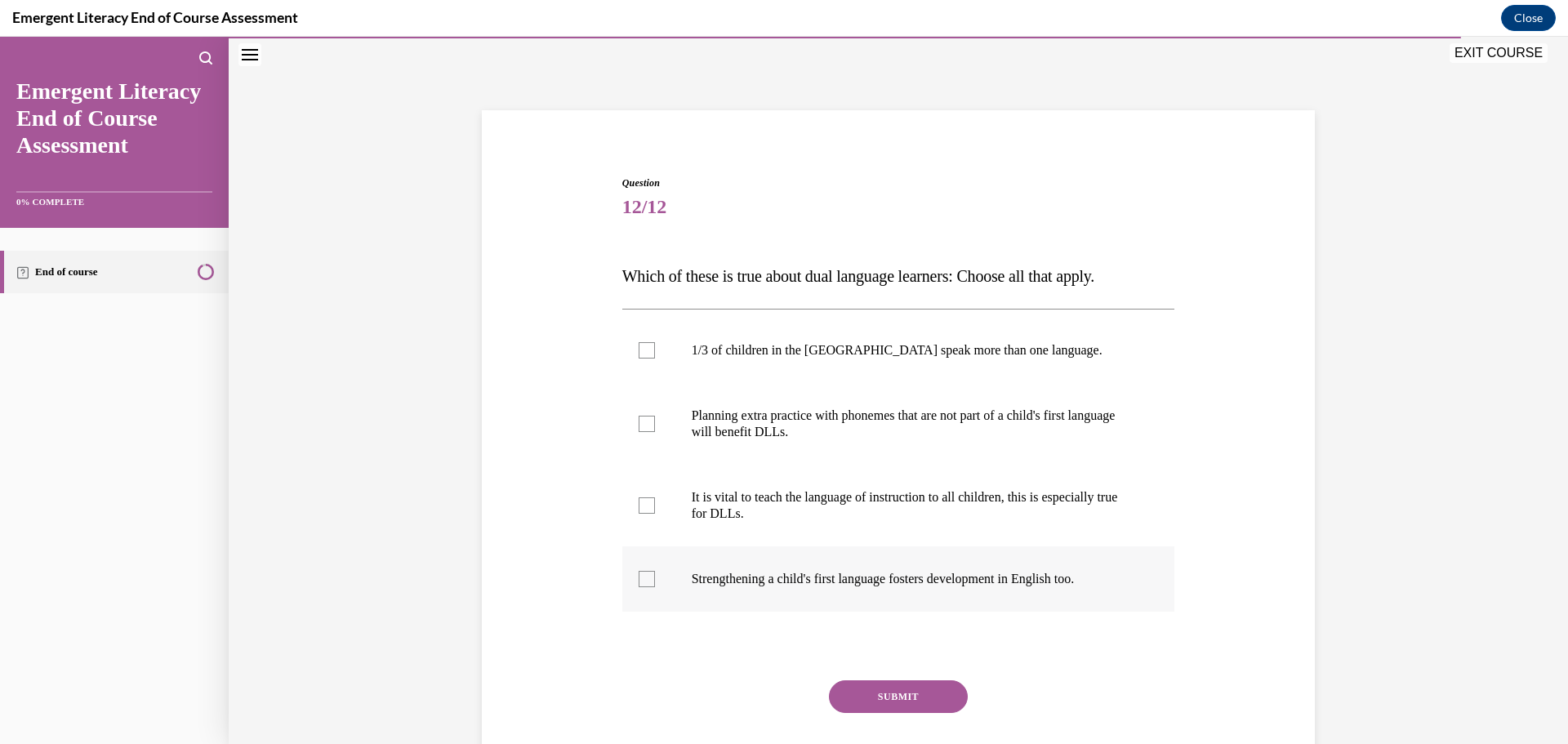
scroll to position [57, 0]
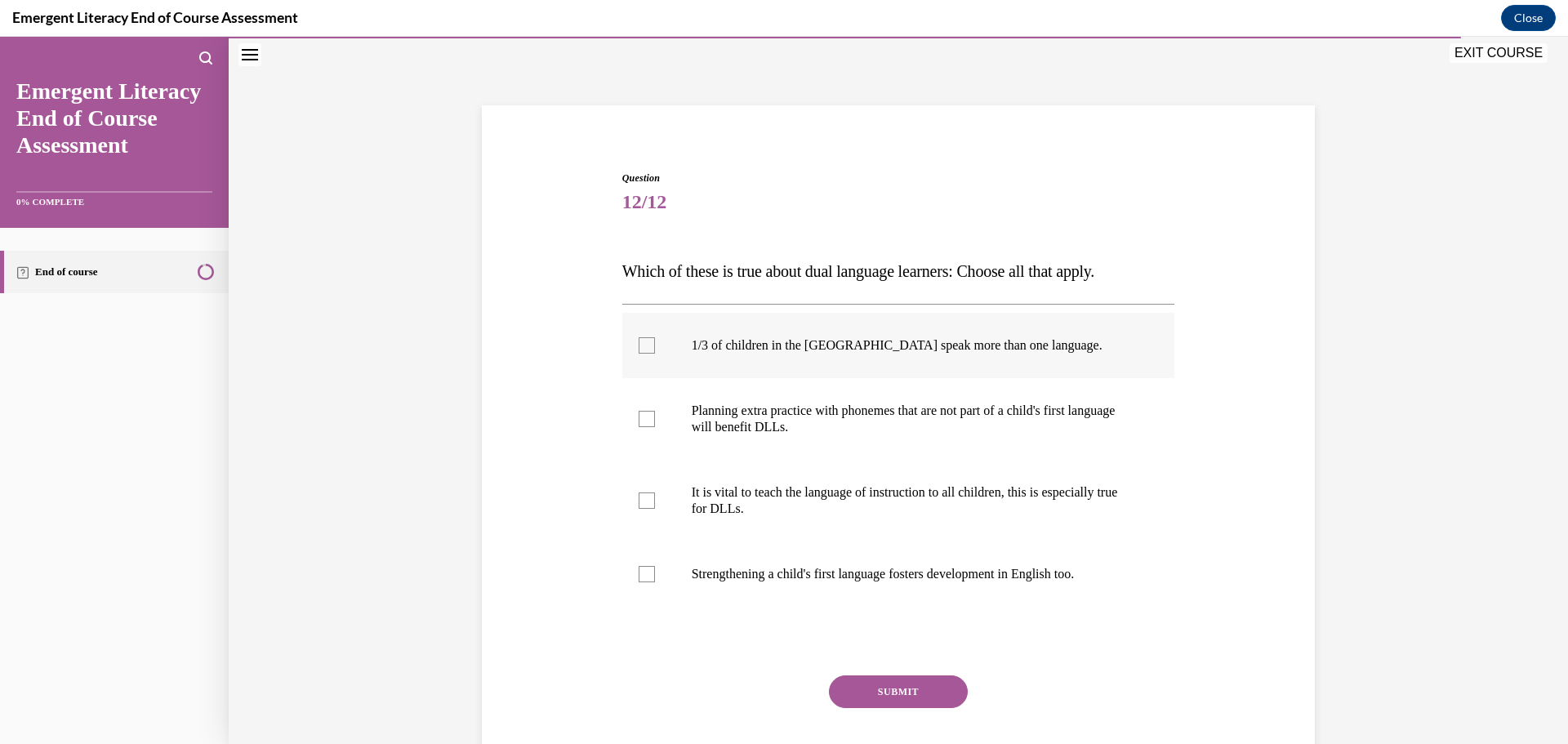
click at [648, 342] on div at bounding box center [646, 345] width 17 height 17
click at [648, 342] on input "1/3 of children in the US speak more than one language." at bounding box center [646, 345] width 17 height 17
checkbox input "true"
click at [658, 418] on label "Planning extra practice with phonemes that are not part of a child's first lang…" at bounding box center [899, 420] width 553 height 82
click at [655, 418] on input "Planning extra practice with phonemes that are not part of a child's first lang…" at bounding box center [646, 419] width 17 height 17
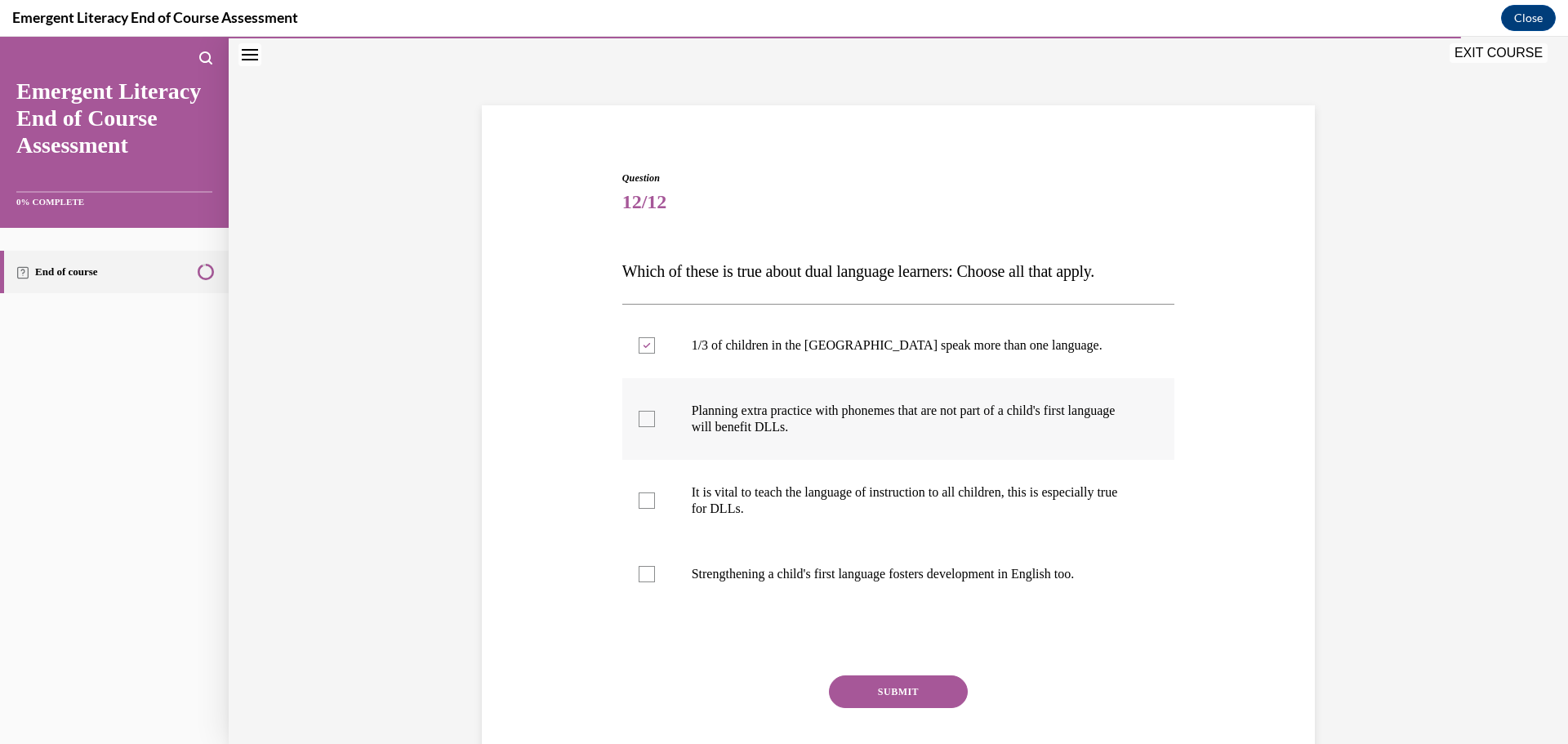
checkbox input "true"
click at [653, 497] on label "It is vital to teach the language of instruction to all children, this is espec…" at bounding box center [899, 501] width 553 height 82
click at [653, 497] on input "It is vital to teach the language of instruction to all children, this is espec…" at bounding box center [646, 501] width 17 height 17
checkbox input "true"
click at [651, 570] on label "Strengthening a child's first language fosters development in English too." at bounding box center [899, 574] width 553 height 65
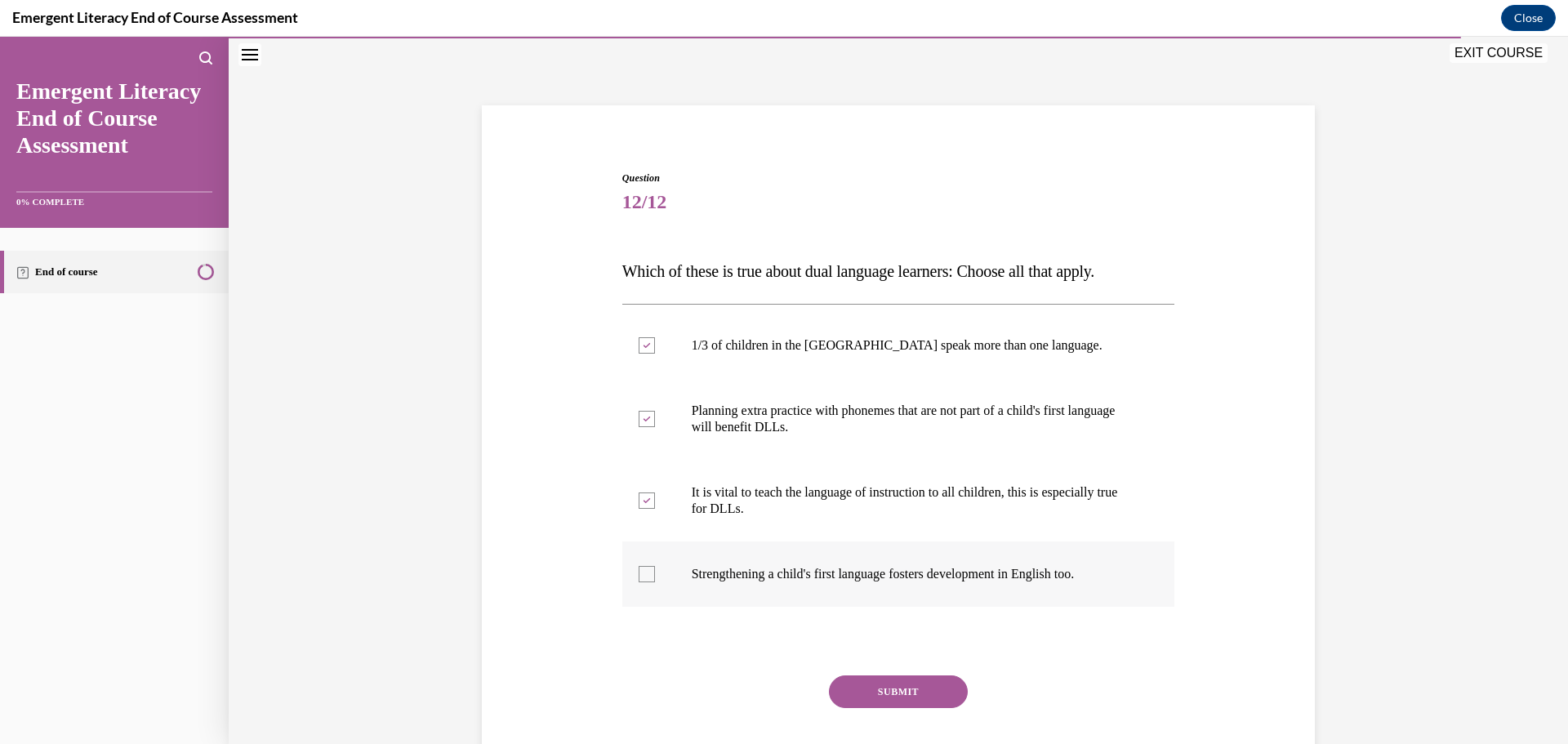
click at [651, 570] on input "Strengthening a child's first language fosters development in English too." at bounding box center [646, 574] width 17 height 17
checkbox input "true"
click at [882, 684] on button "SUBMIT" at bounding box center [898, 692] width 139 height 32
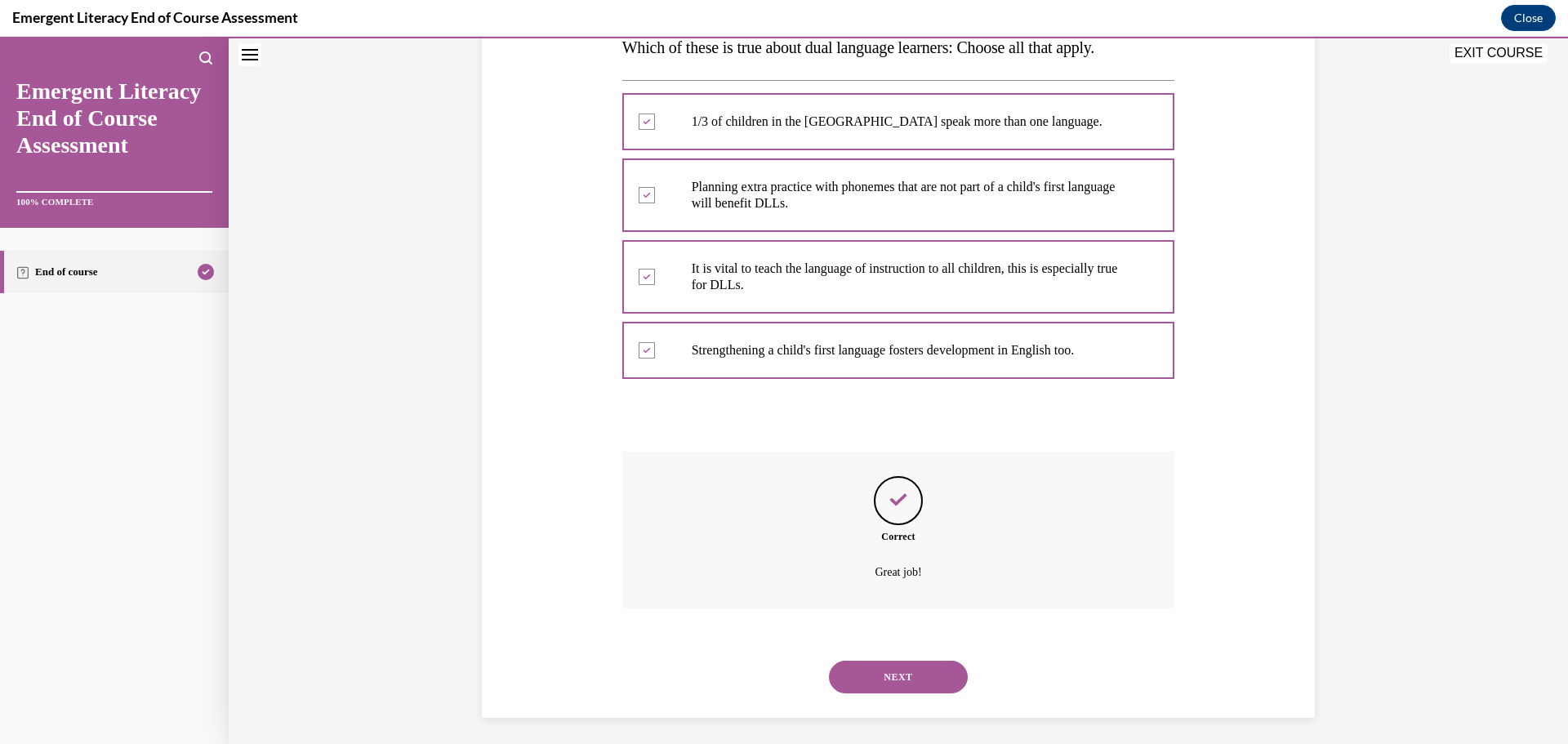
scroll to position [287, 0]
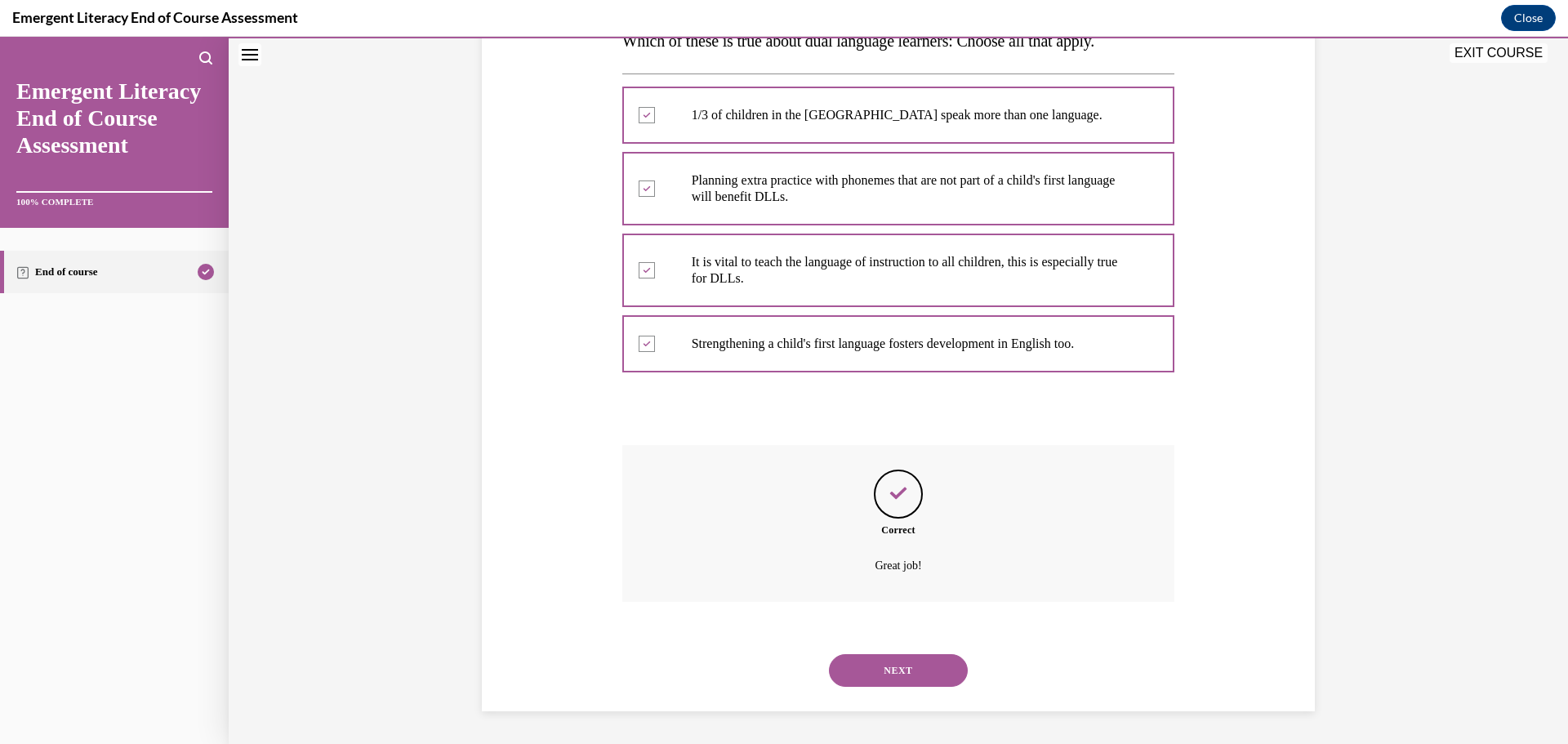
click at [904, 676] on button "NEXT" at bounding box center [898, 670] width 139 height 32
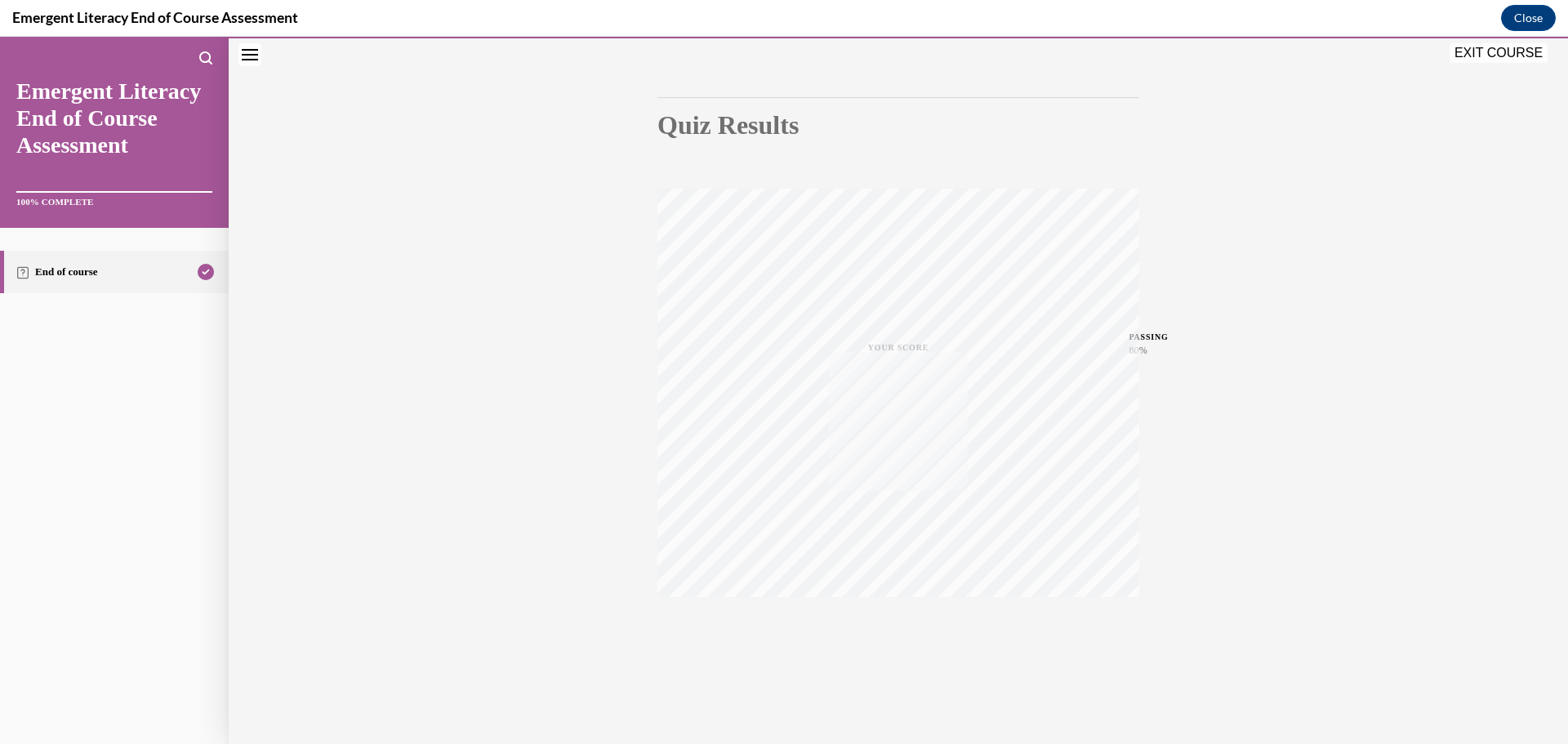
click at [903, 672] on div "Quiz Results PASSING 80% Your score 83% Passed PASSING 80% Your score Your scor…" at bounding box center [898, 351] width 1340 height 786
click at [1485, 57] on button "EXIT COURSE" at bounding box center [1498, 53] width 98 height 19
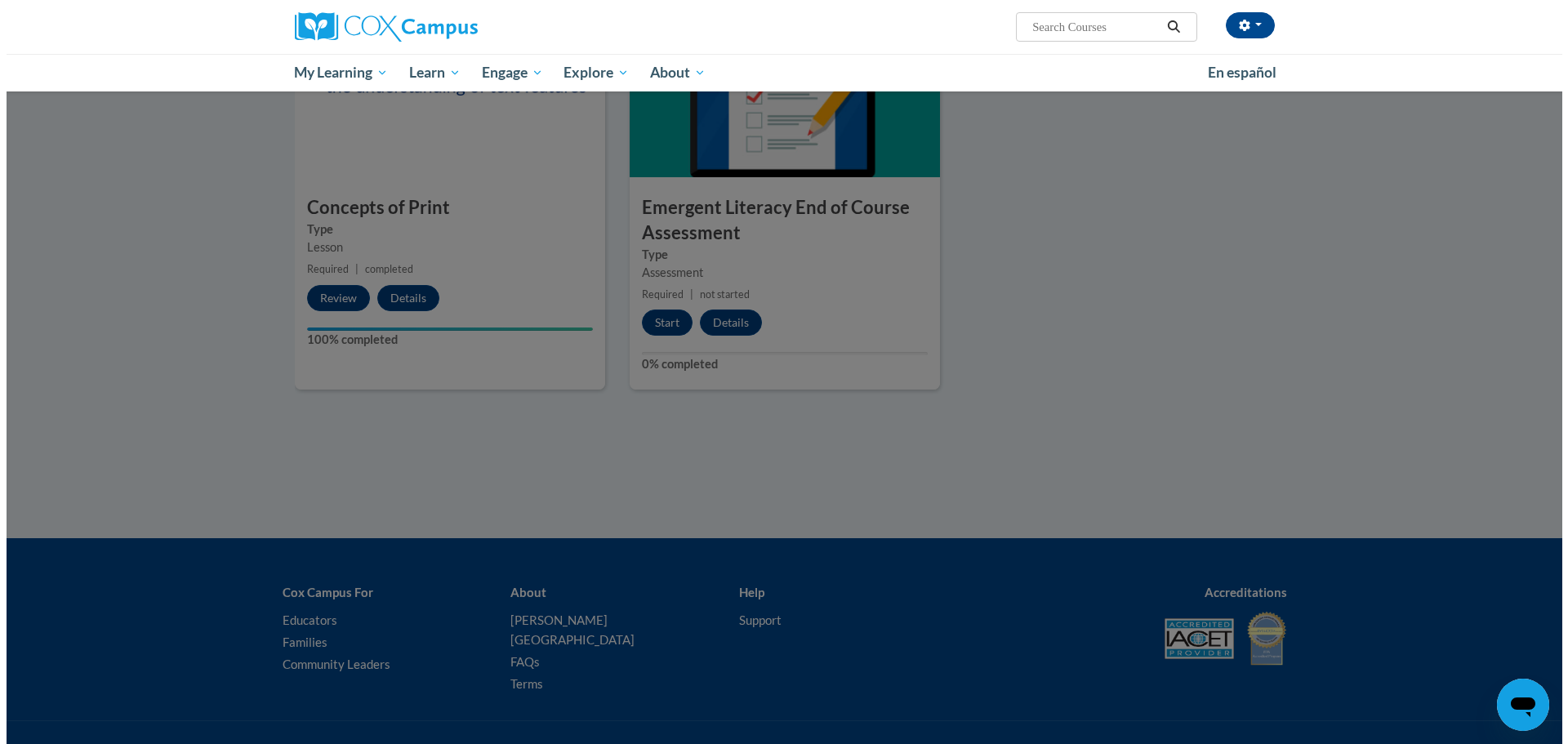
scroll to position [1039, 0]
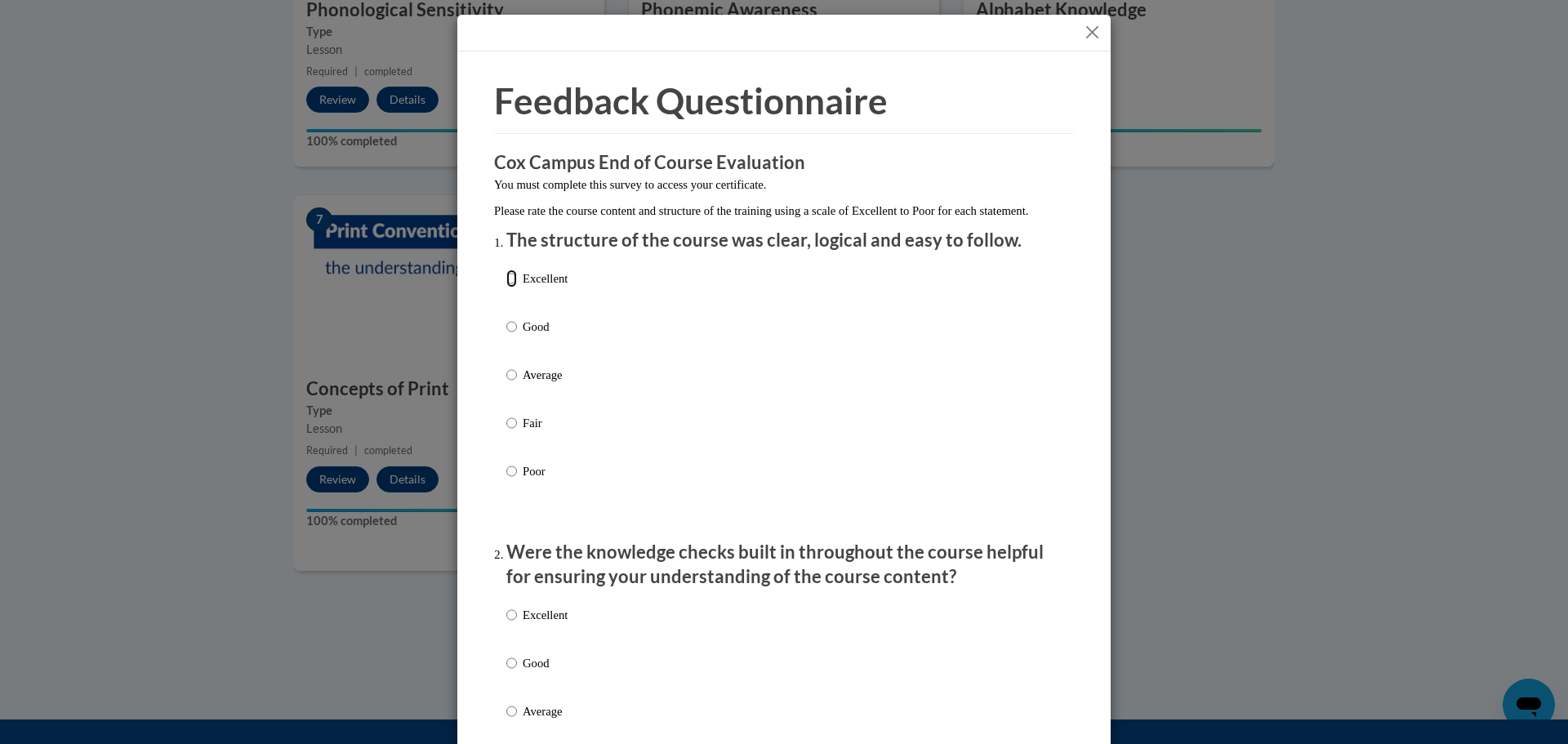
click at [508, 288] on input "Excellent" at bounding box center [512, 278] width 10 height 18
radio input "true"
drag, startPoint x: 509, startPoint y: 635, endPoint x: 521, endPoint y: 629, distance: 13.4
click at [508, 625] on input "Excellent" at bounding box center [512, 615] width 10 height 18
radio input "true"
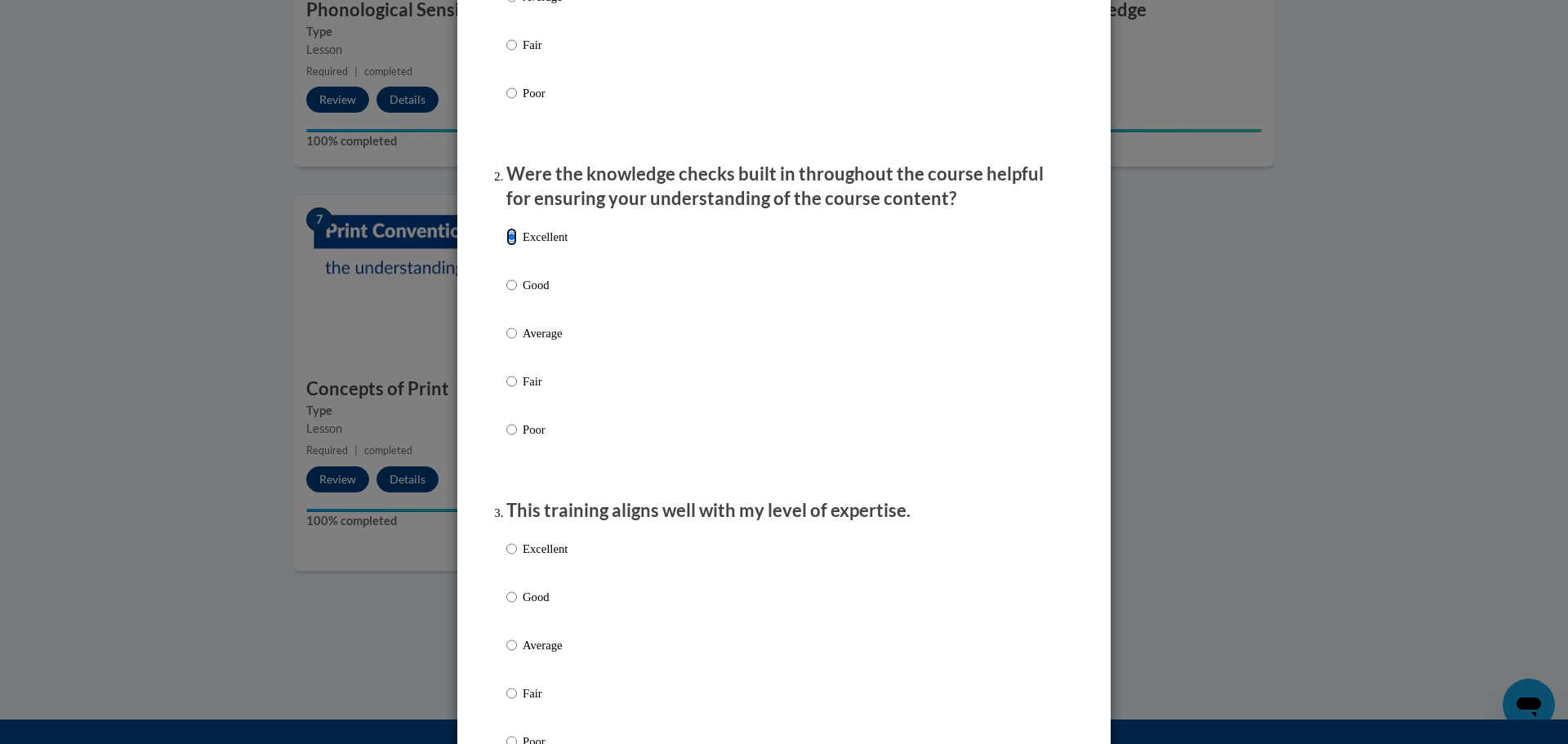
scroll to position [408, 0]
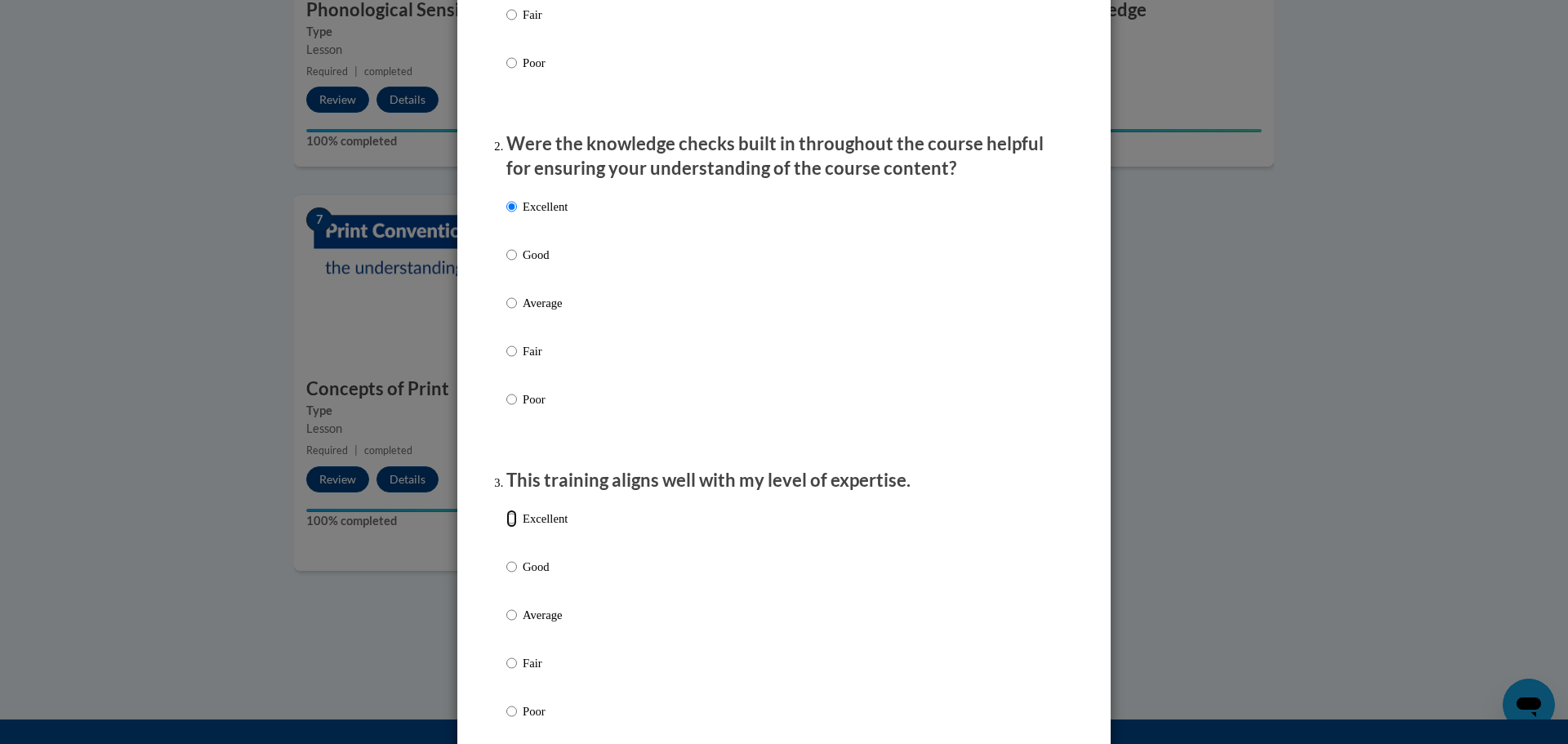
click at [507, 528] on input "Excellent" at bounding box center [512, 518] width 10 height 18
radio input "true"
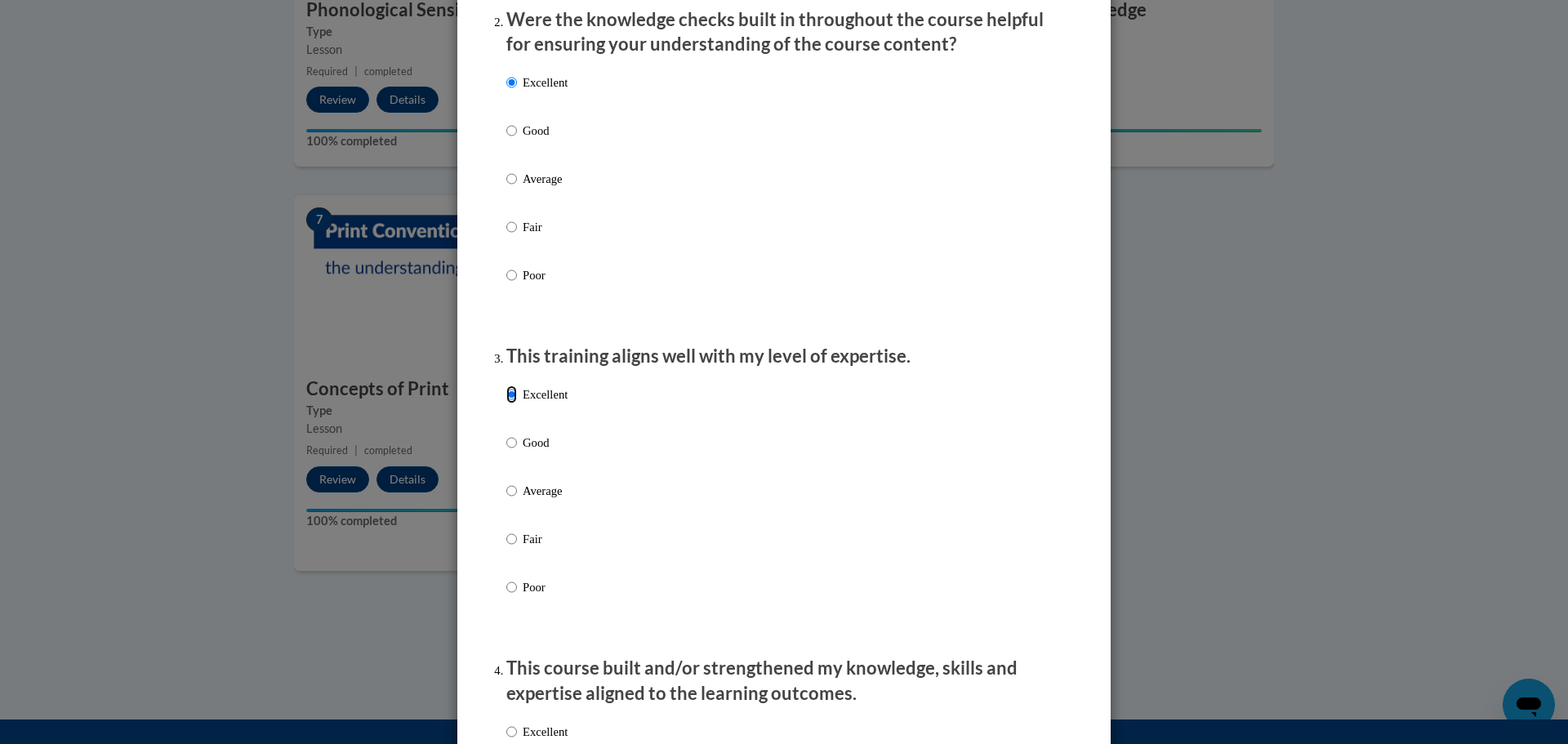
scroll to position [817, 0]
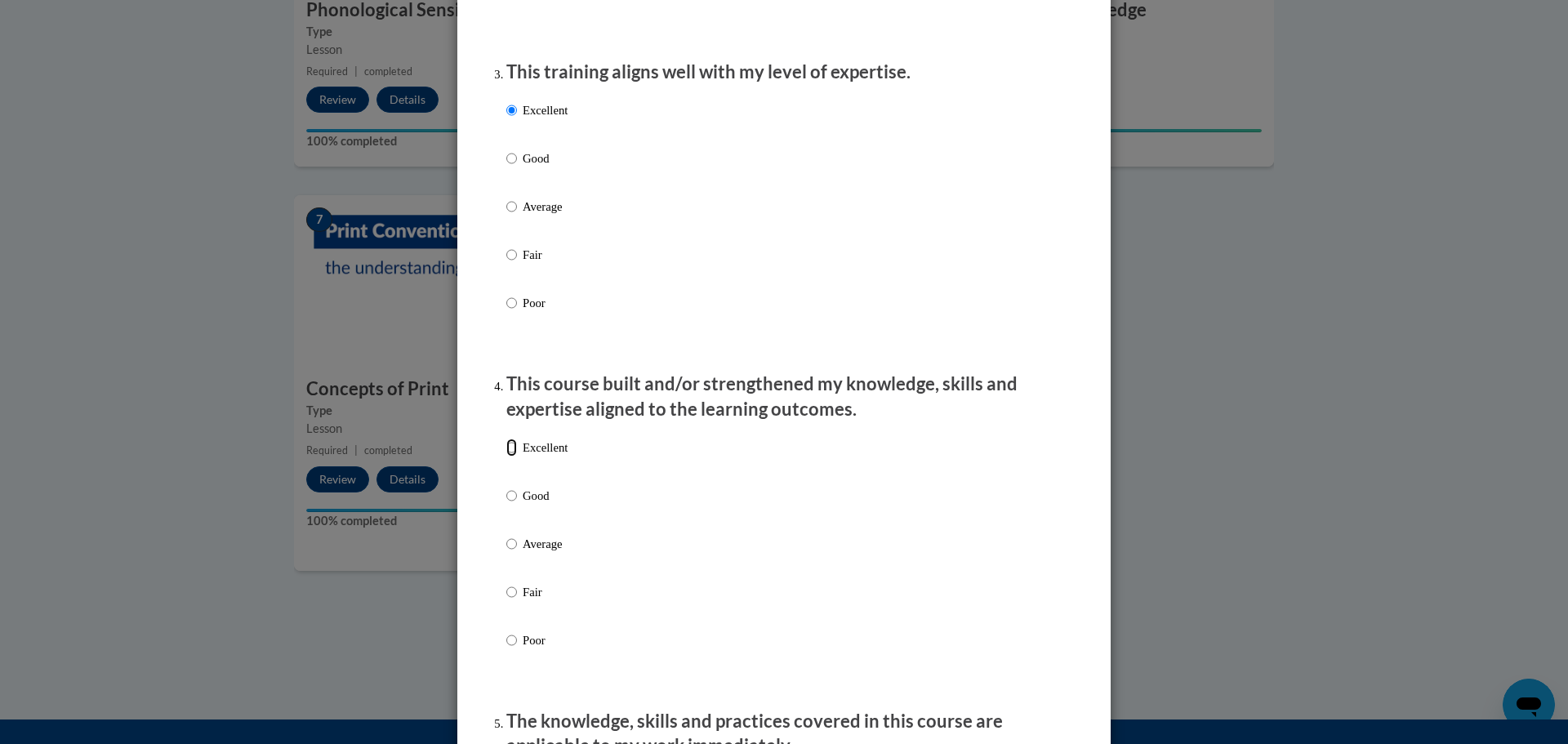
click at [508, 457] on input "Excellent" at bounding box center [512, 447] width 10 height 18
radio input "true"
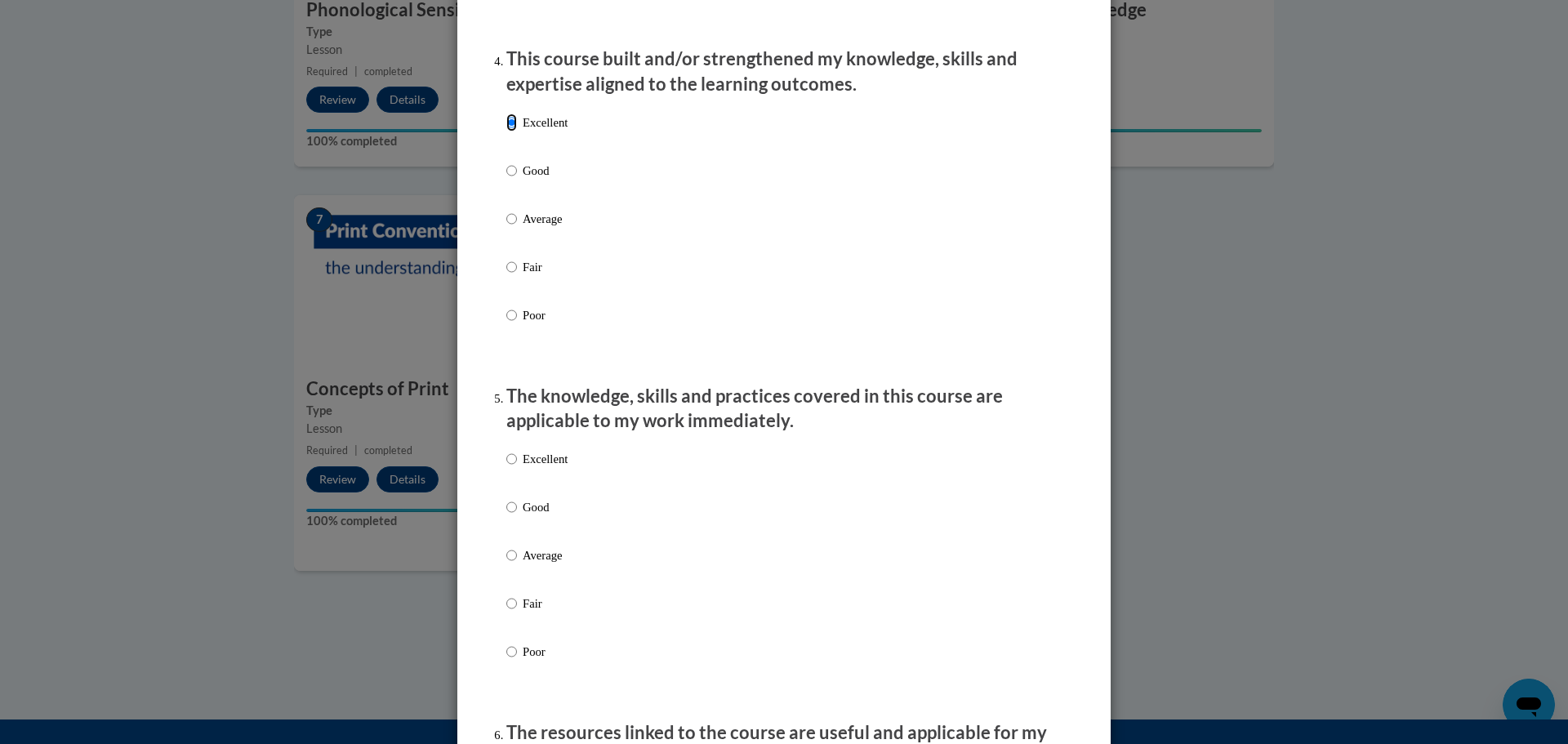
scroll to position [1143, 0]
click at [508, 467] on input "Excellent" at bounding box center [512, 457] width 10 height 18
radio input "true"
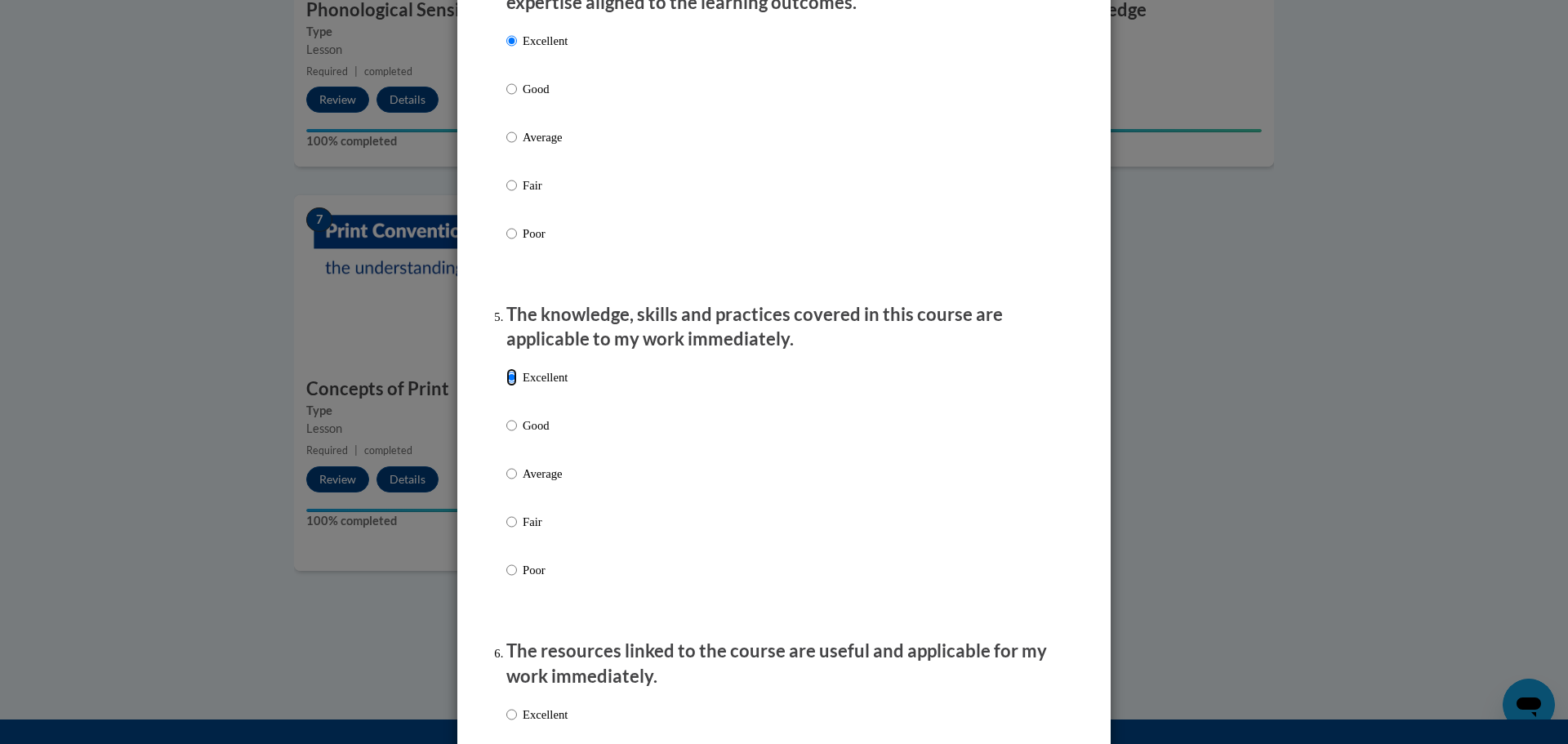
scroll to position [1471, 0]
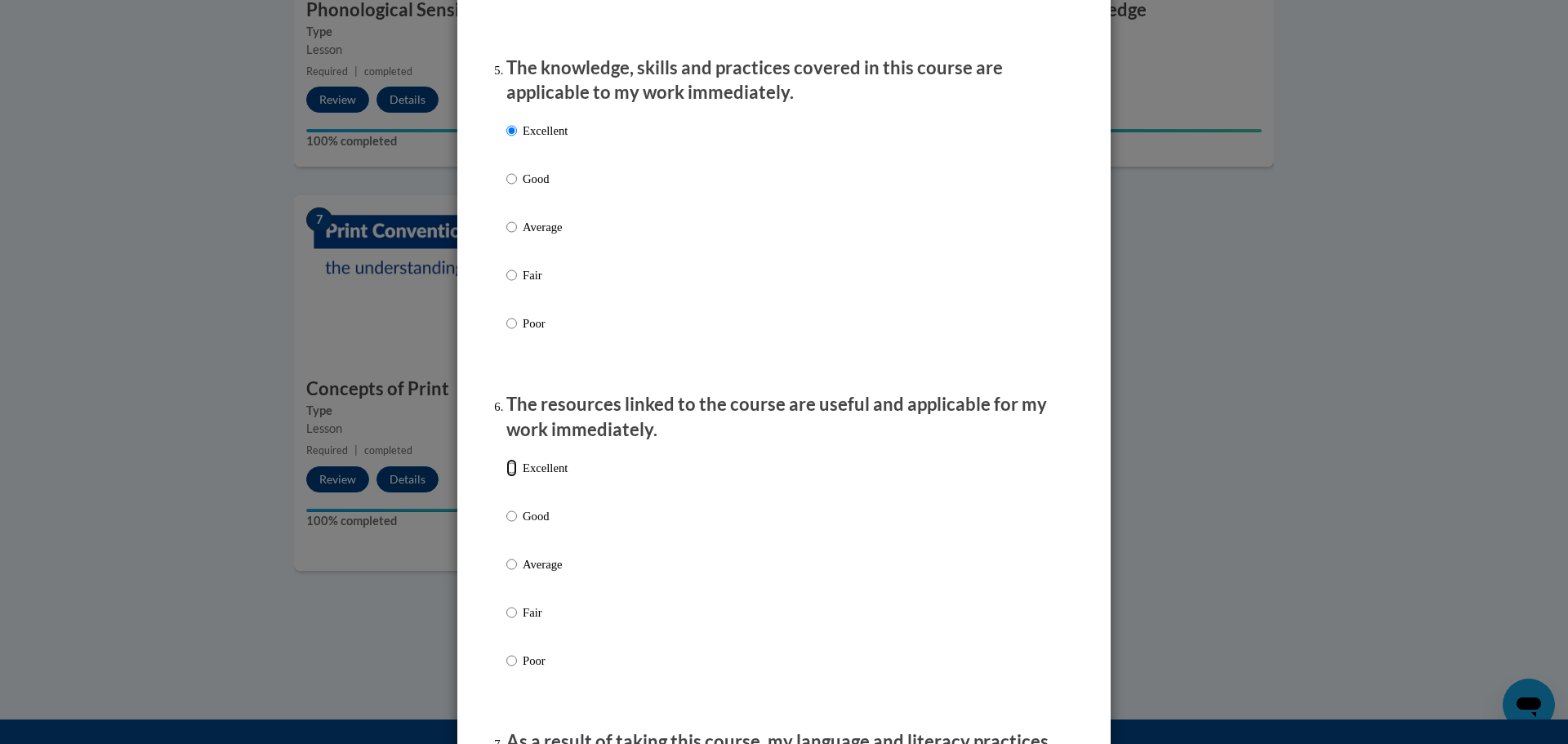
click at [508, 477] on input "Excellent" at bounding box center [512, 468] width 10 height 18
radio input "true"
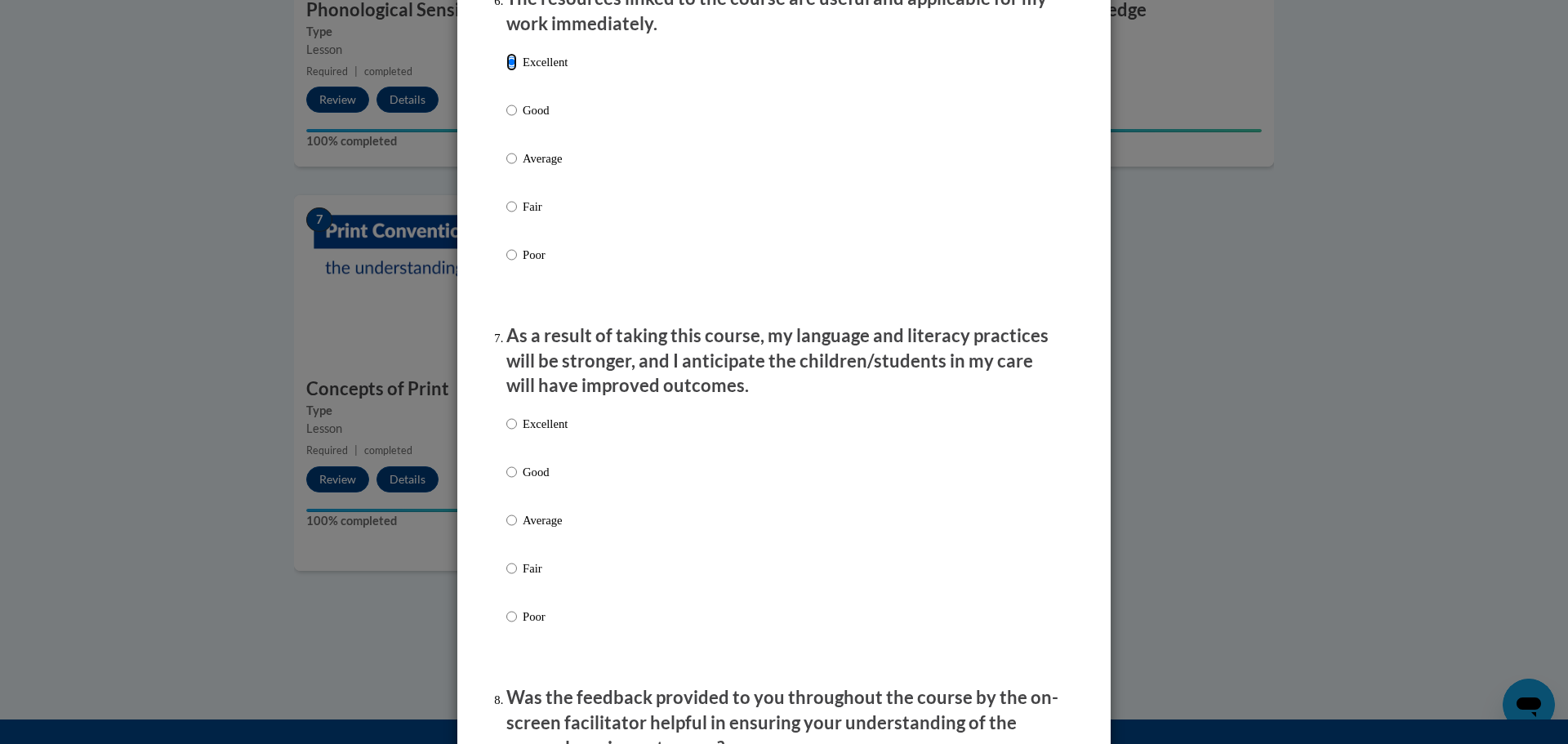
scroll to position [1879, 0]
click at [508, 431] on input "Excellent" at bounding box center [512, 421] width 10 height 18
radio input "true"
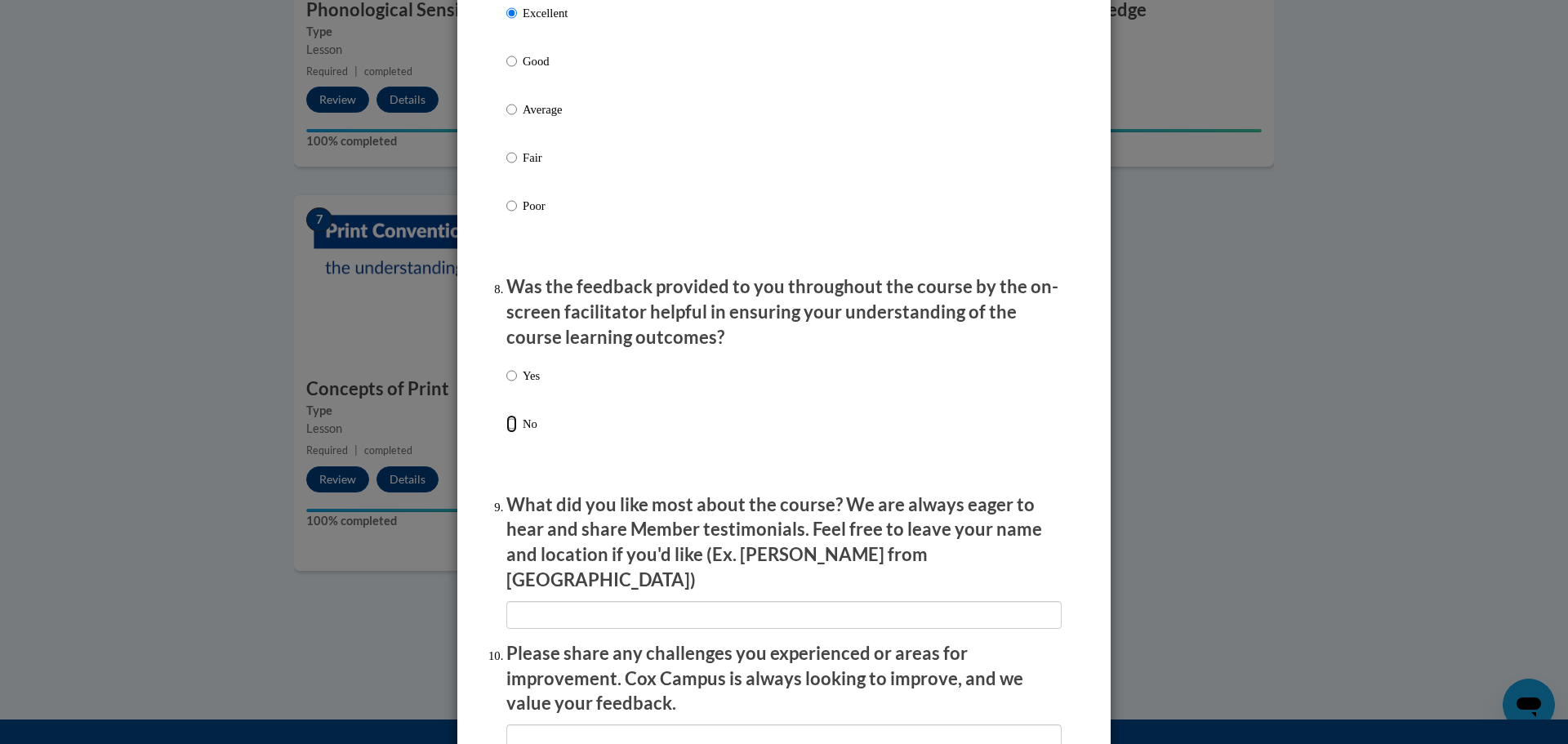
click at [507, 433] on input "No" at bounding box center [512, 424] width 10 height 18
radio input "true"
drag, startPoint x: 507, startPoint y: 392, endPoint x: 518, endPoint y: 392, distance: 11.0
click at [508, 385] on input "Yes" at bounding box center [512, 375] width 10 height 18
radio input "true"
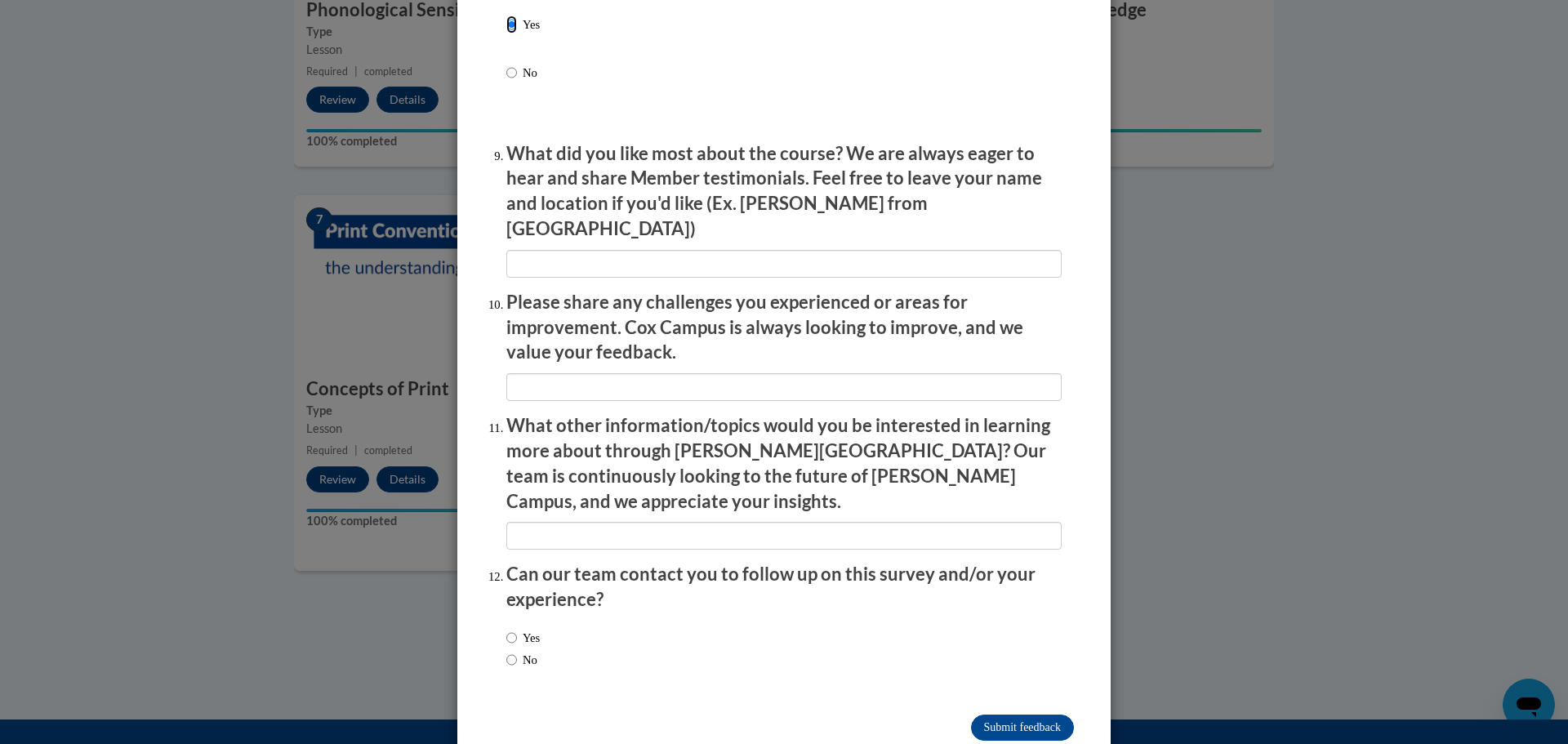
scroll to position [2650, 0]
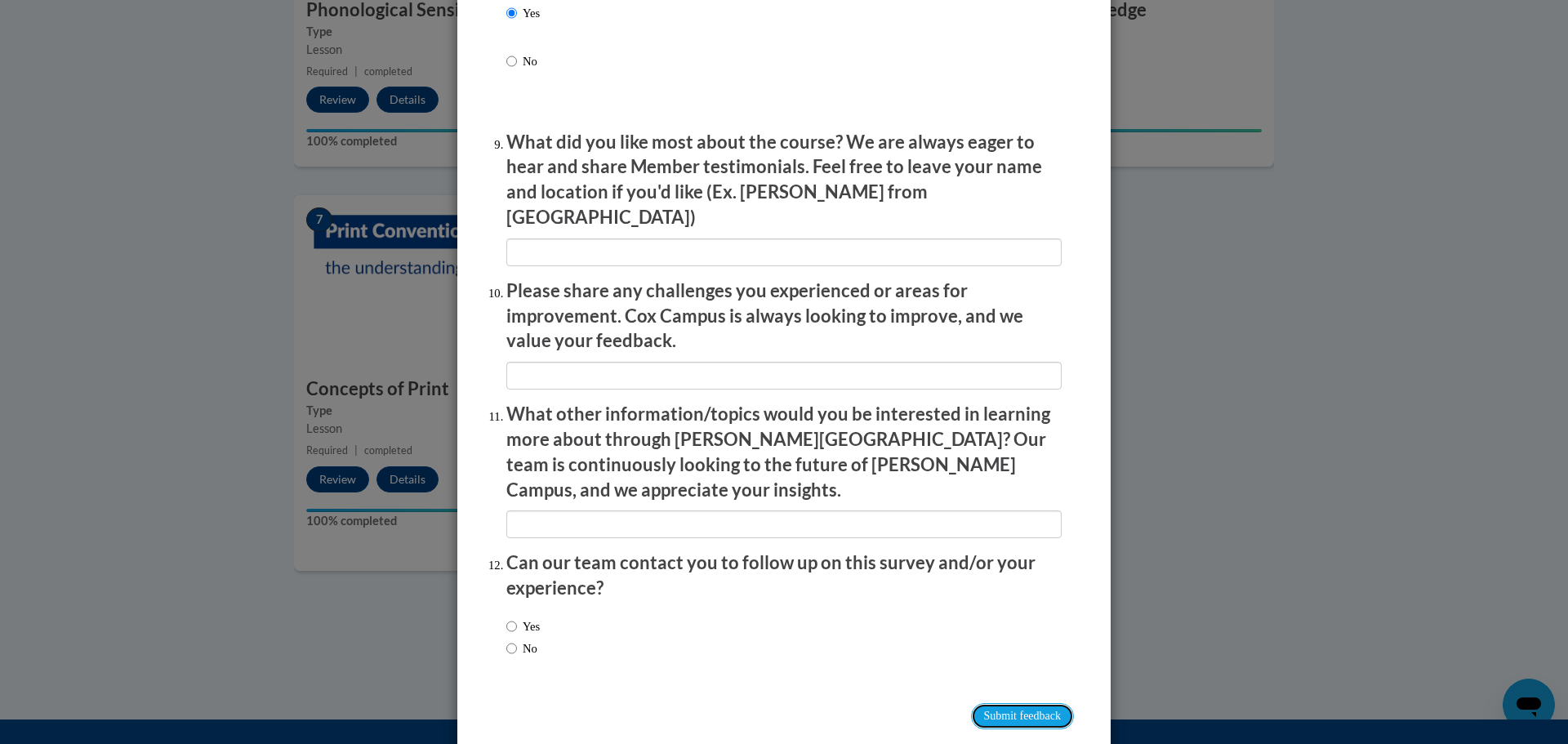
drag, startPoint x: 1015, startPoint y: 672, endPoint x: 1005, endPoint y: 666, distance: 11.7
click at [1015, 703] on input "Submit feedback" at bounding box center [1023, 716] width 103 height 26
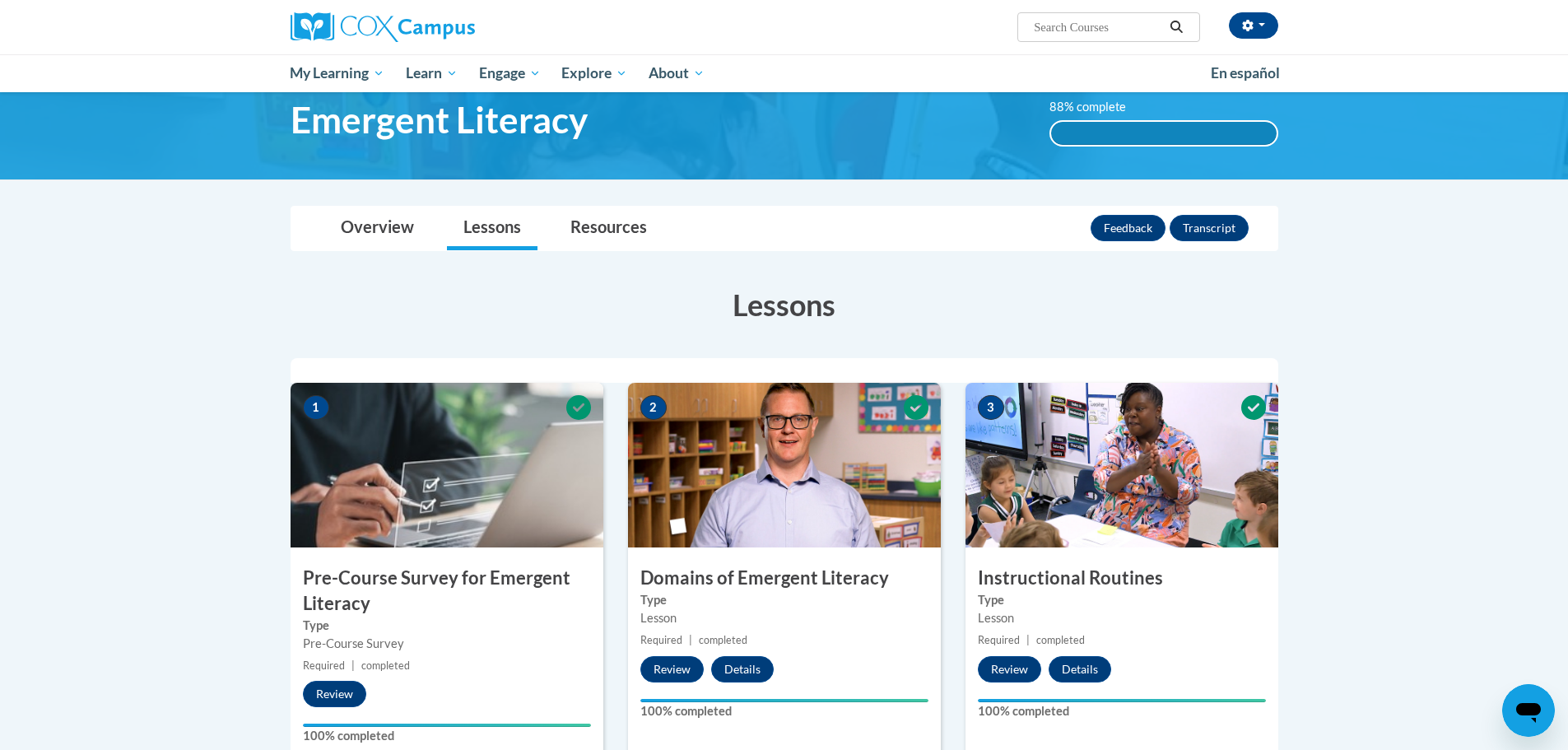
scroll to position [0, 0]
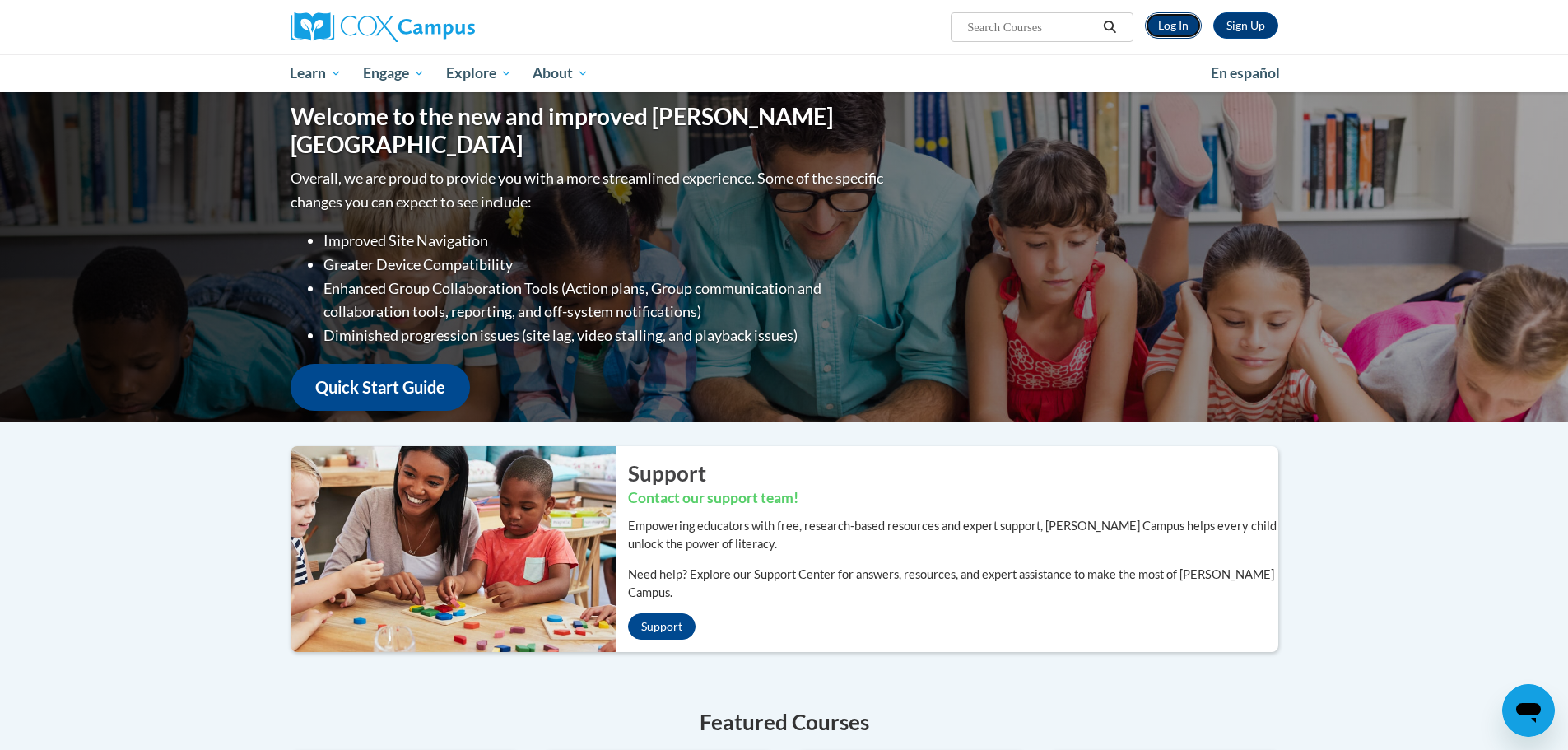
click at [1157, 27] on link "Log In" at bounding box center [1173, 25] width 57 height 26
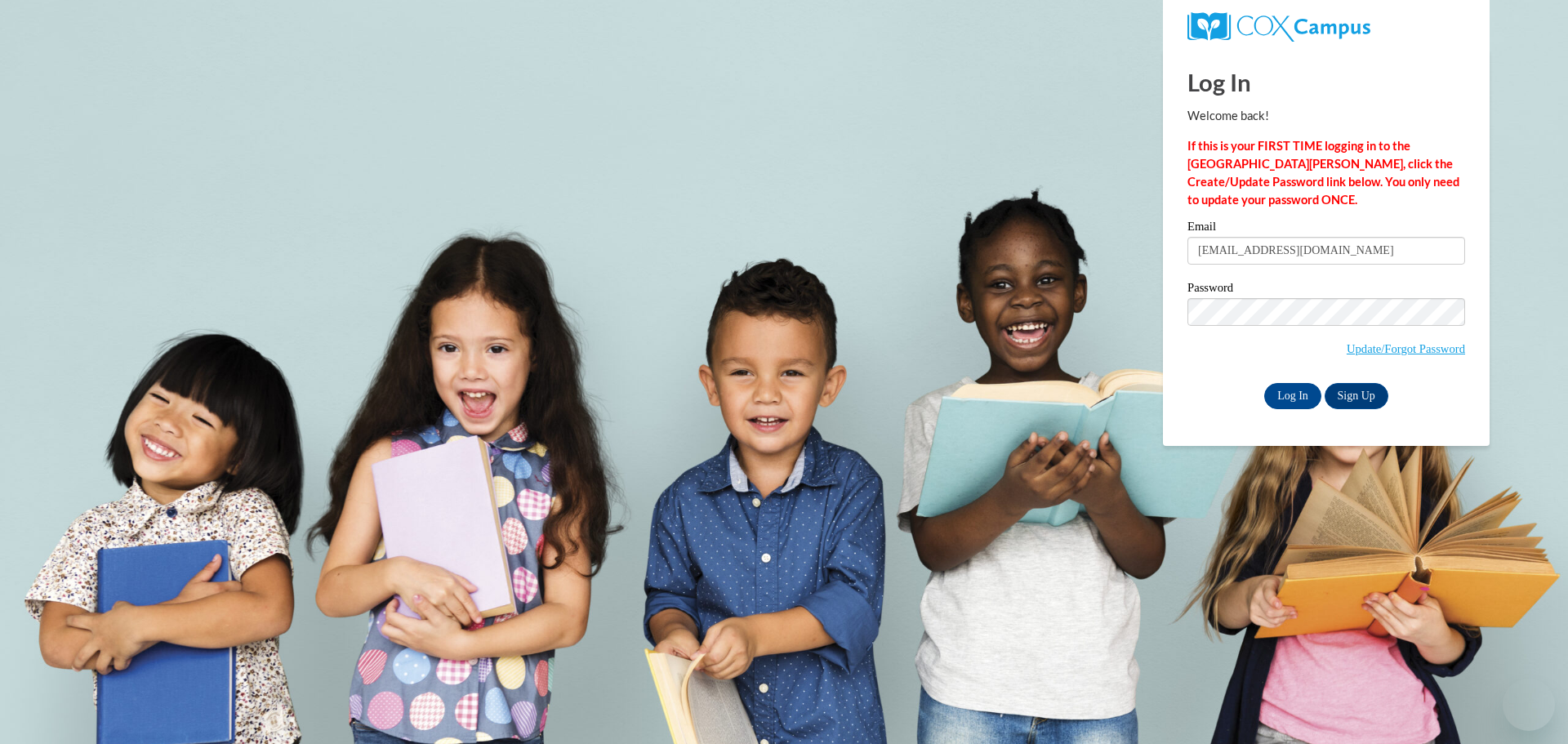
click at [1402, 251] on input "laraetreazure2@gmail.com" at bounding box center [1326, 251] width 277 height 28
type input "l"
type input "vfalla2014@Icloud.com"
click at [1295, 384] on input "Log In" at bounding box center [1293, 396] width 58 height 26
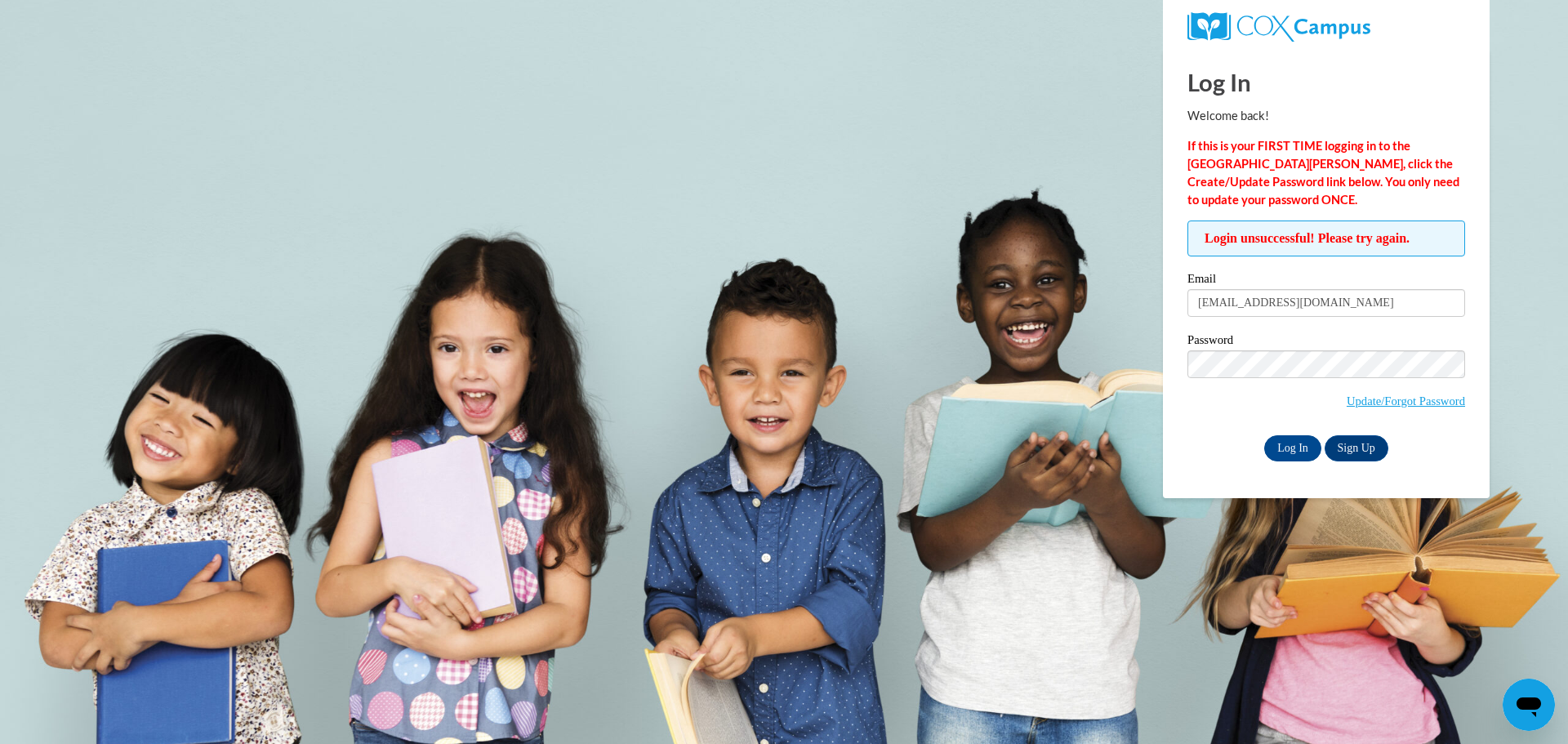
click at [1282, 349] on div "Password Update/Forgot Password" at bounding box center [1326, 382] width 277 height 97
click at [1282, 447] on input "Log In" at bounding box center [1293, 448] width 58 height 26
click at [992, 126] on body "Log In Welcome back! If this is your FIRST TIME logging in to the NEW Cox Campu…" at bounding box center [784, 372] width 1568 height 744
click at [1265, 435] on input "Log In" at bounding box center [1293, 448] width 58 height 26
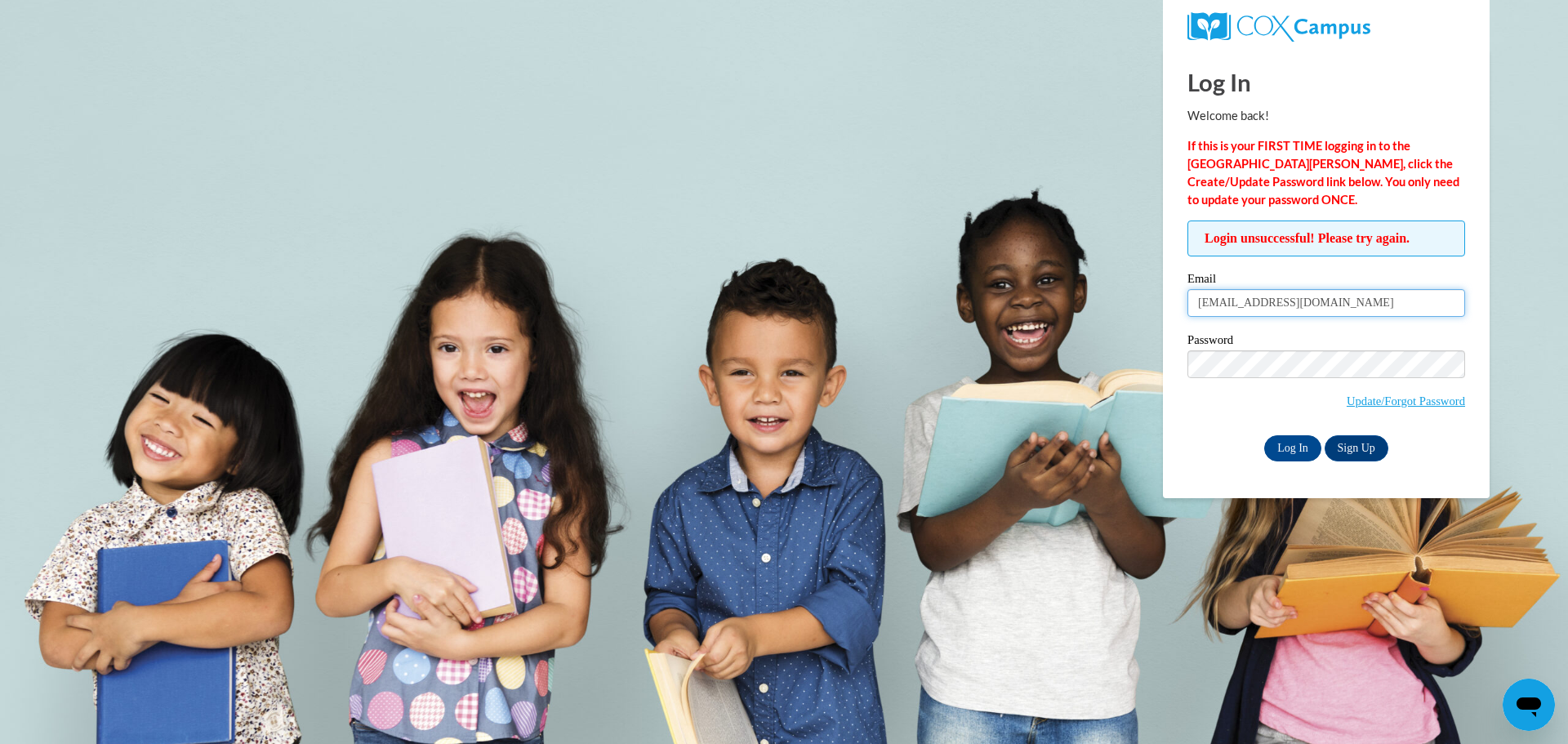
click at [1333, 290] on input "[EMAIL_ADDRESS][DOMAIN_NAME]" at bounding box center [1326, 304] width 277 height 28
type input "v"
type input "[EMAIL_ADDRESS][DOMAIN_NAME]"
click at [1265, 435] on input "Log In" at bounding box center [1293, 448] width 58 height 26
click at [1367, 303] on input "[EMAIL_ADDRESS][DOMAIN_NAME]" at bounding box center [1326, 304] width 277 height 28
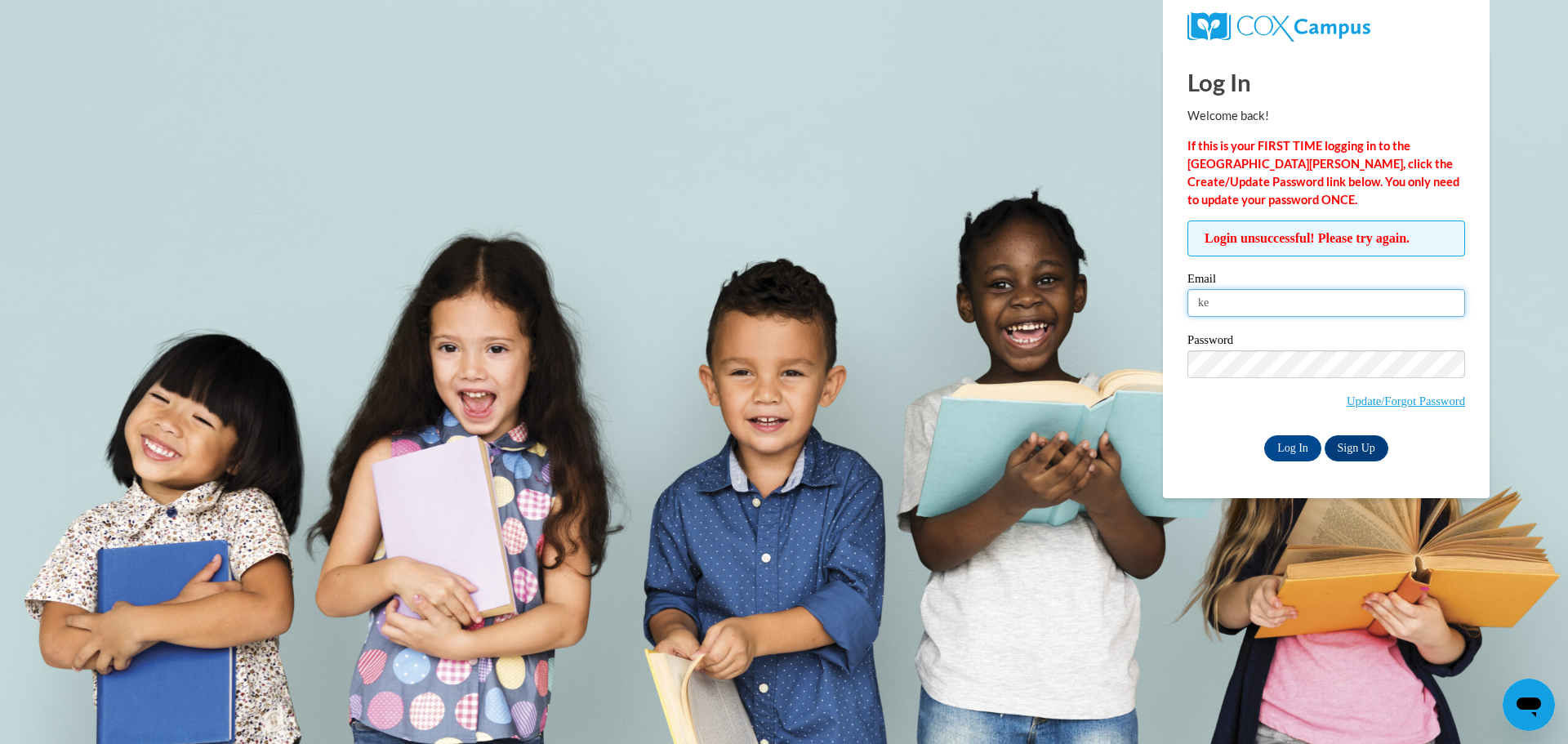
type input "k"
type input "v"
click at [1210, 308] on input "Email" at bounding box center [1326, 304] width 277 height 28
type input "[EMAIL_ADDRESS][DOMAIN_NAME]"
click at [1292, 447] on input "Log In" at bounding box center [1293, 448] width 58 height 26
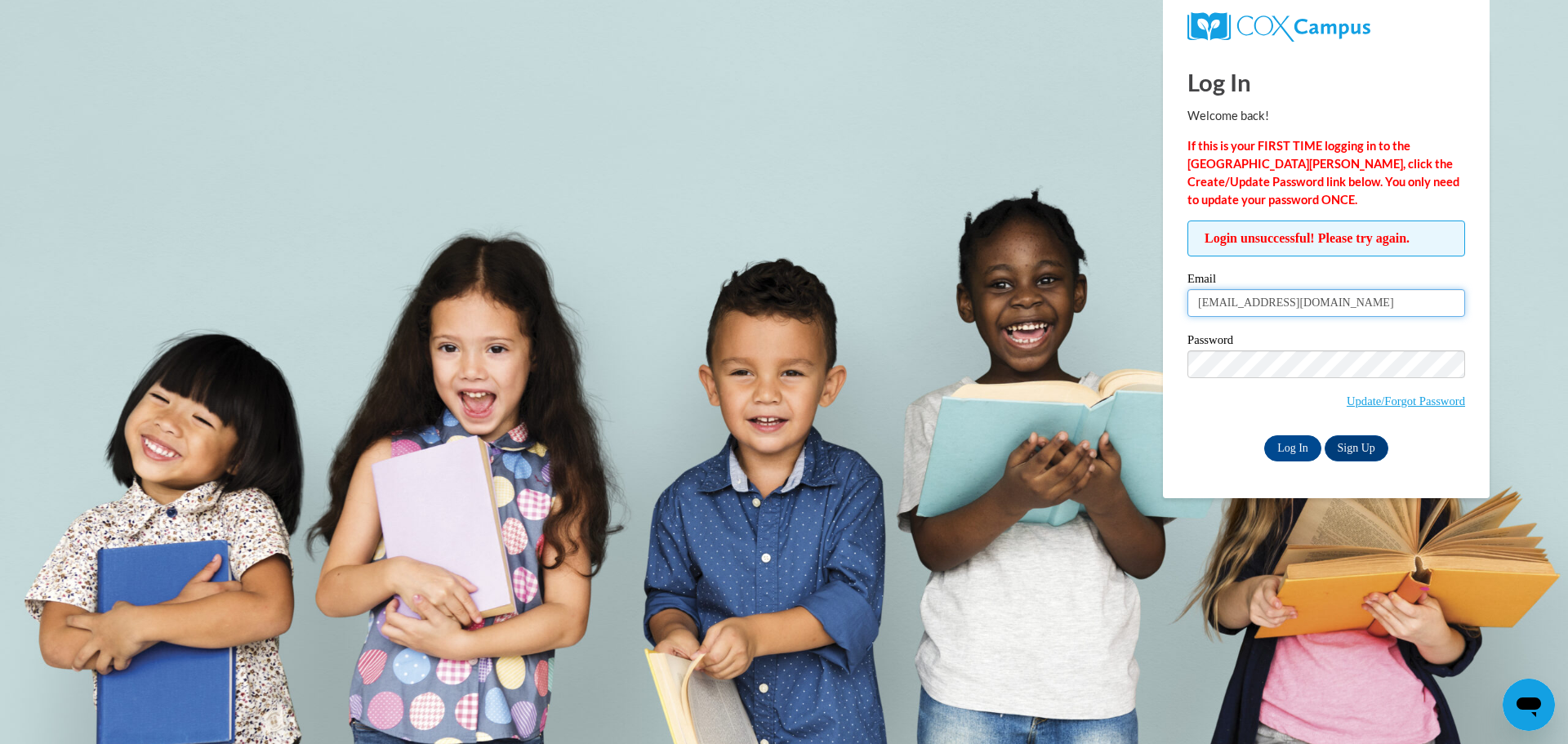
click at [1340, 300] on input "vfalla2014@Icloud.com" at bounding box center [1326, 304] width 277 height 28
type input "v"
type input "[EMAIL_ADDRESS][DOMAIN_NAME]"
click at [1303, 443] on input "Log In" at bounding box center [1293, 448] width 58 height 26
